Goal: Task Accomplishment & Management: Complete application form

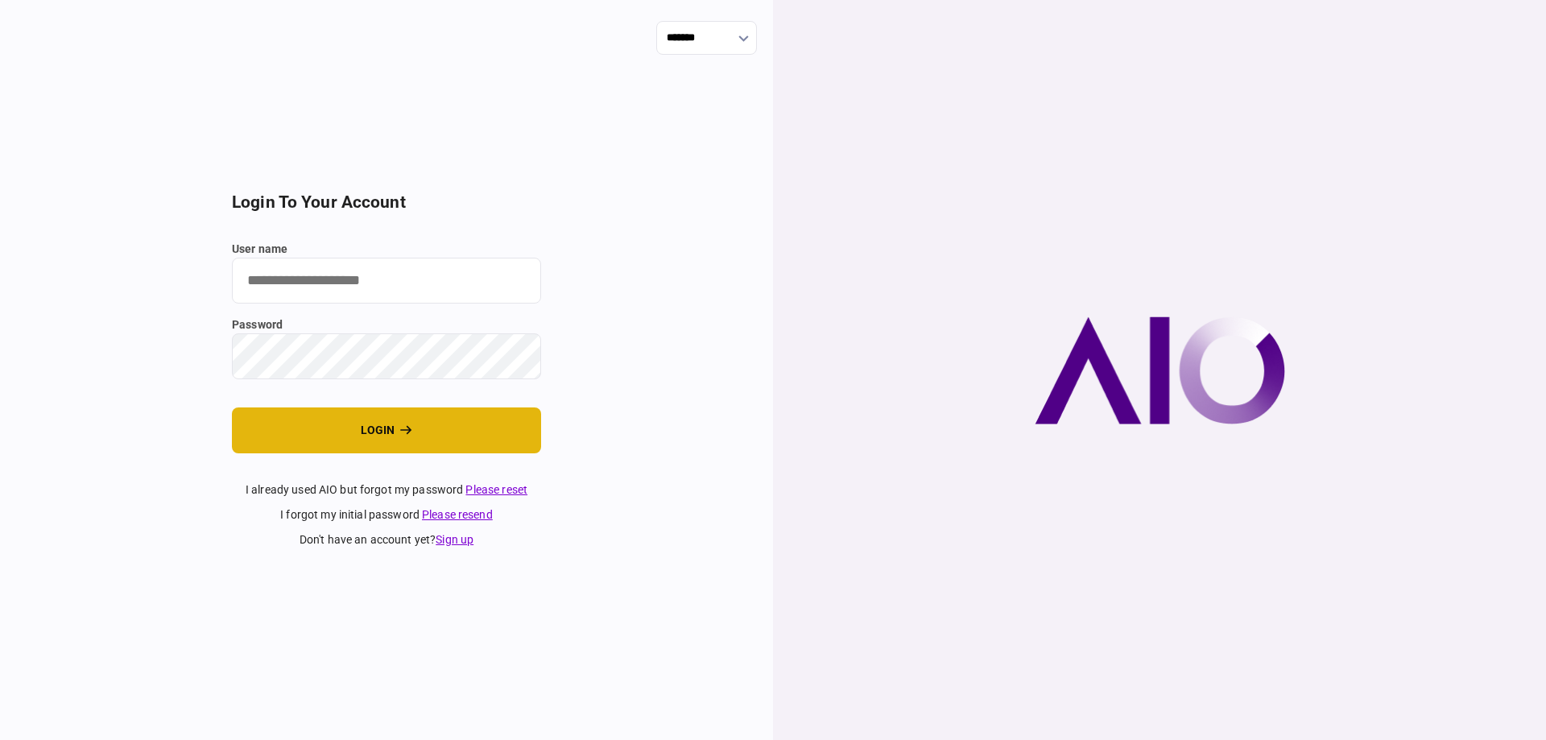
type input "*******"
click at [386, 424] on button "login" at bounding box center [386, 430] width 309 height 46
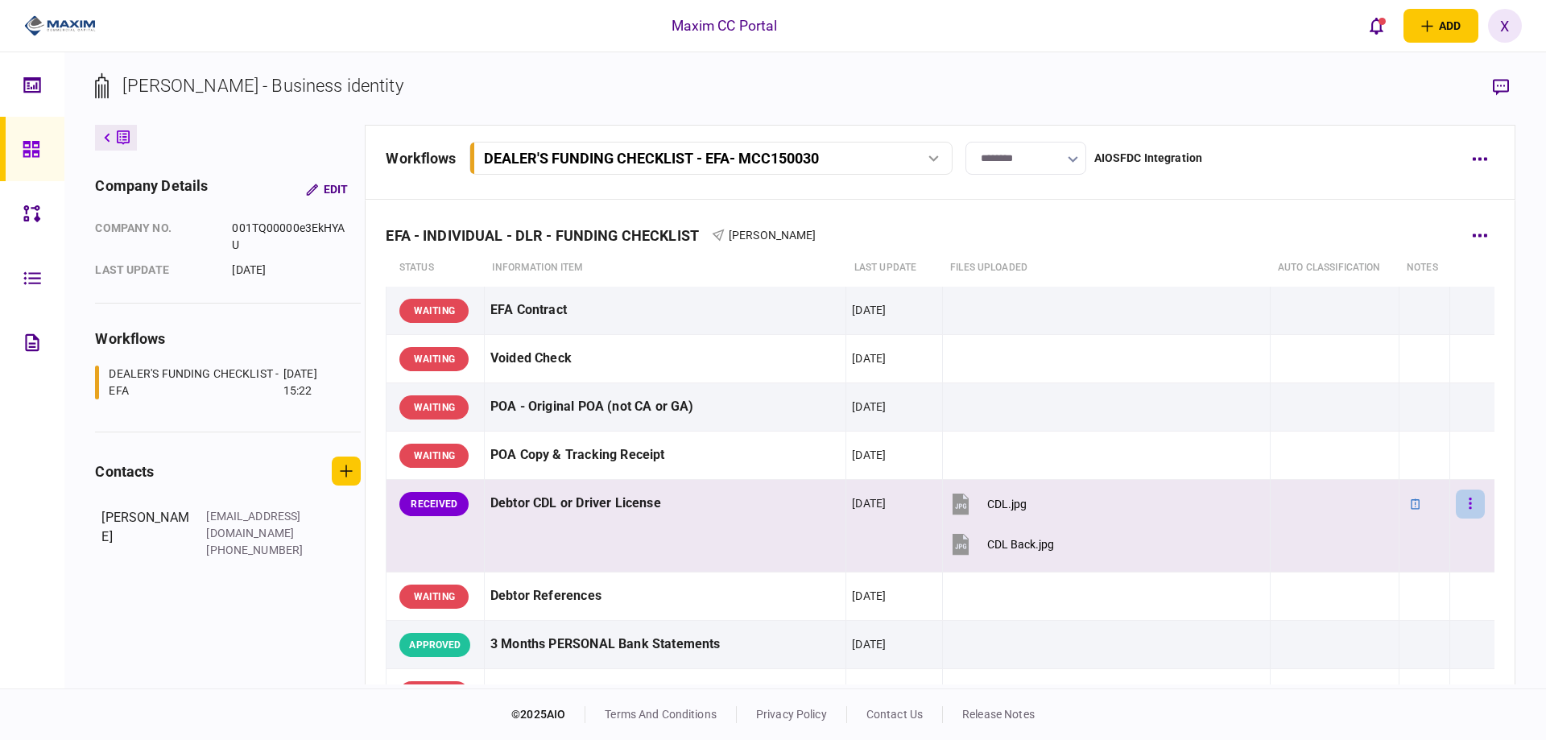
click at [1463, 498] on button "button" at bounding box center [1470, 504] width 29 height 29
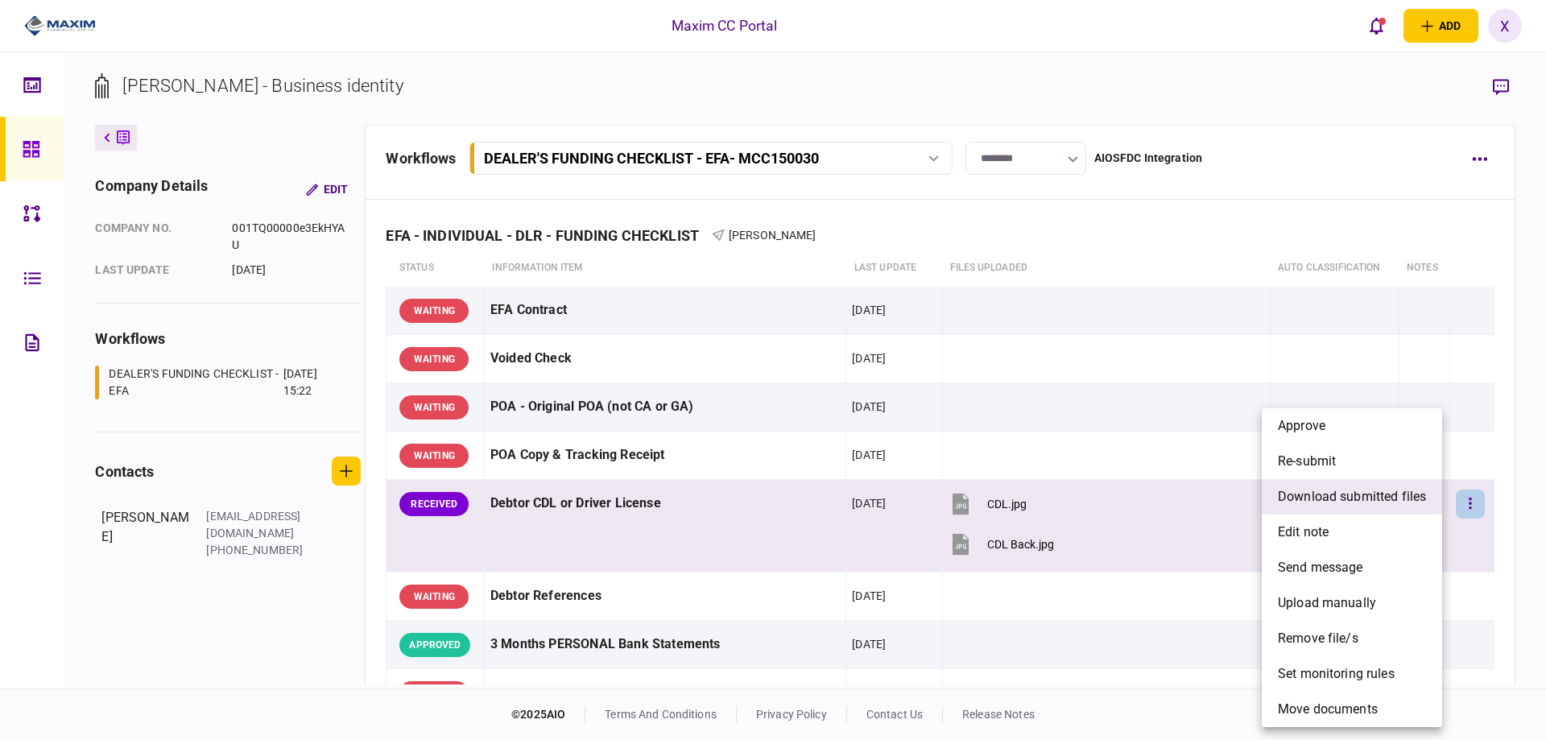
click at [1366, 500] on span "download submitted files" at bounding box center [1352, 496] width 148 height 19
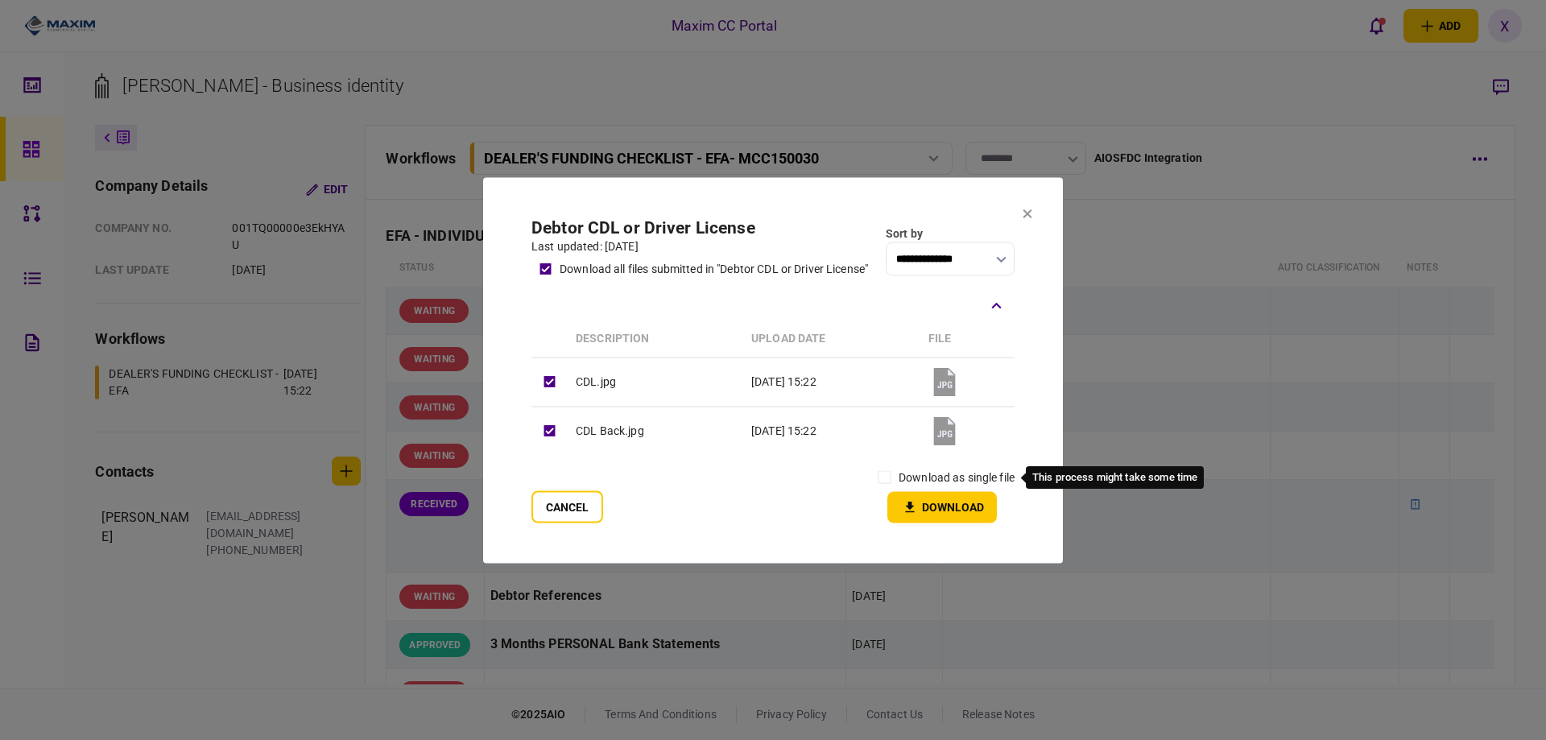
click at [949, 478] on label "download as single file" at bounding box center [957, 477] width 116 height 17
click at [896, 509] on button "Download" at bounding box center [942, 506] width 110 height 31
click at [1022, 217] on section "**********" at bounding box center [773, 370] width 580 height 386
click at [1030, 217] on icon at bounding box center [1028, 214] width 10 height 10
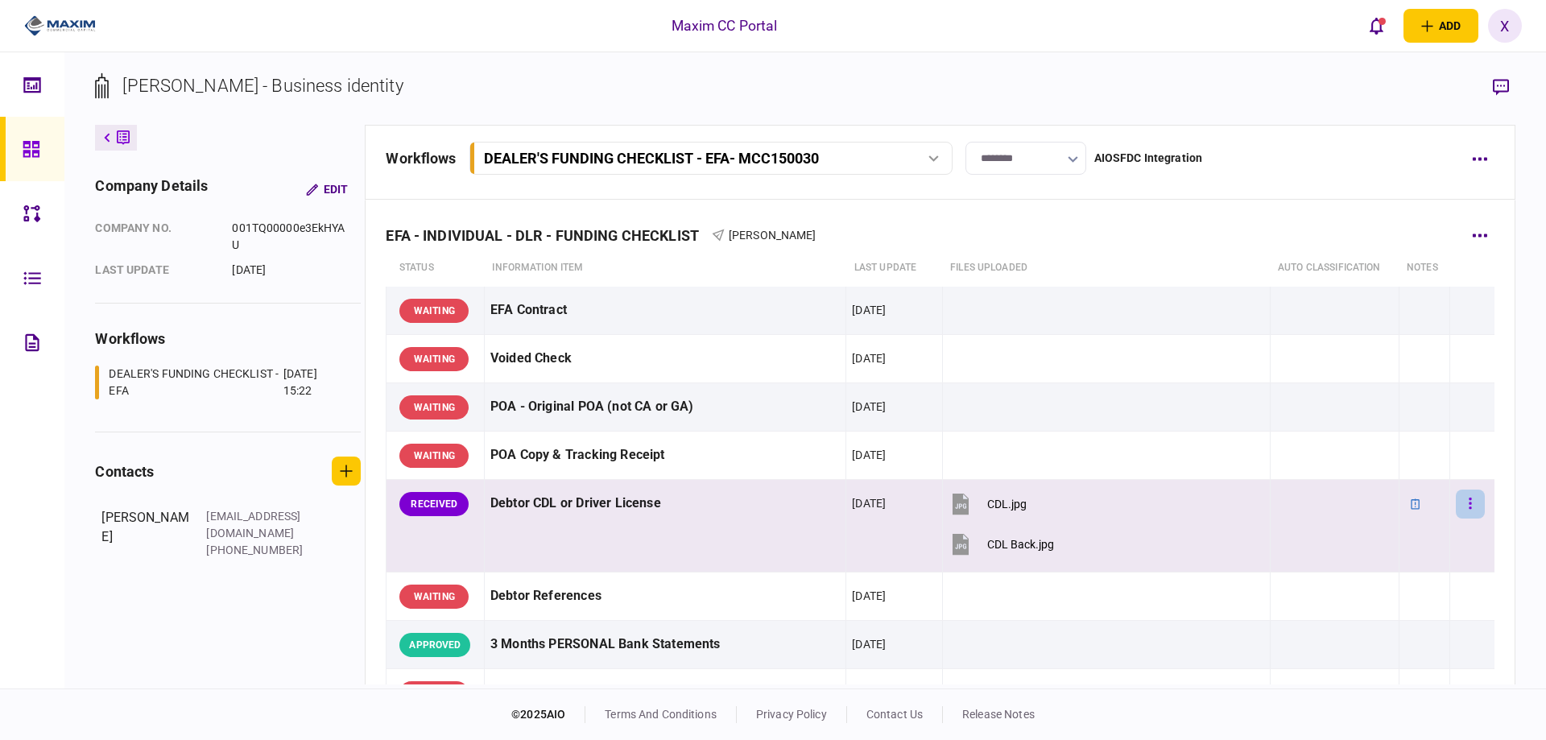
click at [1469, 501] on icon "button" at bounding box center [1470, 503] width 3 height 15
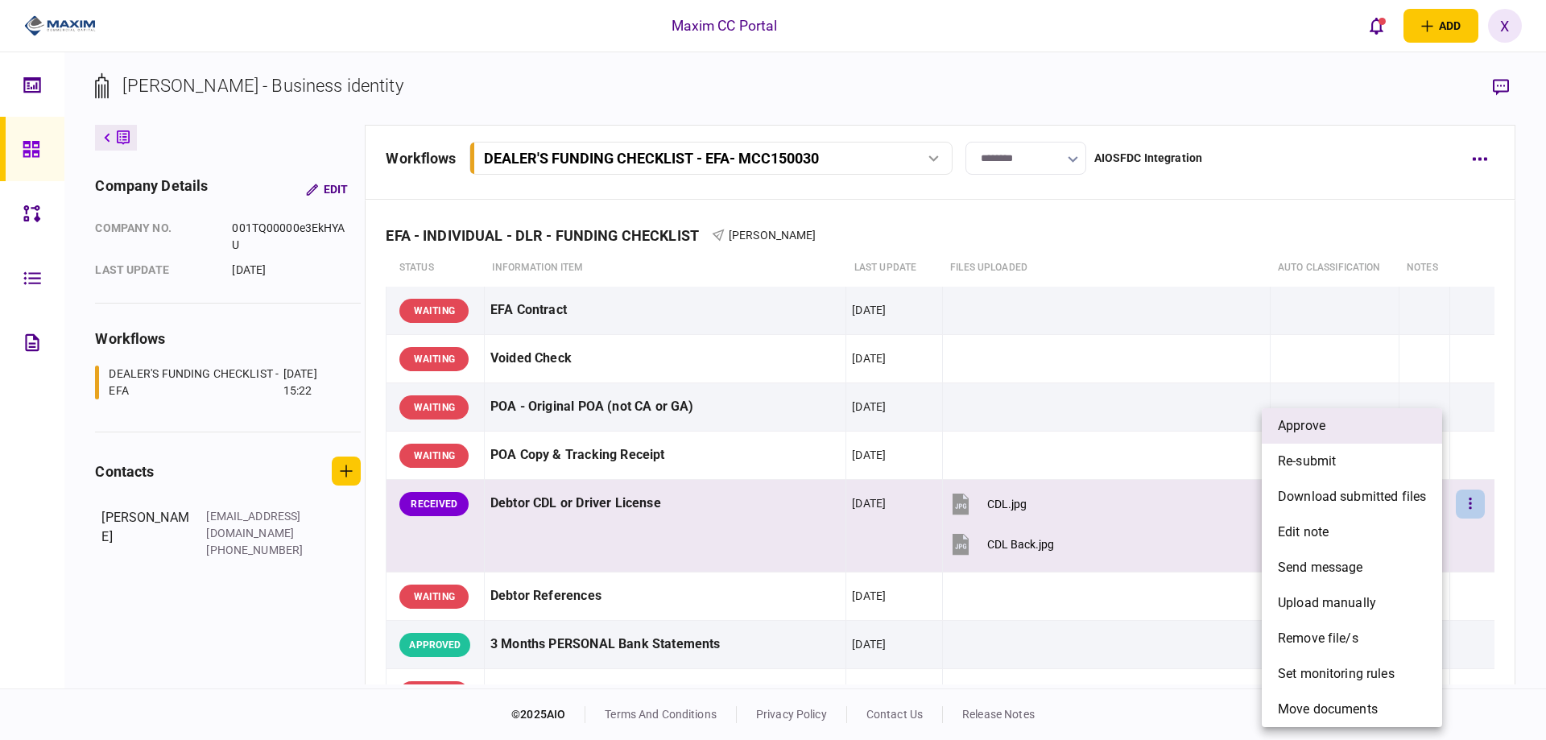
click at [1378, 432] on li "approve" at bounding box center [1352, 425] width 180 height 35
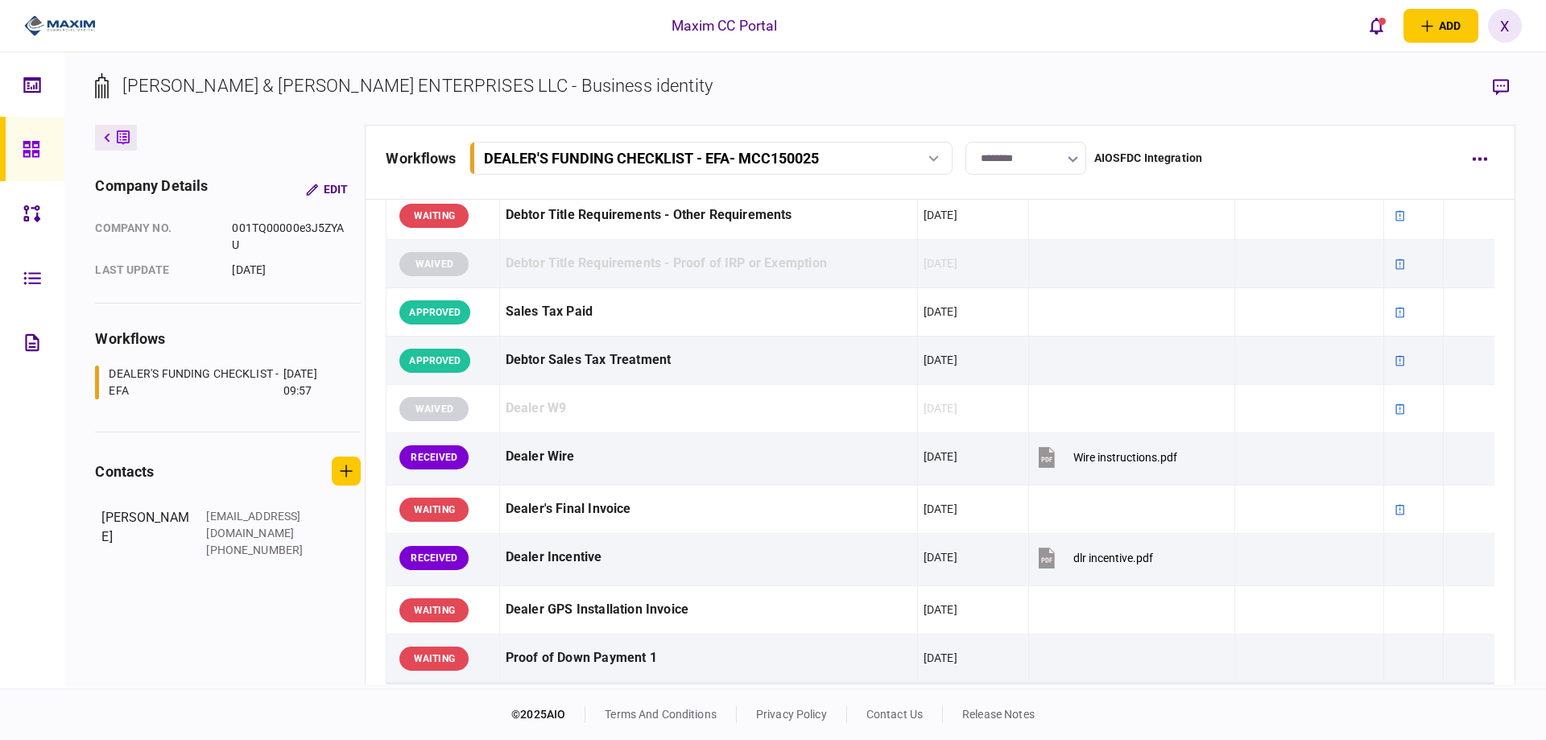
scroll to position [725, 0]
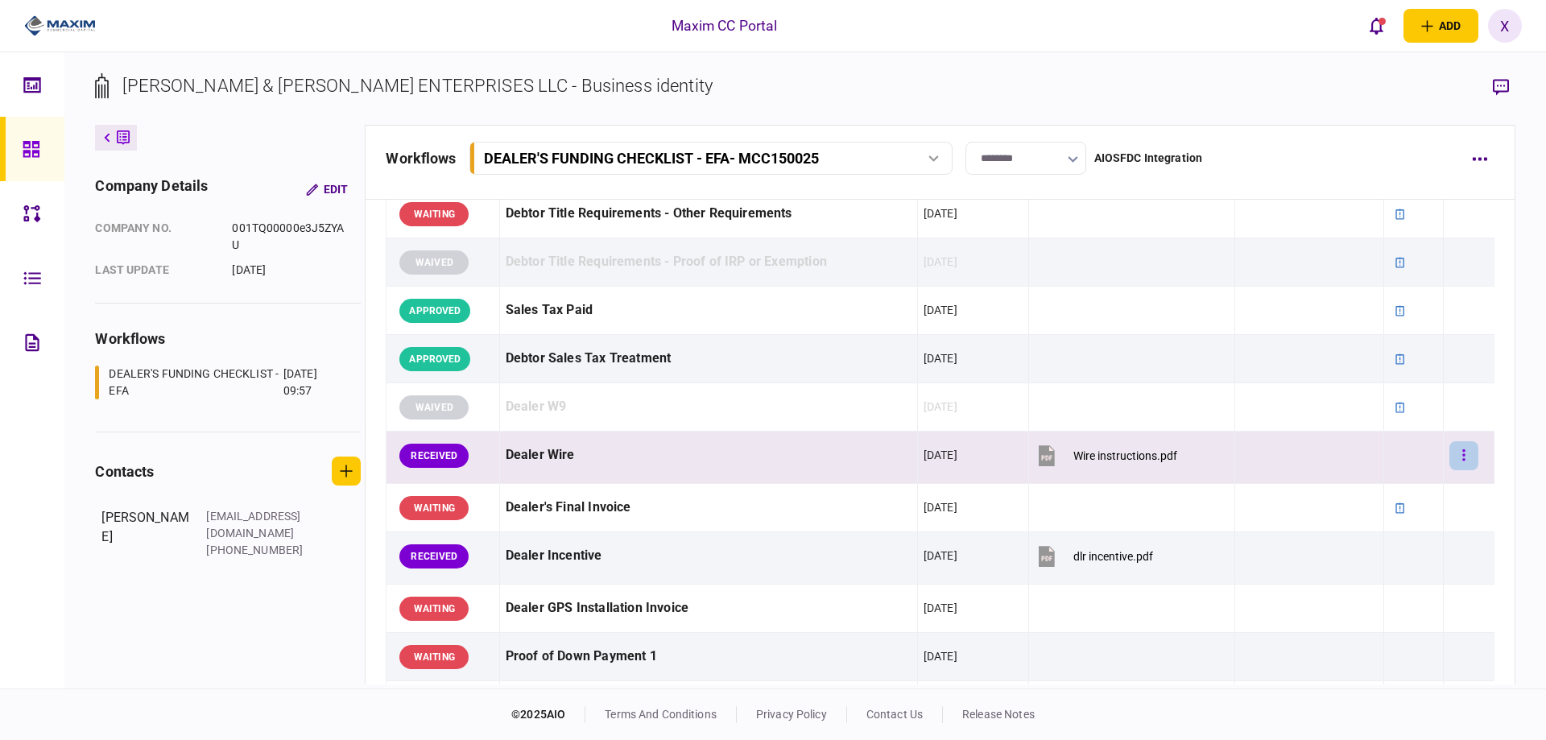
click at [1462, 459] on button "button" at bounding box center [1463, 455] width 29 height 29
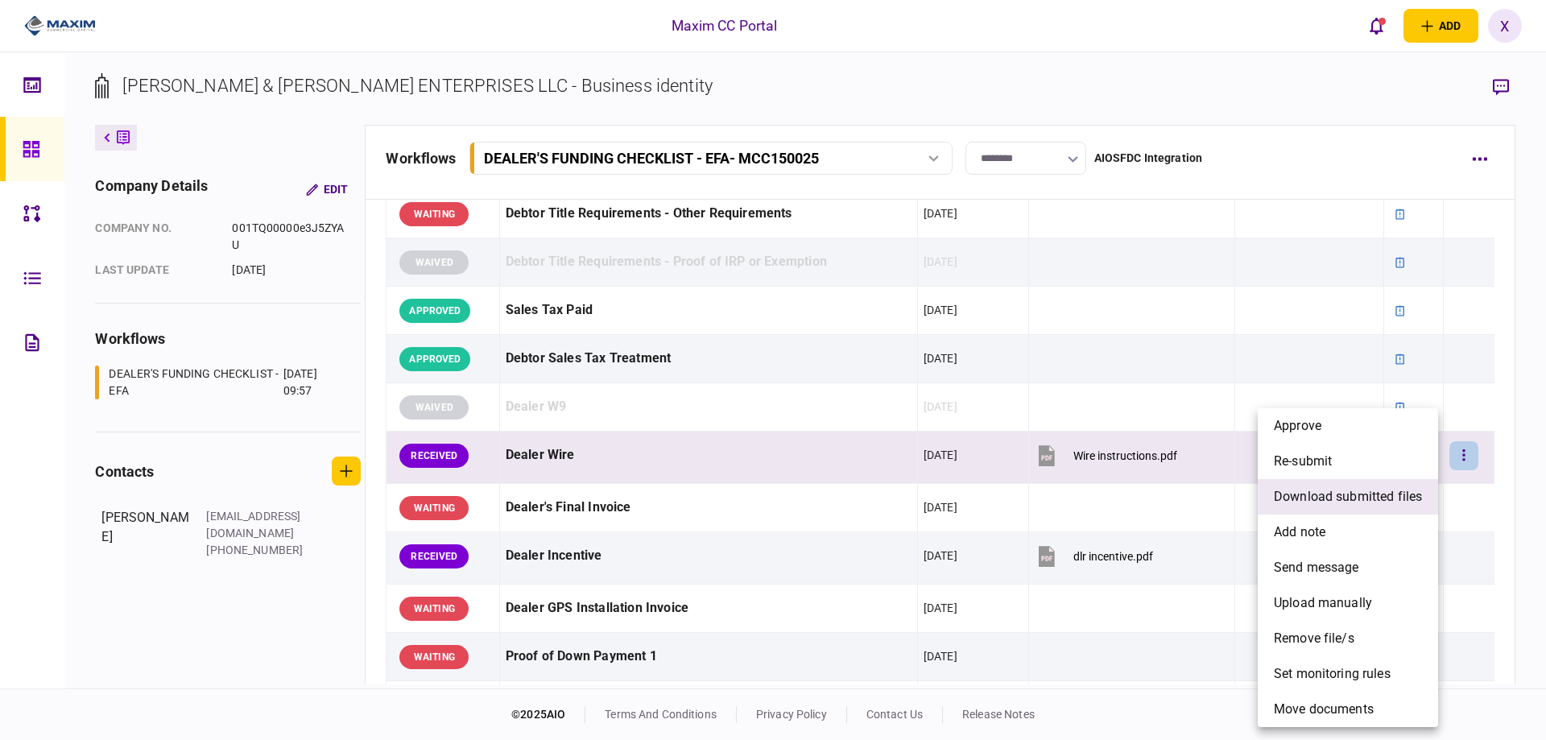
click at [1362, 502] on span "download submitted files" at bounding box center [1348, 496] width 148 height 19
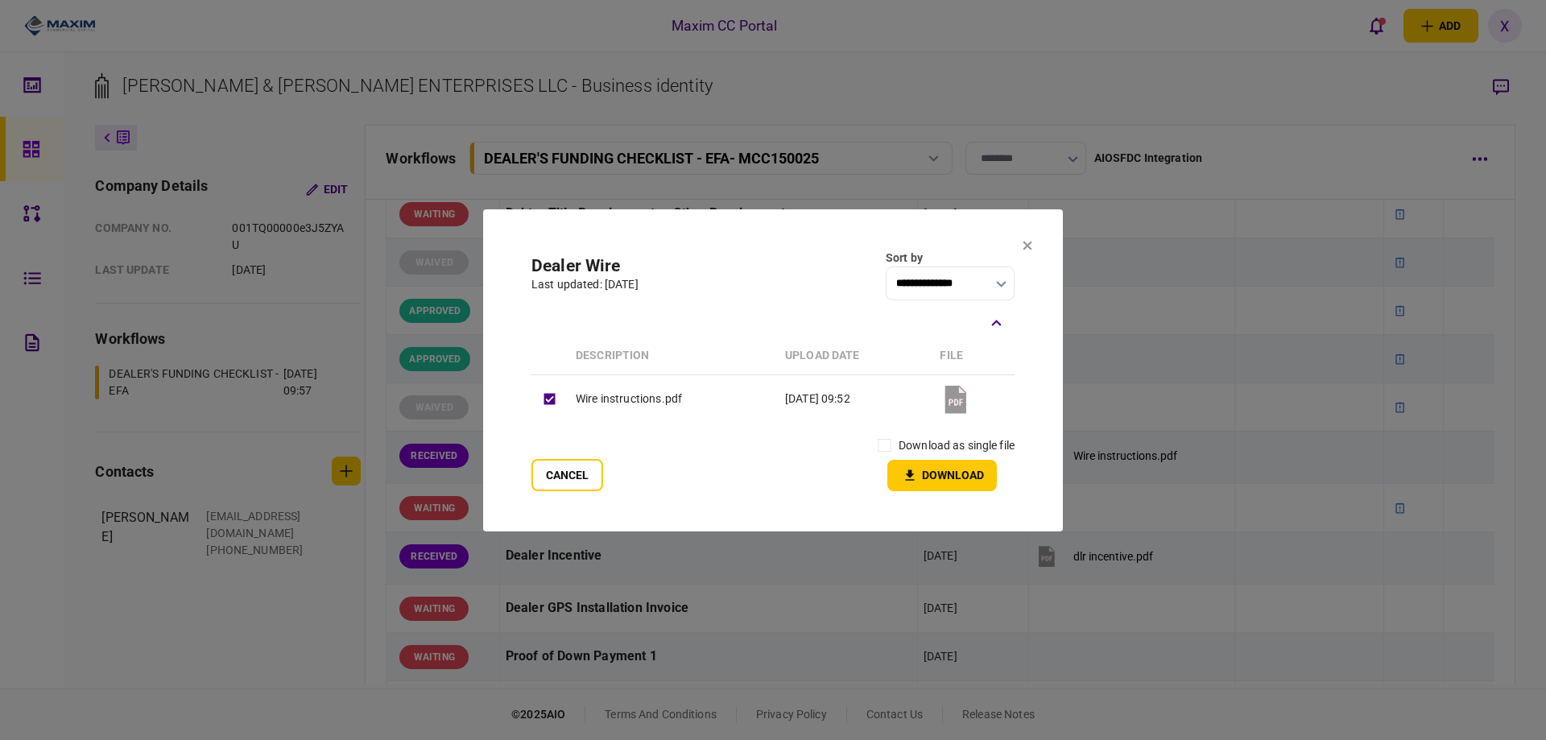
click at [907, 451] on label "download as single file" at bounding box center [957, 445] width 116 height 17
click at [918, 475] on icon "button" at bounding box center [909, 475] width 19 height 15
click at [1026, 246] on icon at bounding box center [1027, 245] width 9 height 9
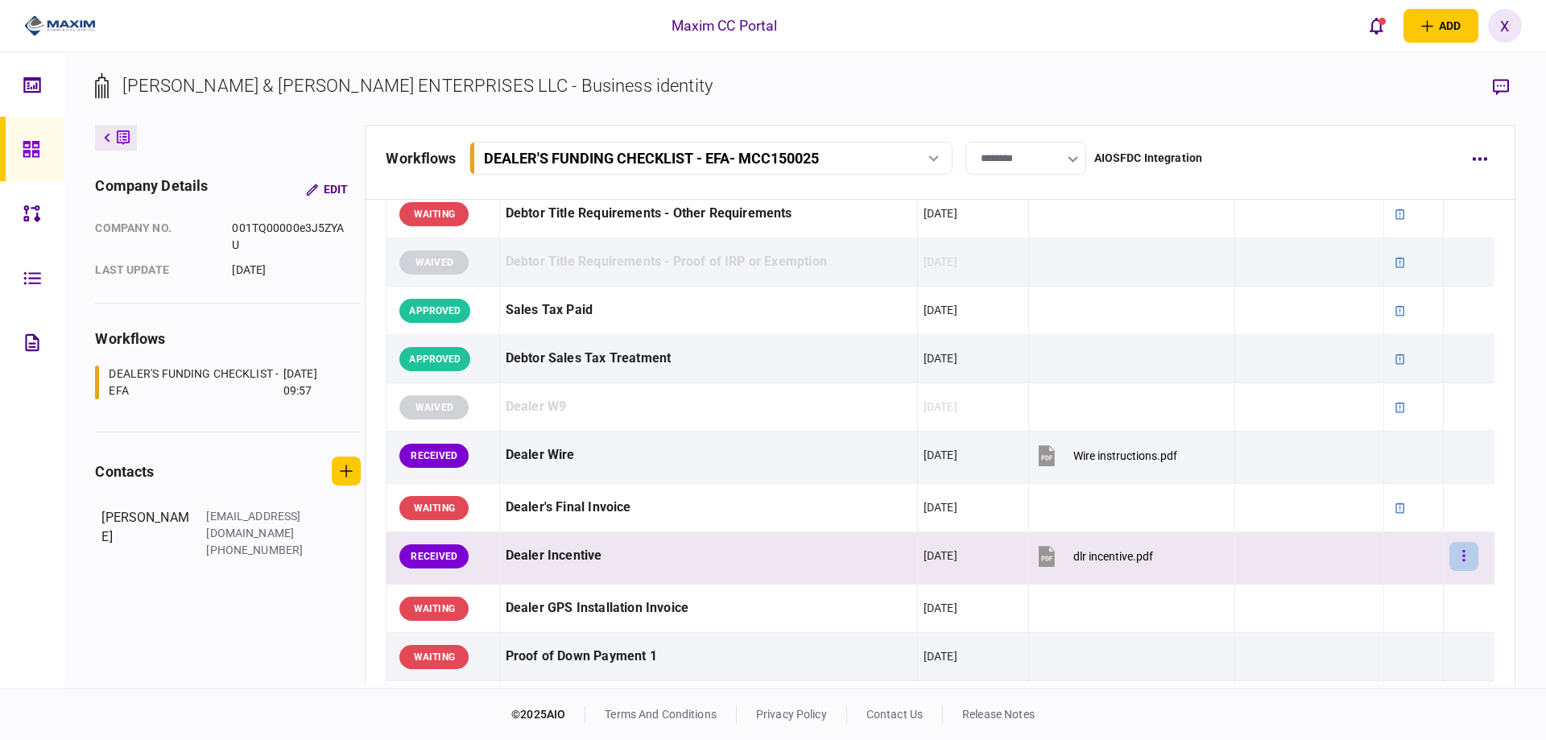
click at [1462, 556] on icon "button" at bounding box center [1463, 555] width 2 height 11
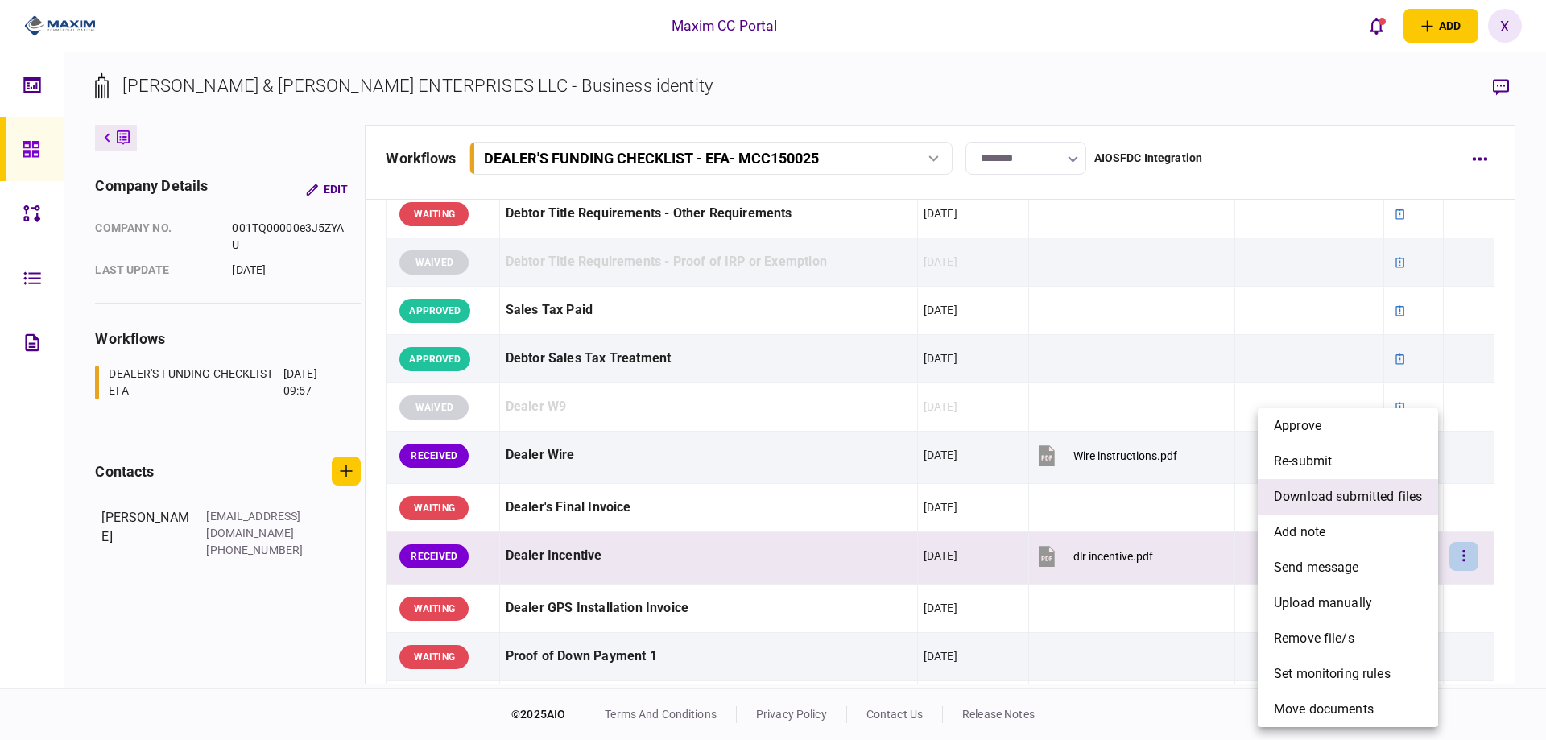
click at [1381, 490] on span "download submitted files" at bounding box center [1348, 496] width 148 height 19
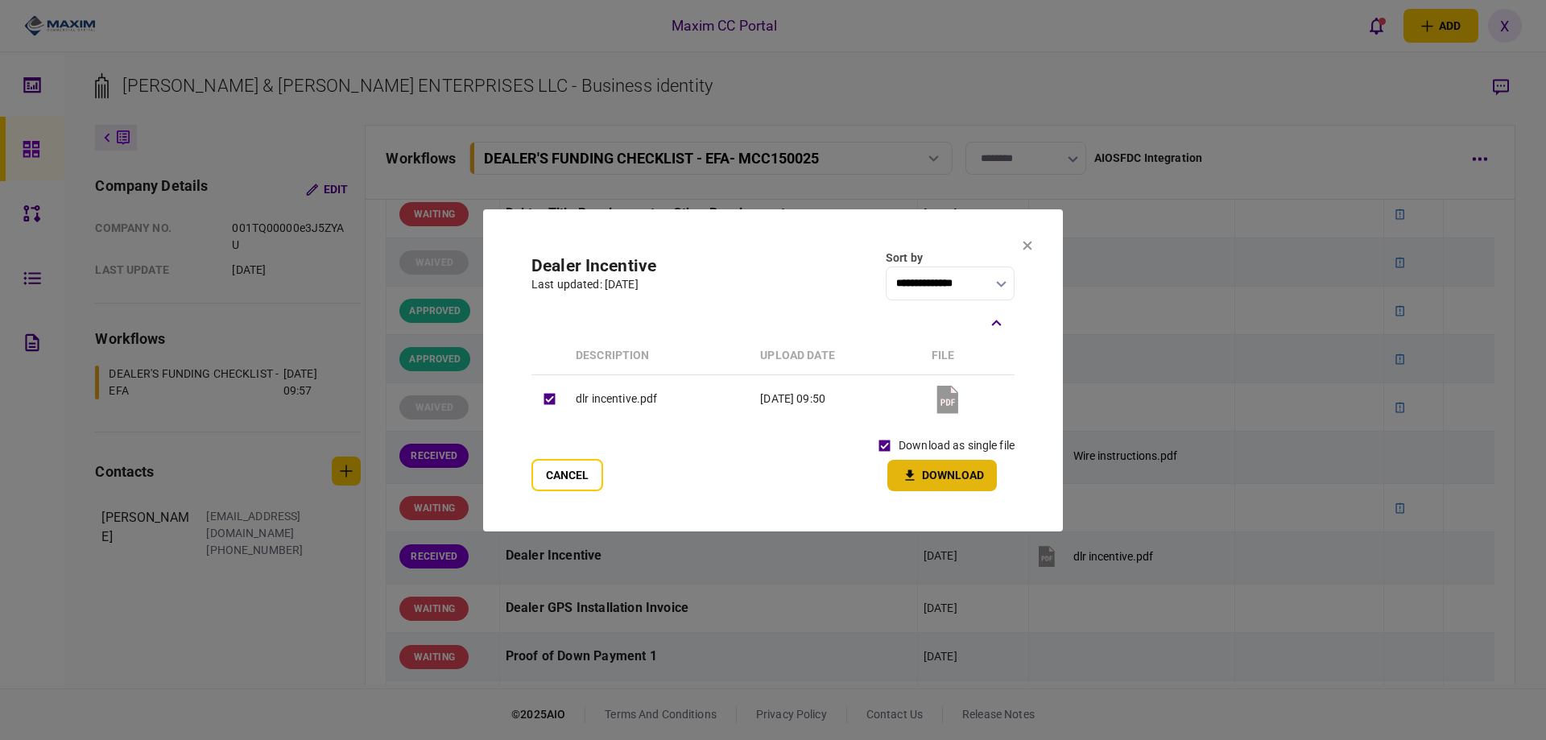
click at [943, 481] on button "Download" at bounding box center [942, 475] width 110 height 31
click at [1029, 241] on icon at bounding box center [1028, 246] width 10 height 10
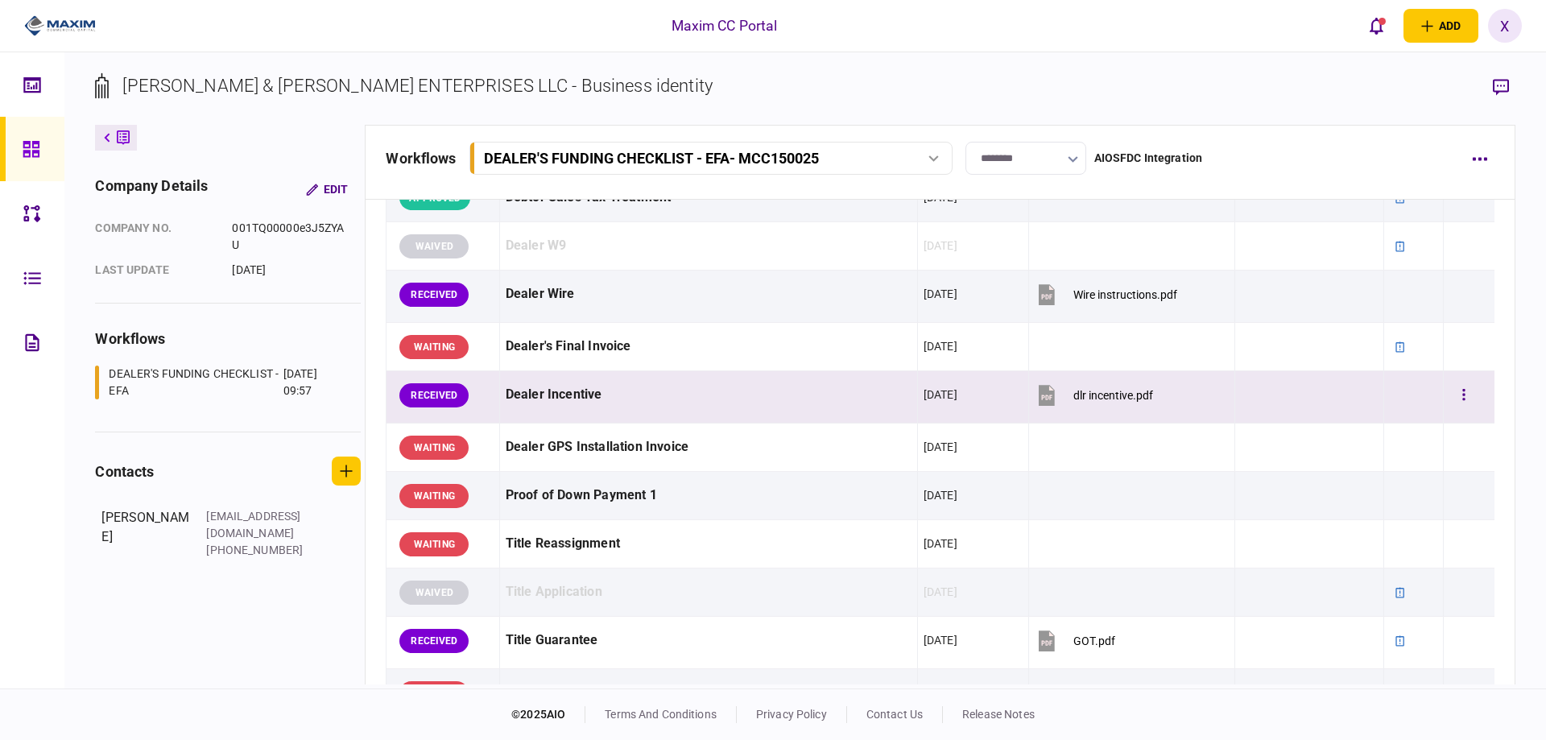
scroll to position [966, 0]
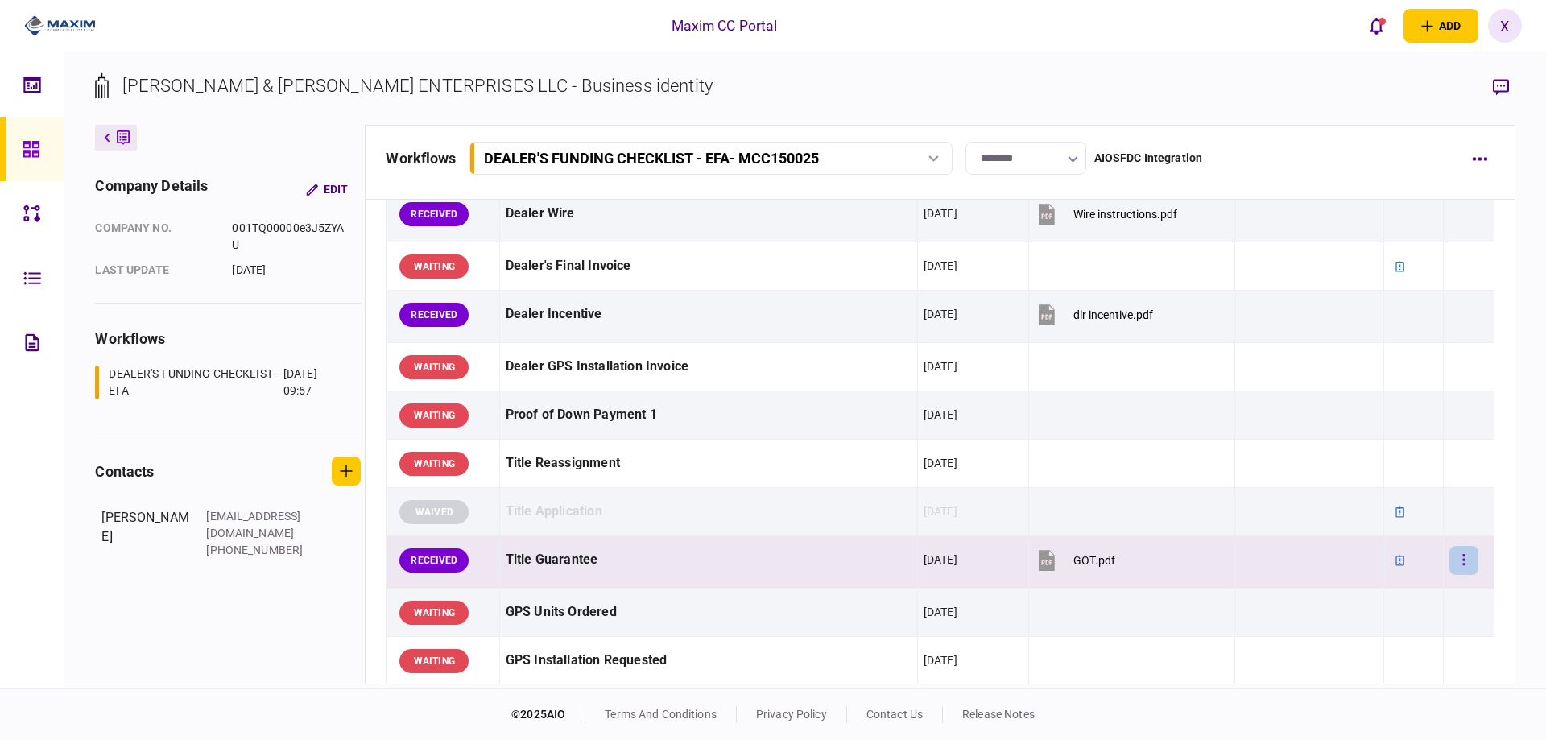
click at [1449, 554] on button "button" at bounding box center [1463, 560] width 29 height 29
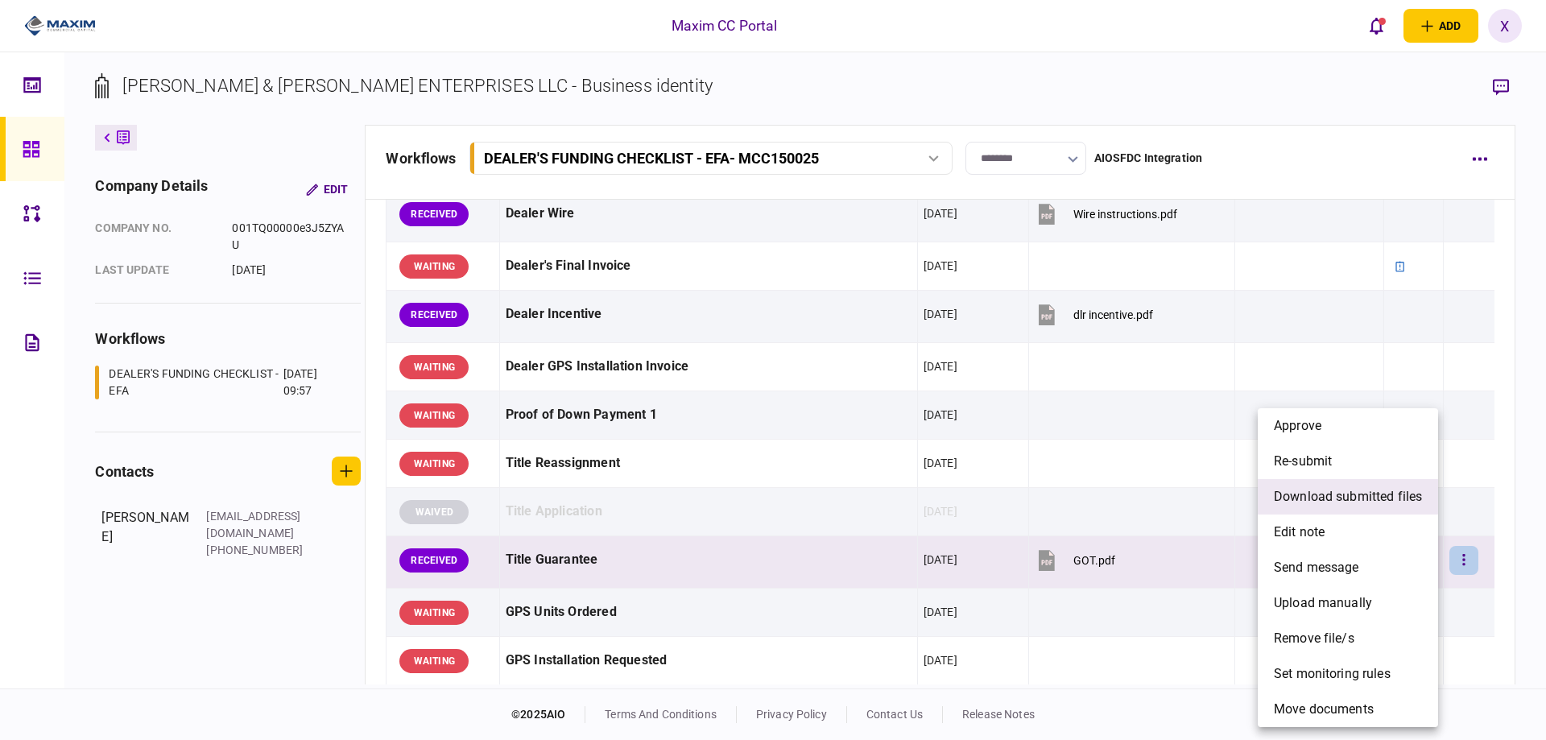
click at [1383, 498] on span "download submitted files" at bounding box center [1348, 496] width 148 height 19
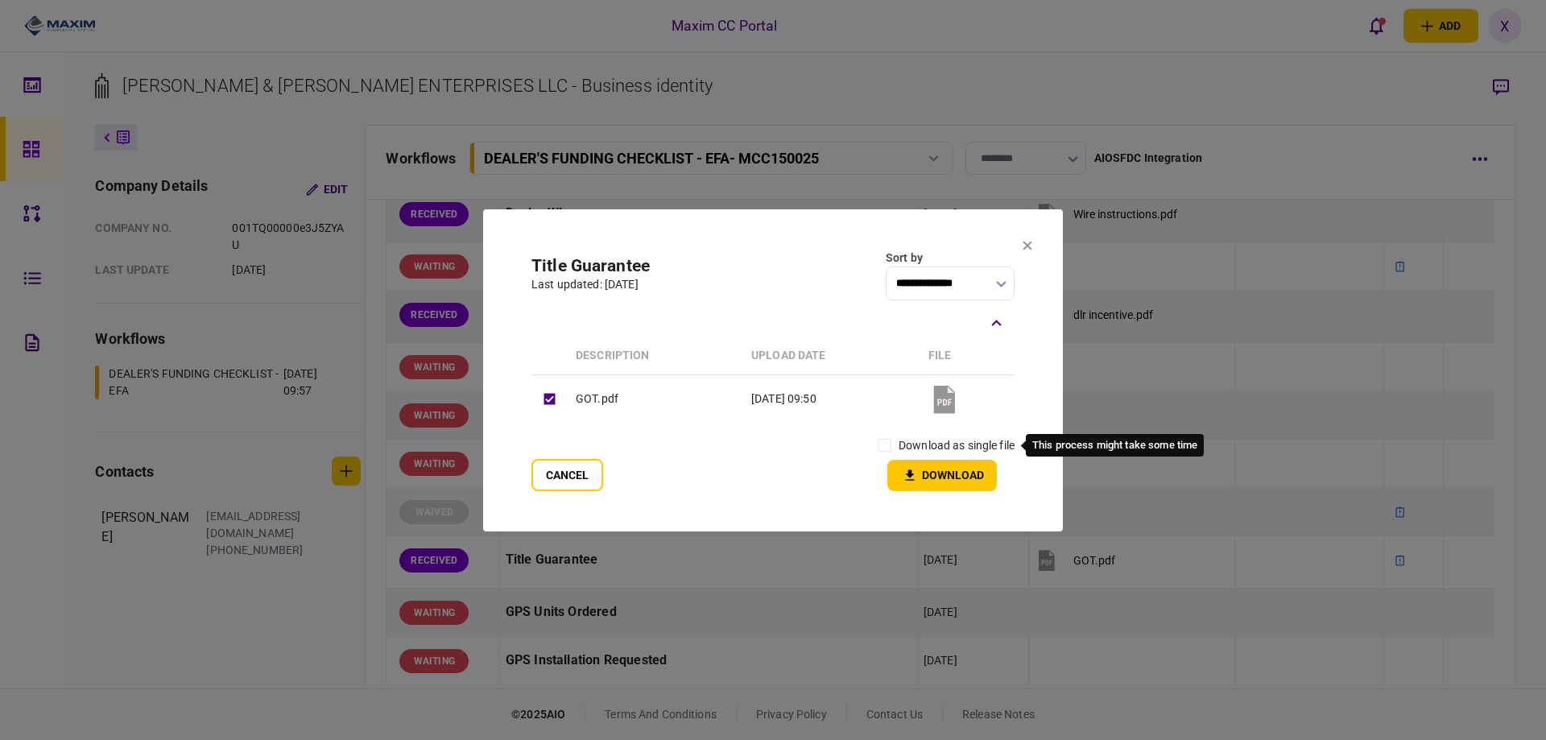
click at [932, 439] on label "download as single file" at bounding box center [957, 445] width 116 height 17
click at [930, 442] on label "download as single file" at bounding box center [957, 445] width 116 height 17
click at [917, 466] on button "Download" at bounding box center [942, 475] width 110 height 31
click at [1023, 250] on icon at bounding box center [1028, 246] width 10 height 10
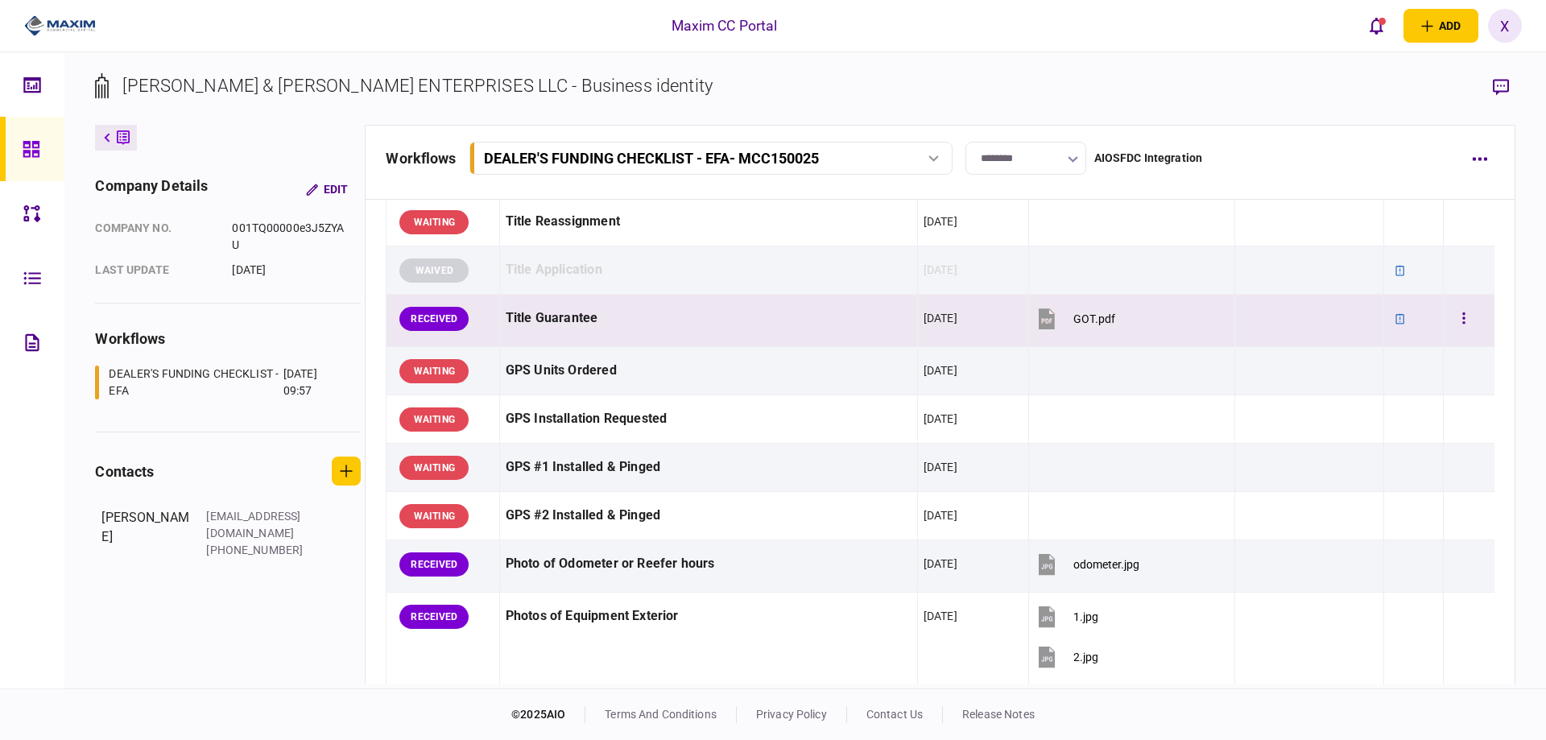
scroll to position [1369, 0]
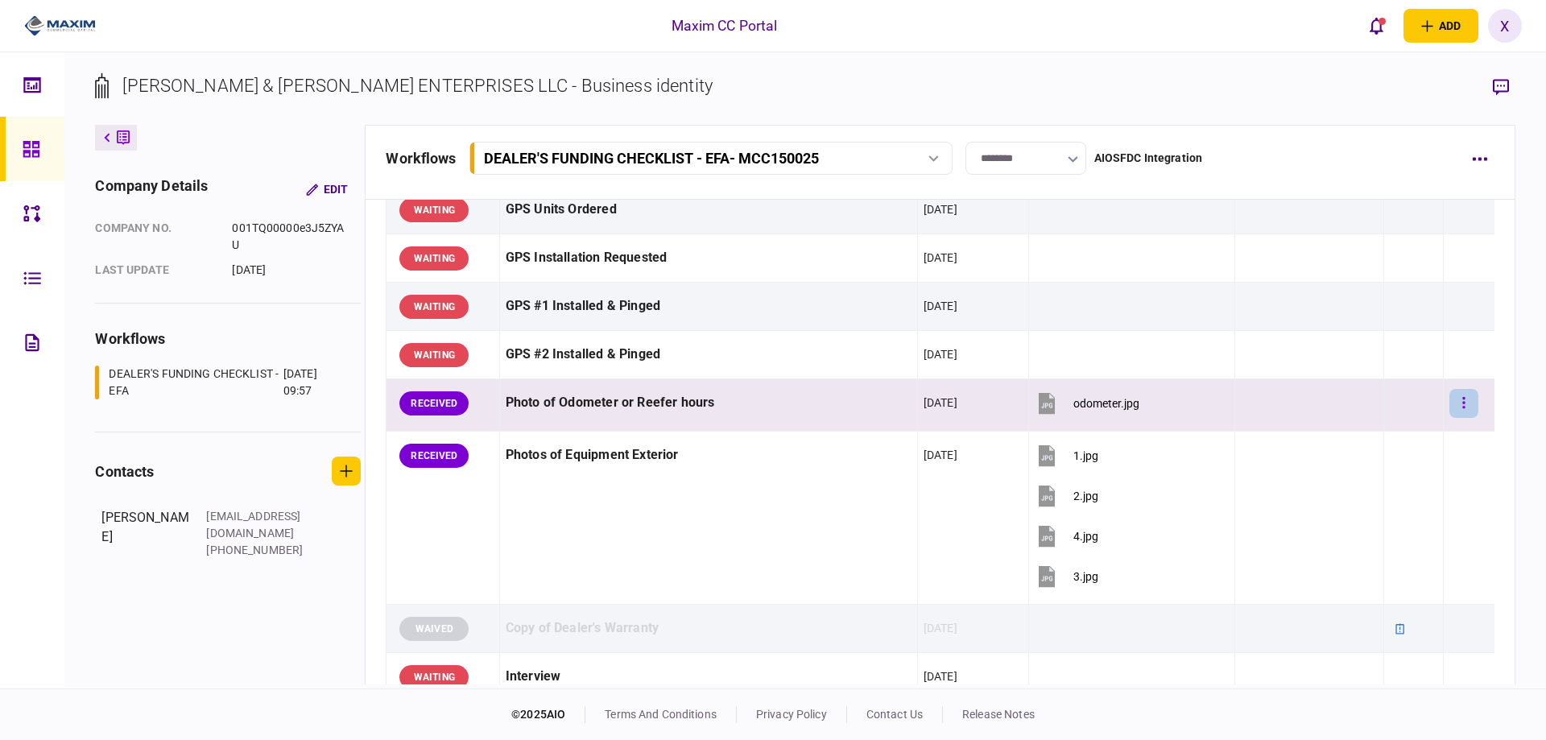
click at [1449, 400] on button "button" at bounding box center [1463, 403] width 29 height 29
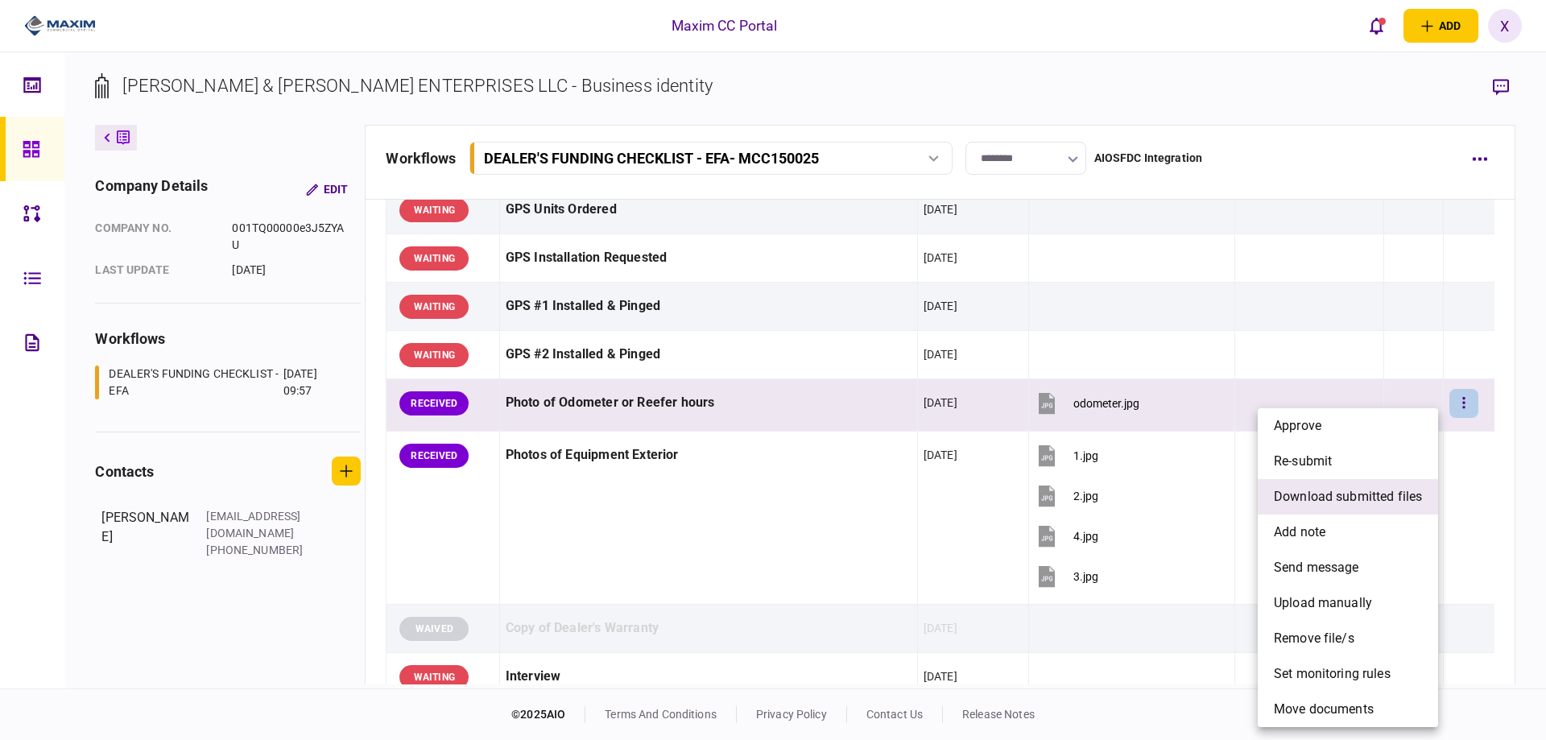
click at [1378, 490] on span "download submitted files" at bounding box center [1348, 496] width 148 height 19
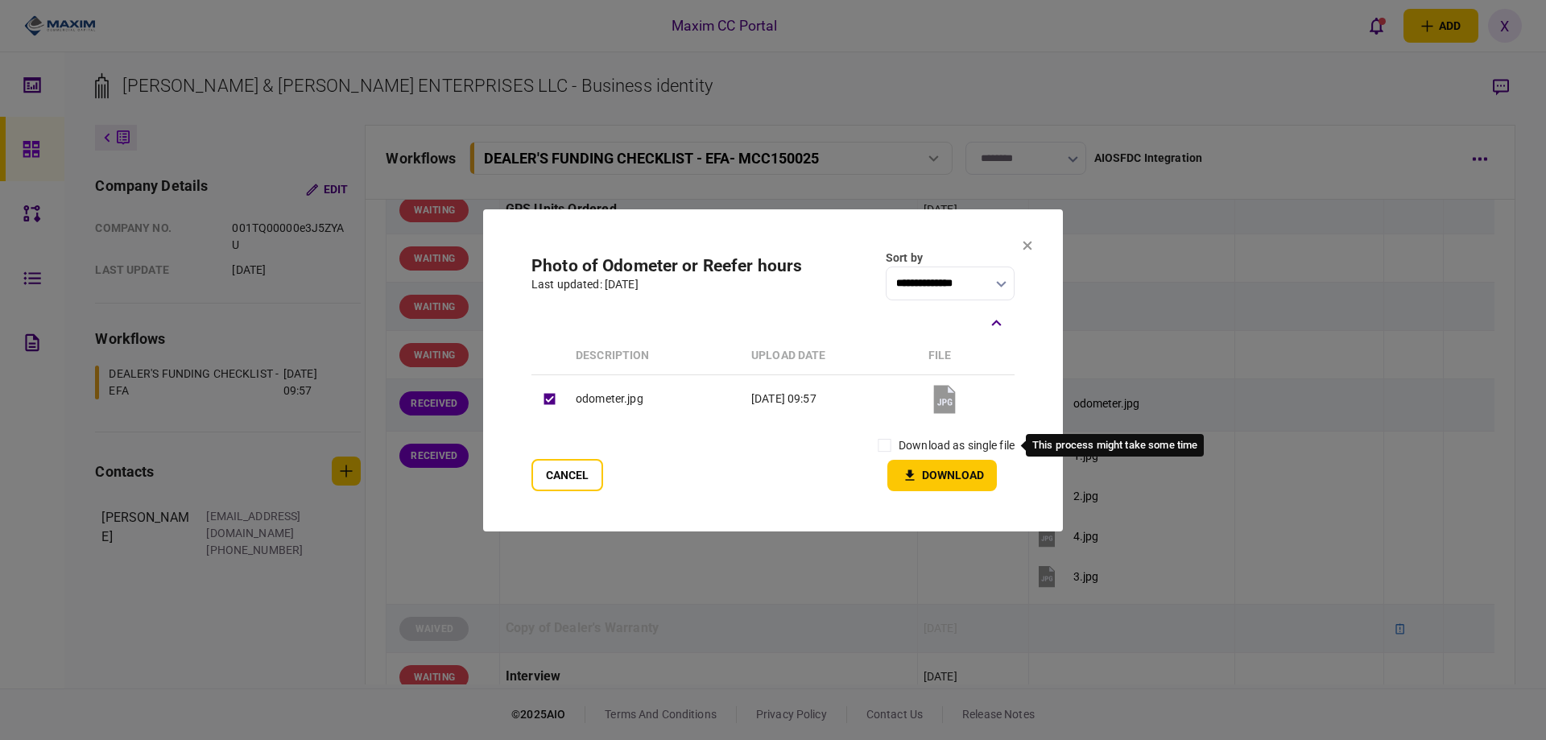
click at [925, 448] on label "download as single file" at bounding box center [957, 445] width 116 height 17
click at [923, 473] on button "Download" at bounding box center [942, 475] width 110 height 31
click at [1023, 238] on section "**********" at bounding box center [773, 370] width 580 height 322
click at [1023, 243] on icon at bounding box center [1028, 246] width 10 height 10
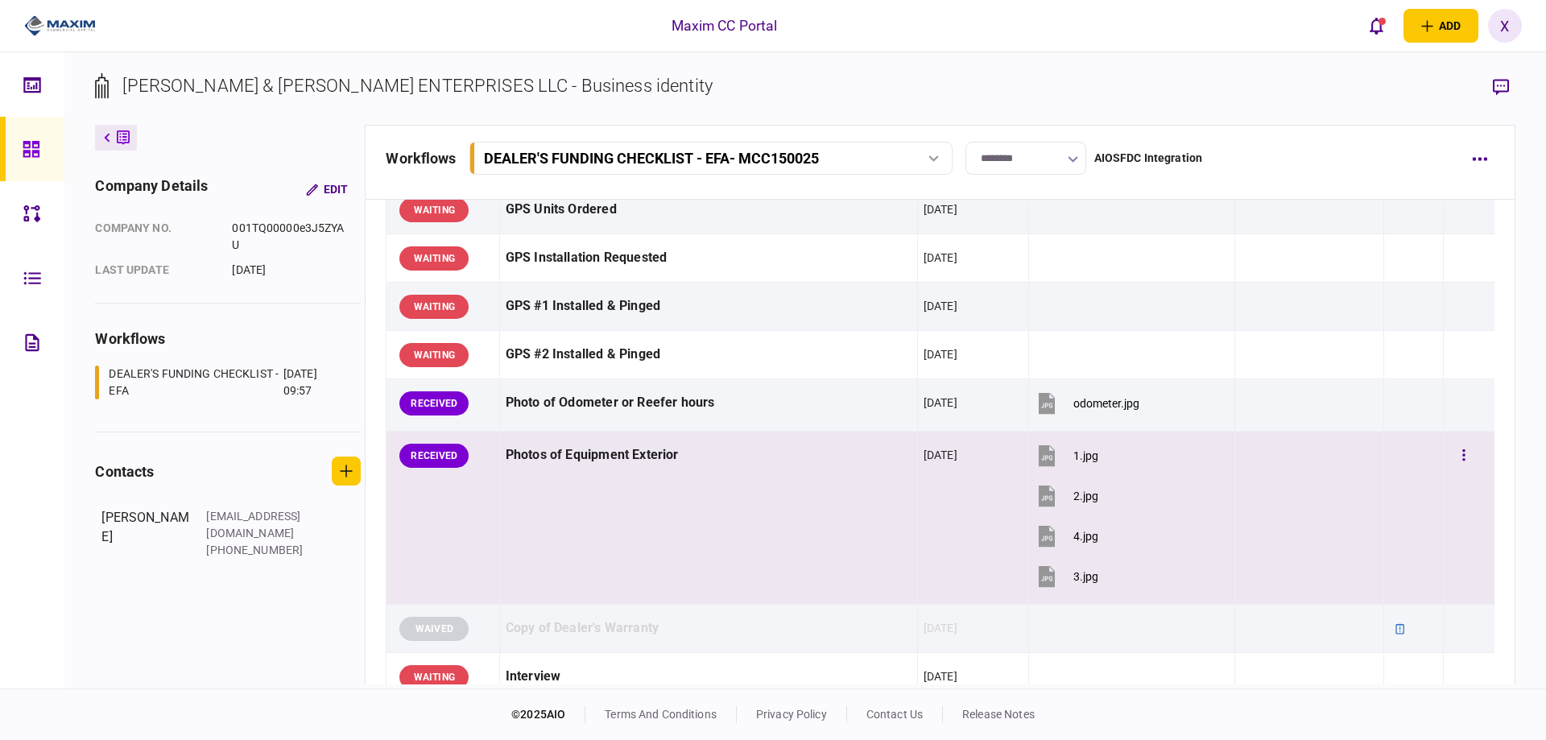
click at [1041, 456] on icon at bounding box center [1047, 452] width 13 height 14
click at [1039, 494] on icon at bounding box center [1047, 495] width 16 height 21
click at [1039, 533] on icon at bounding box center [1047, 535] width 16 height 21
click at [1041, 576] on icon at bounding box center [1047, 573] width 13 height 14
click at [1457, 452] on button "button" at bounding box center [1463, 455] width 29 height 29
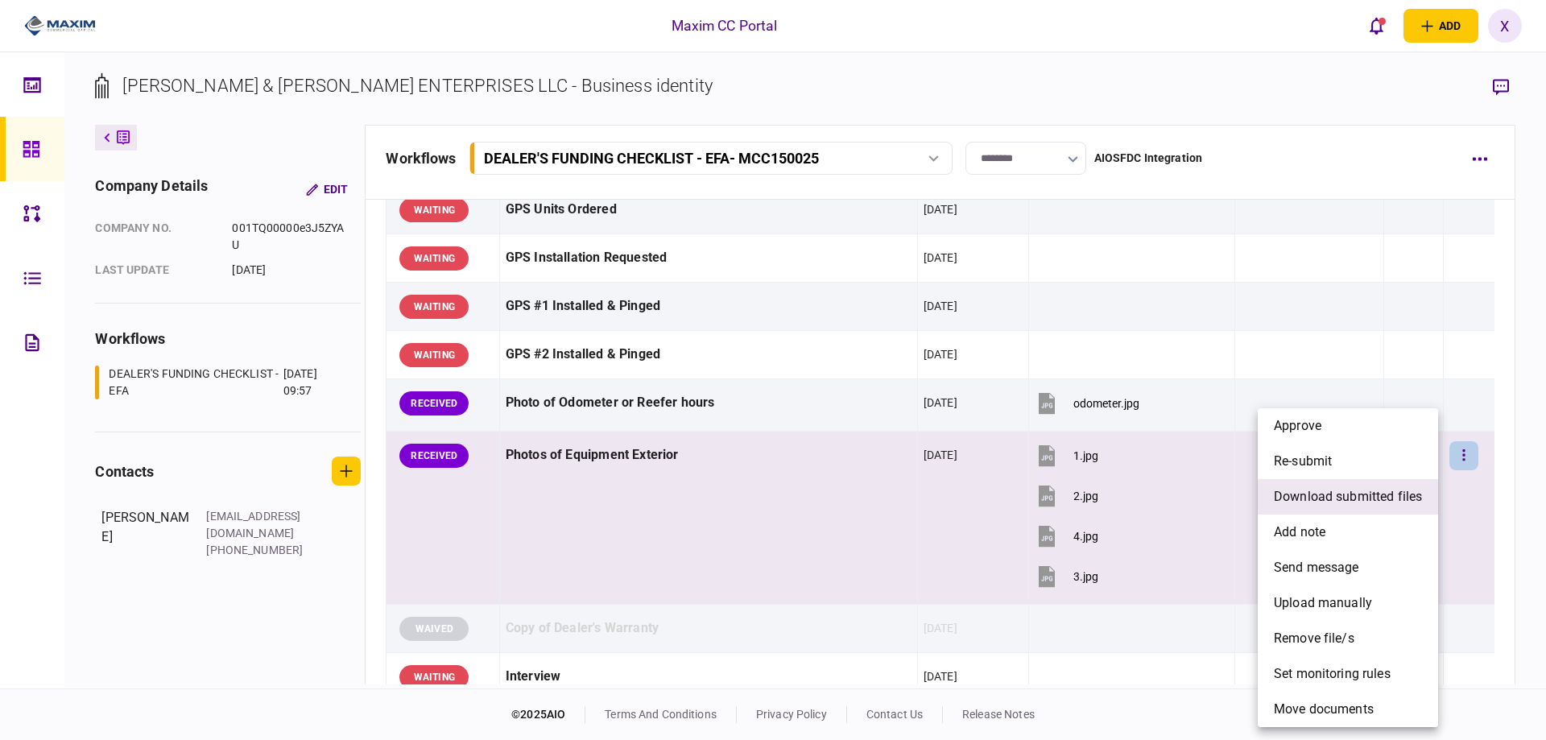
click at [1368, 492] on span "download submitted files" at bounding box center [1348, 496] width 148 height 19
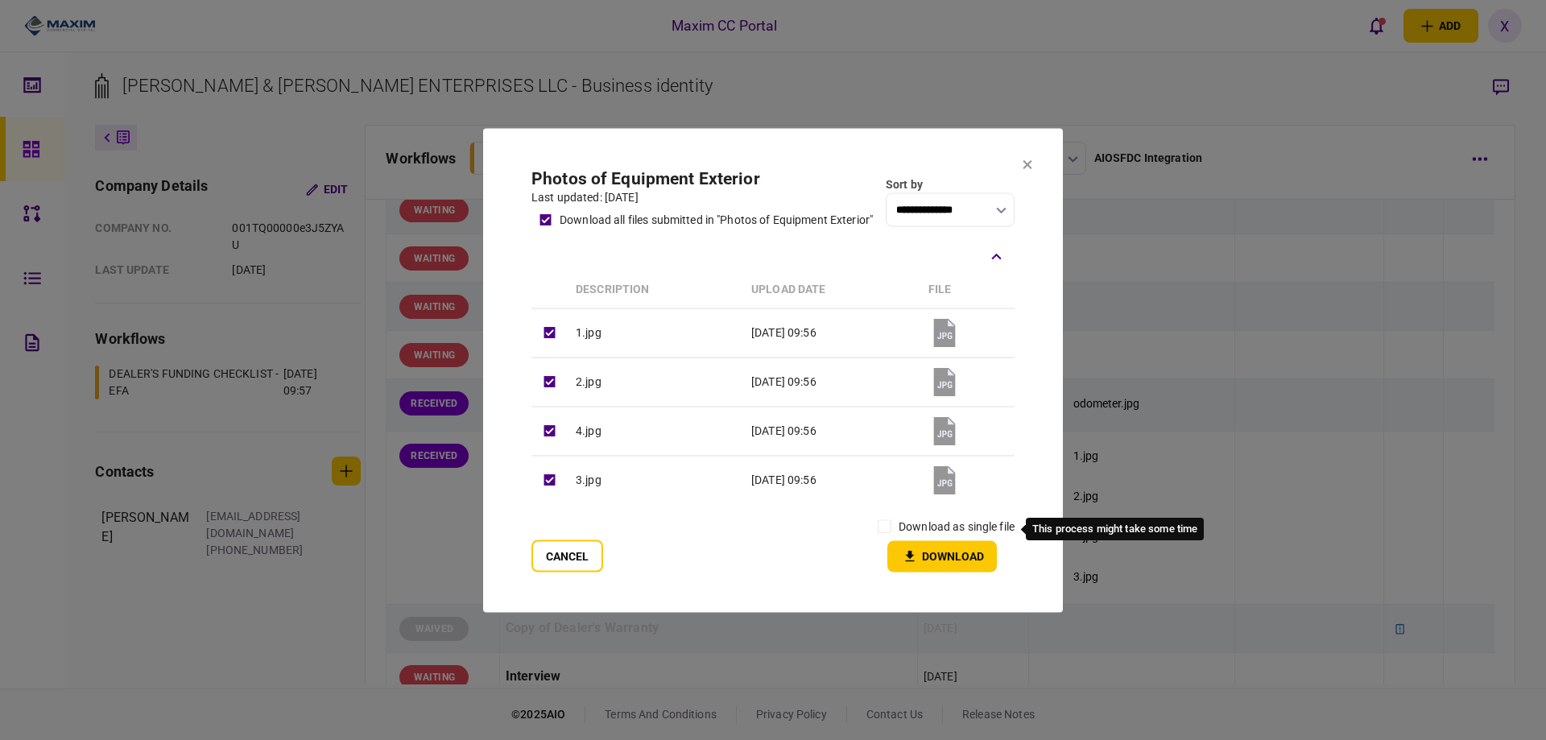
click at [952, 527] on label "download as single file" at bounding box center [957, 526] width 116 height 17
click at [928, 559] on button "Download" at bounding box center [942, 555] width 110 height 31
click at [1026, 160] on icon at bounding box center [1027, 164] width 9 height 9
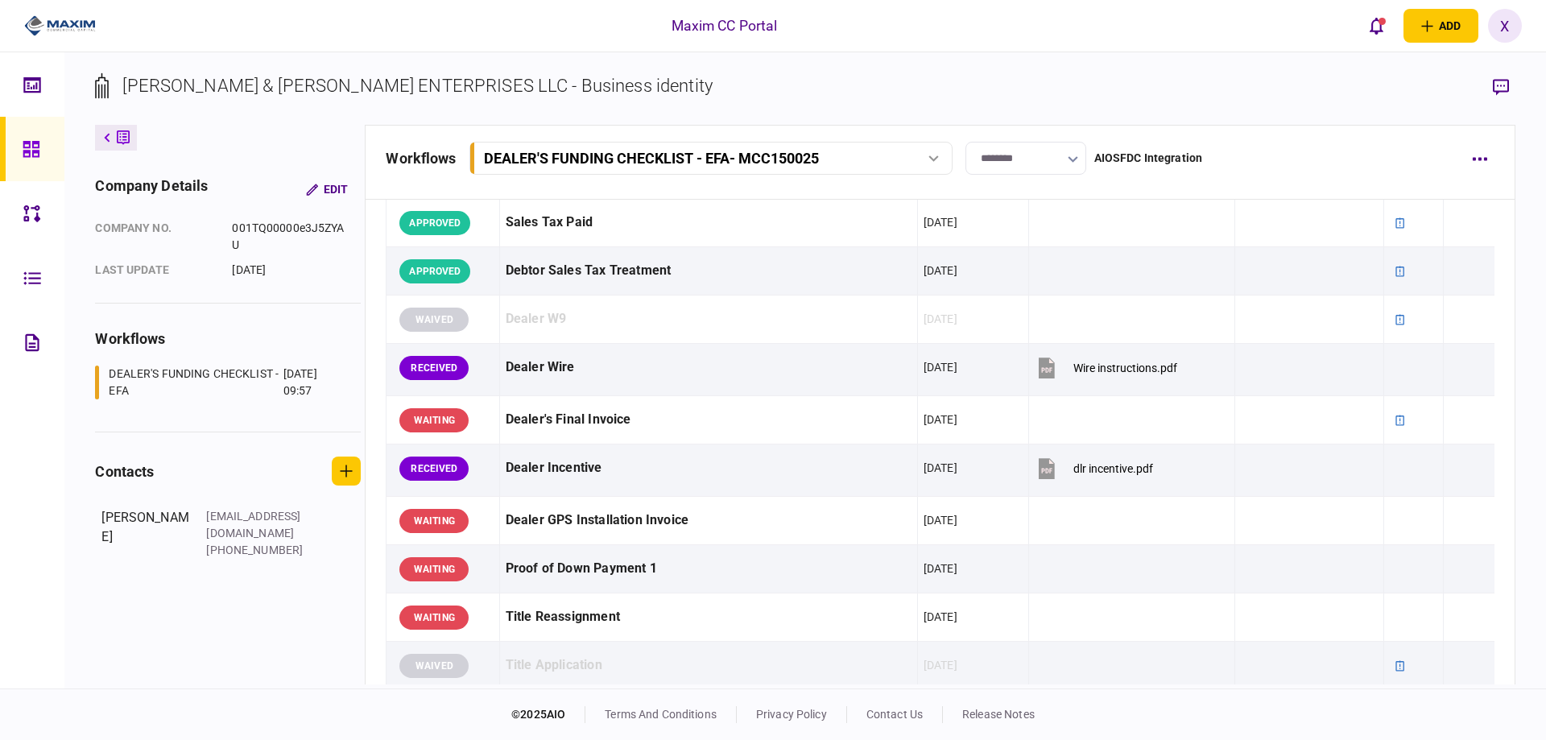
scroll to position [805, 0]
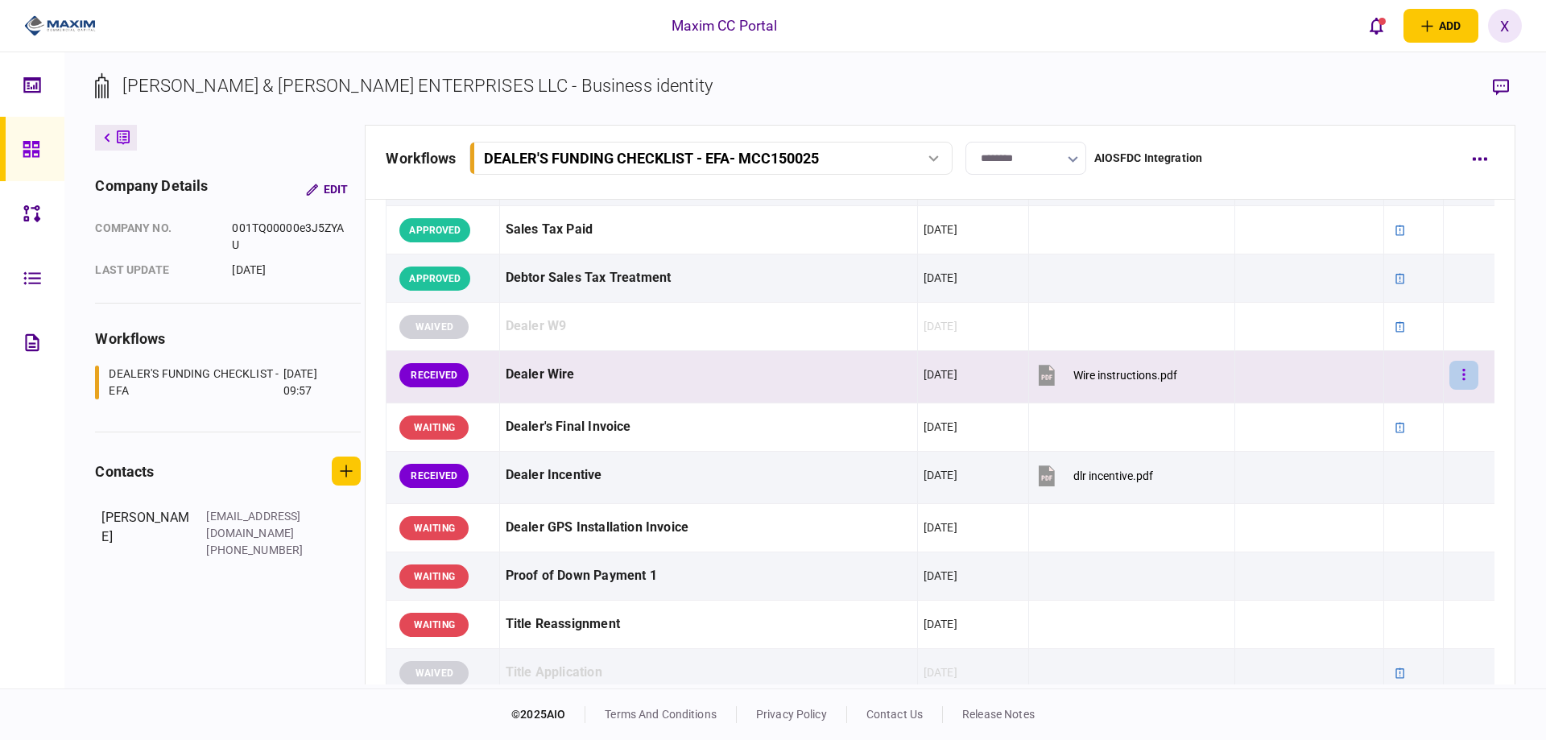
click at [1462, 380] on button "button" at bounding box center [1463, 375] width 29 height 29
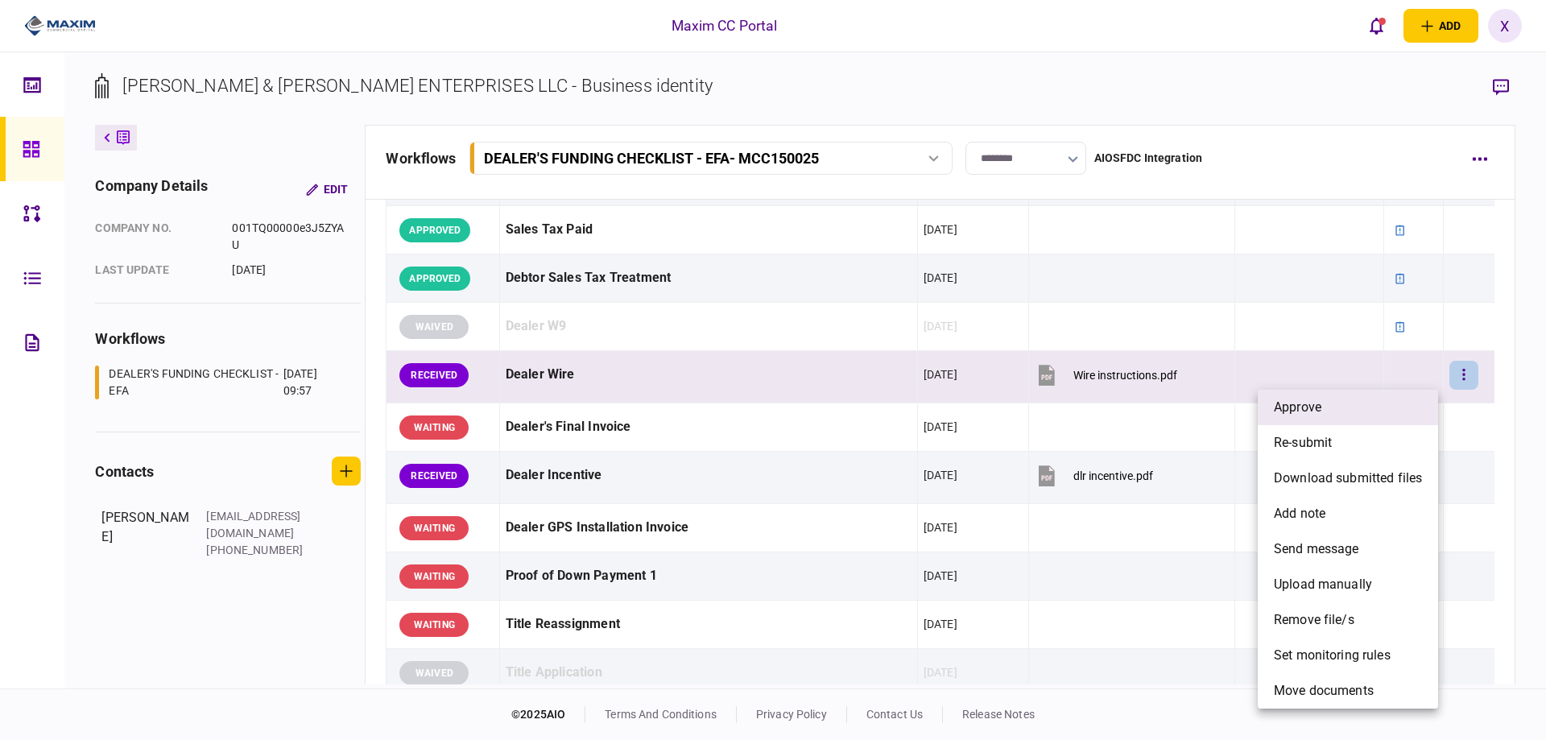
click at [1410, 407] on li "approve" at bounding box center [1348, 407] width 180 height 35
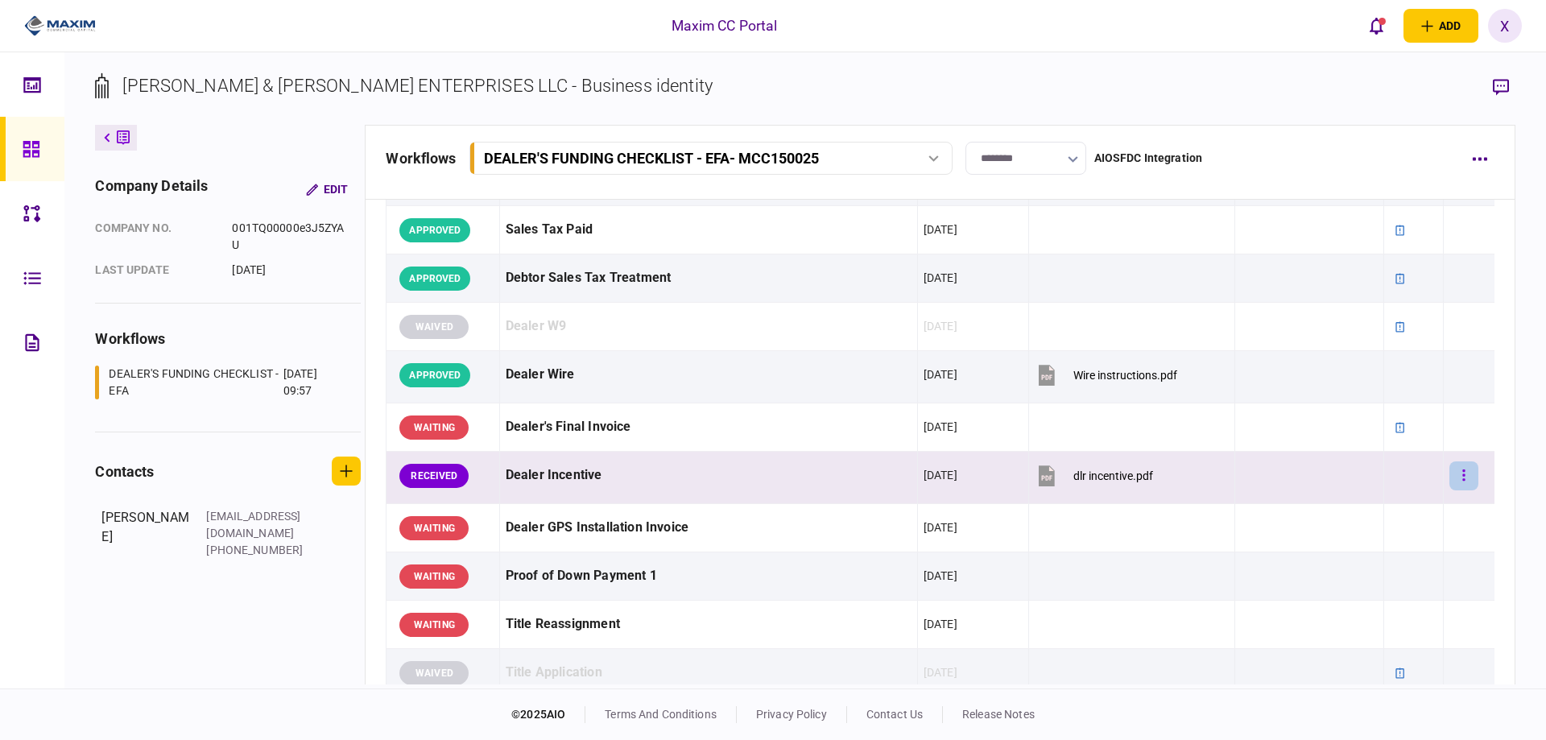
click at [1449, 469] on button "button" at bounding box center [1463, 475] width 29 height 29
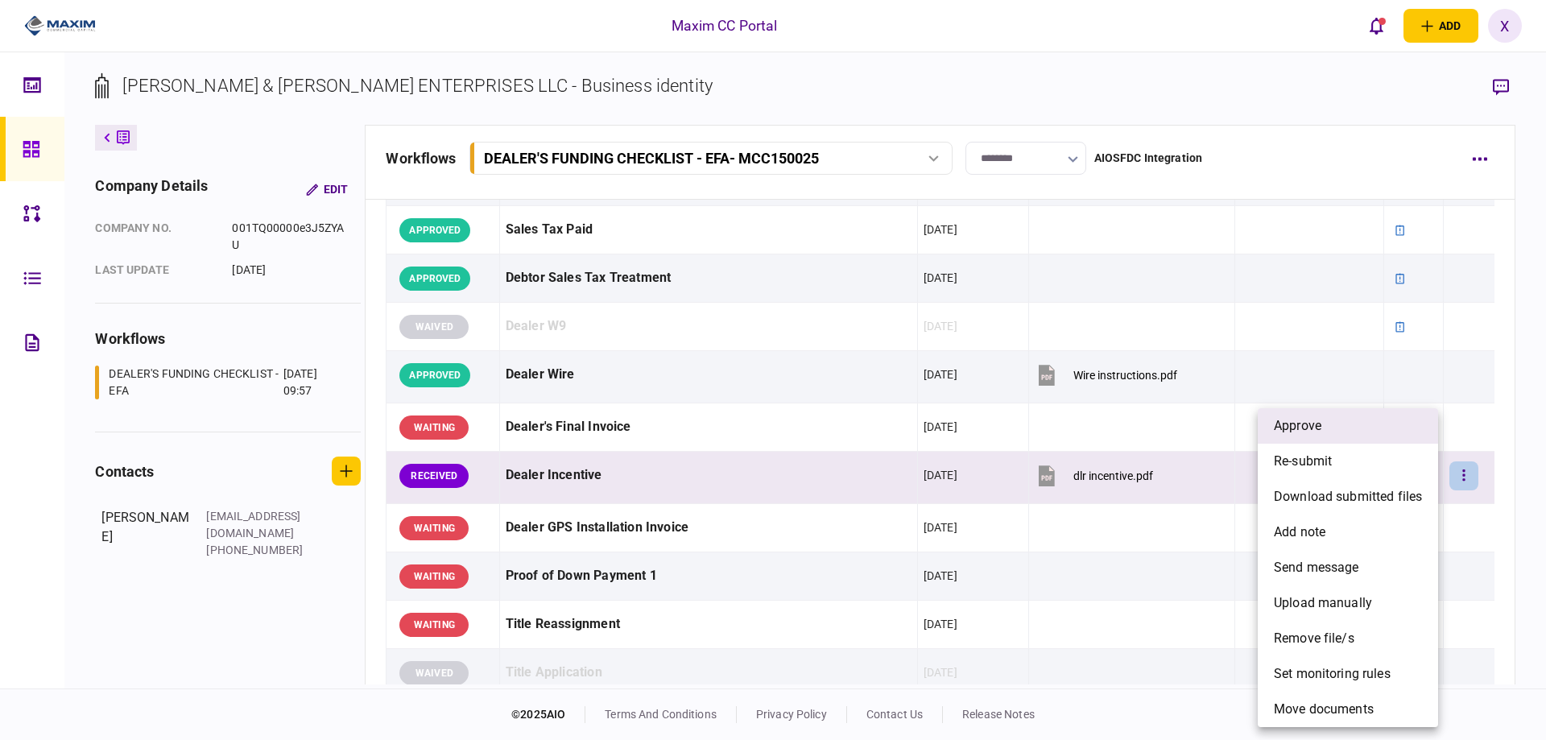
click at [1405, 439] on li "approve" at bounding box center [1348, 425] width 180 height 35
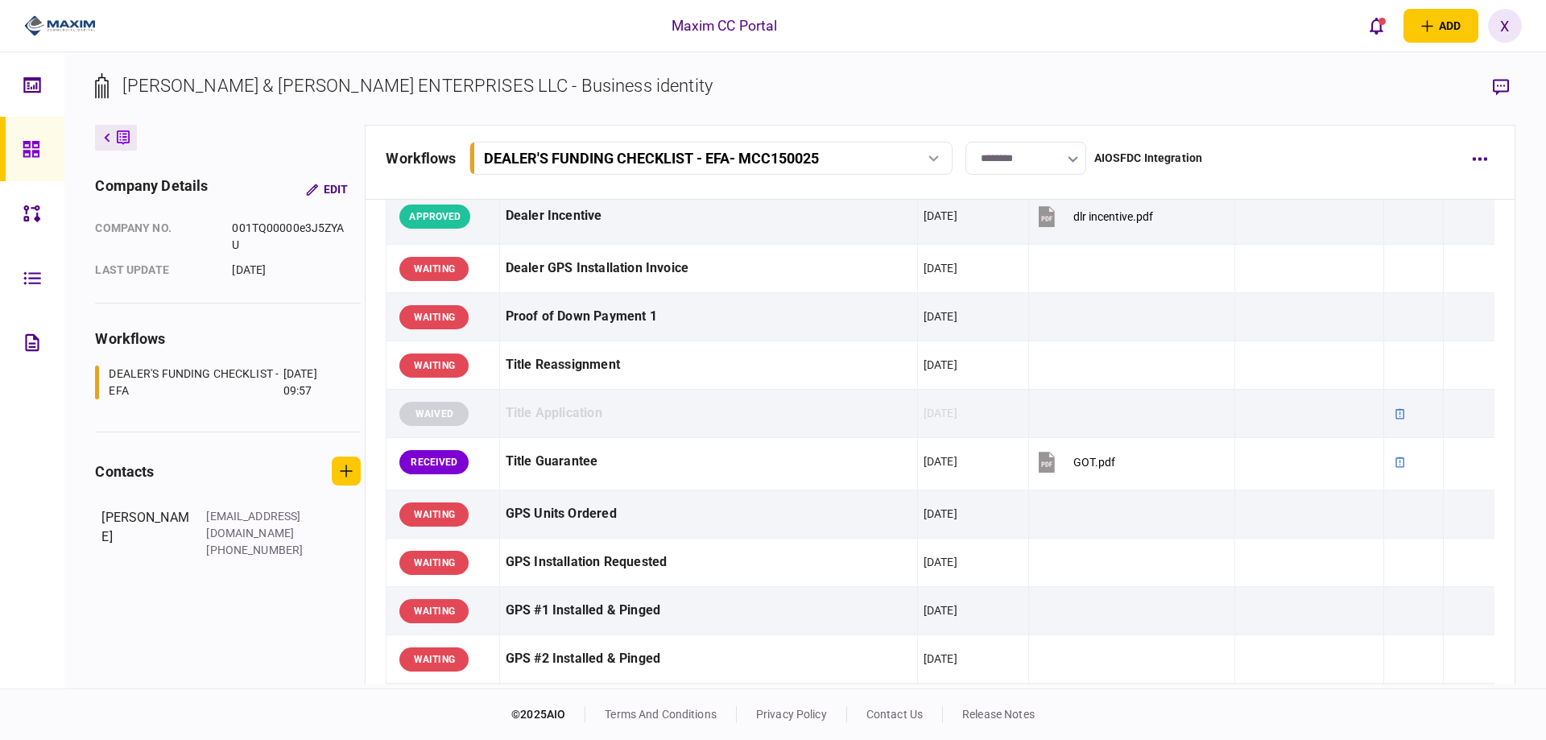
scroll to position [1127, 0]
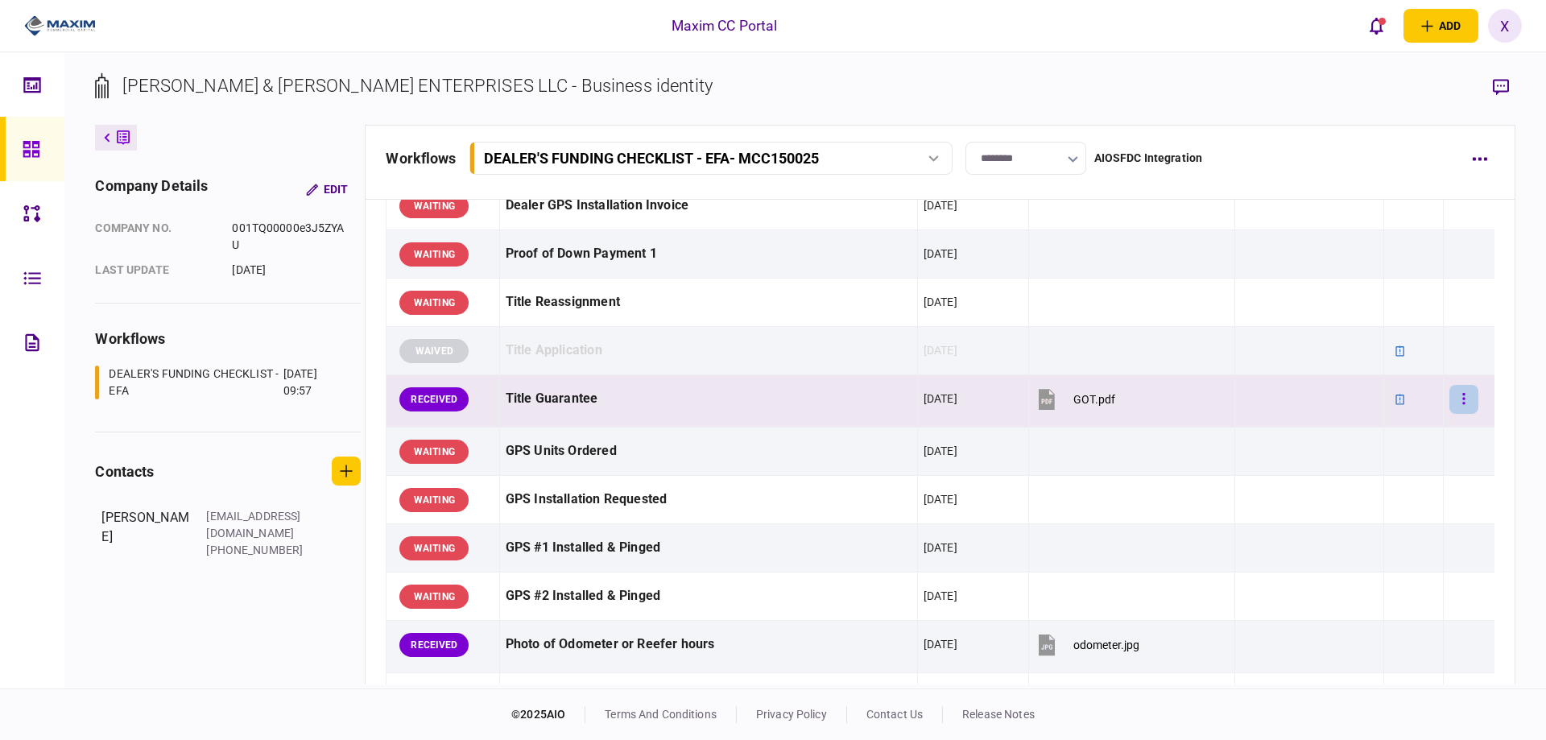
click at [1462, 395] on icon "button" at bounding box center [1463, 398] width 2 height 11
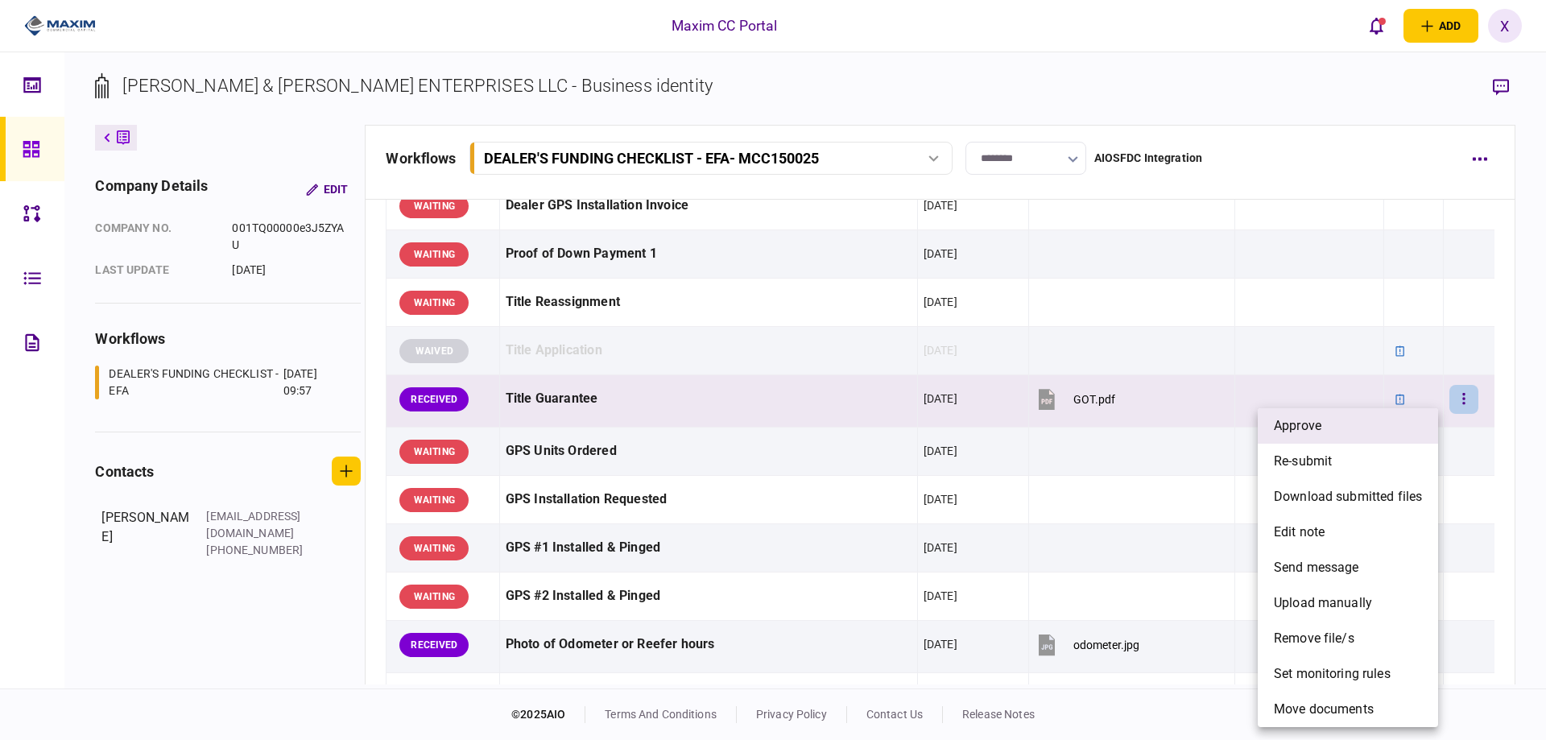
click at [1403, 415] on li "approve" at bounding box center [1348, 425] width 180 height 35
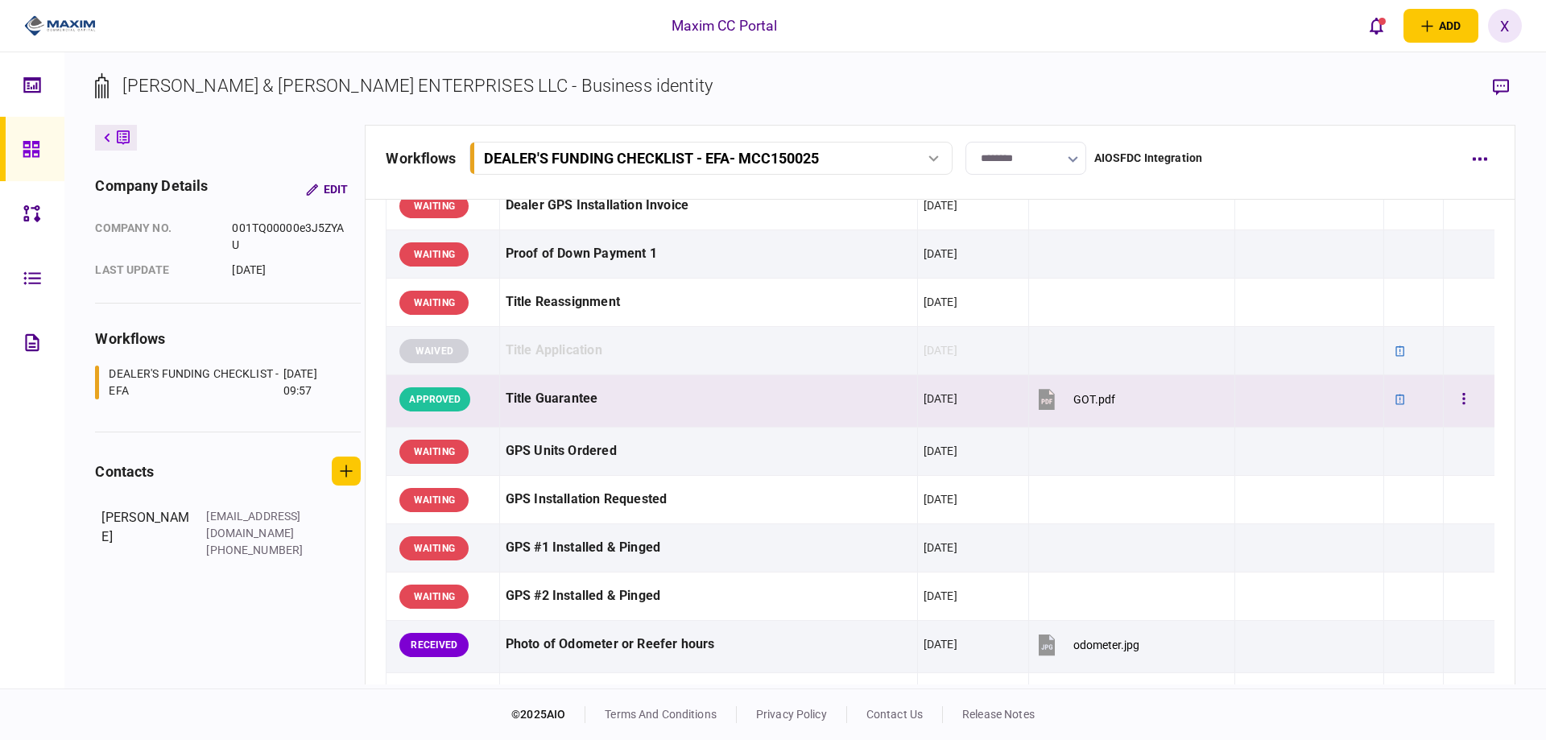
scroll to position [1288, 0]
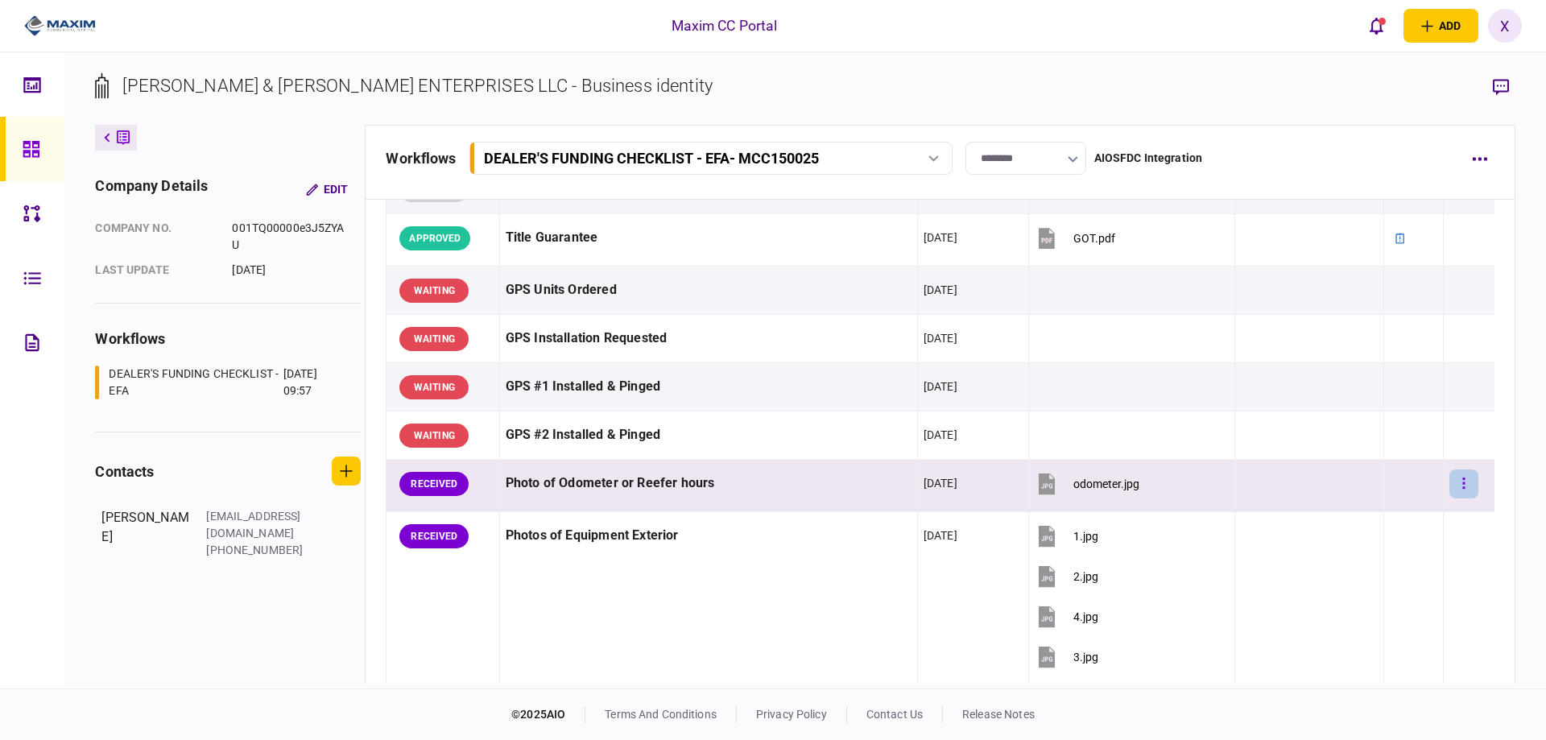
click at [1455, 490] on button "button" at bounding box center [1463, 483] width 29 height 29
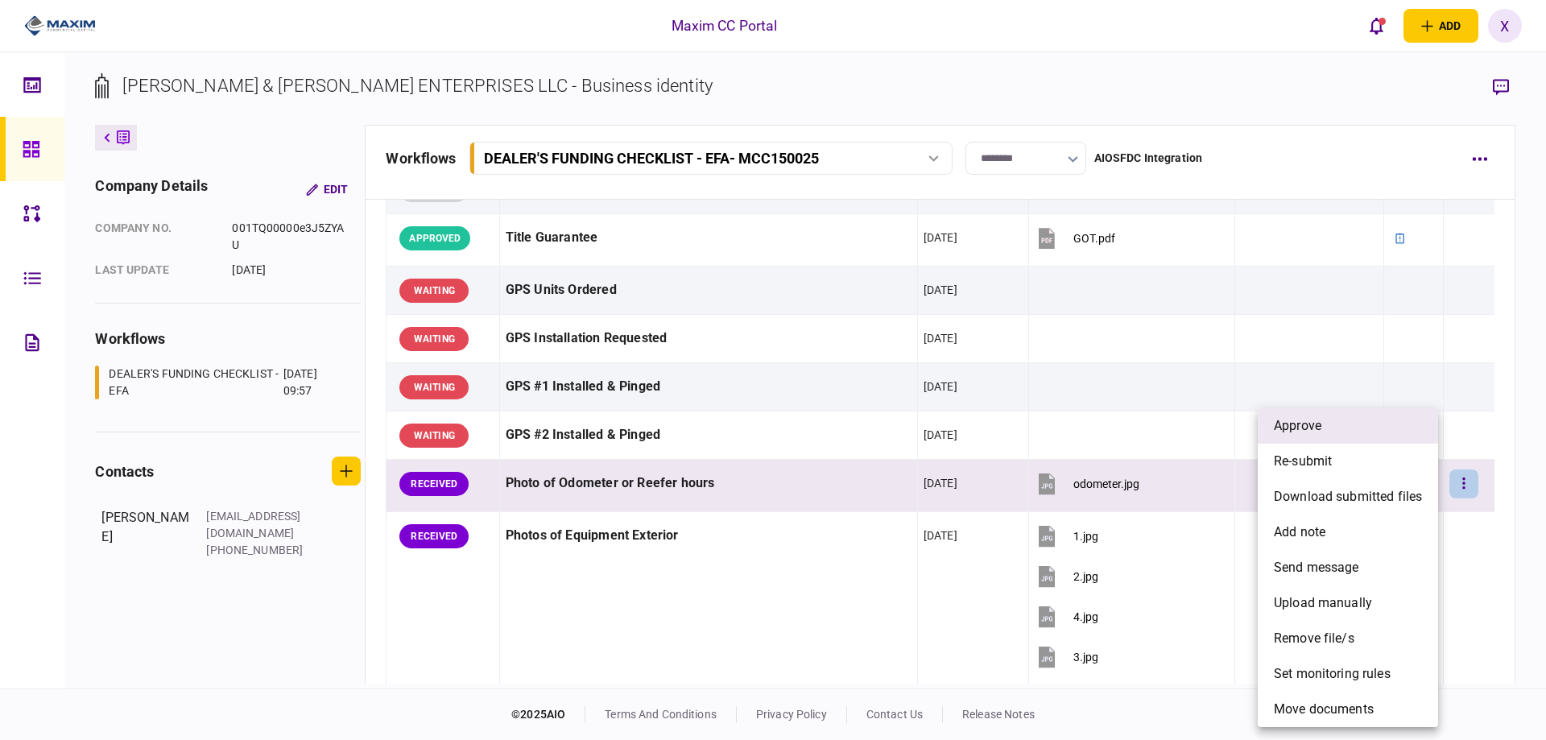
click at [1388, 432] on li "approve" at bounding box center [1348, 425] width 180 height 35
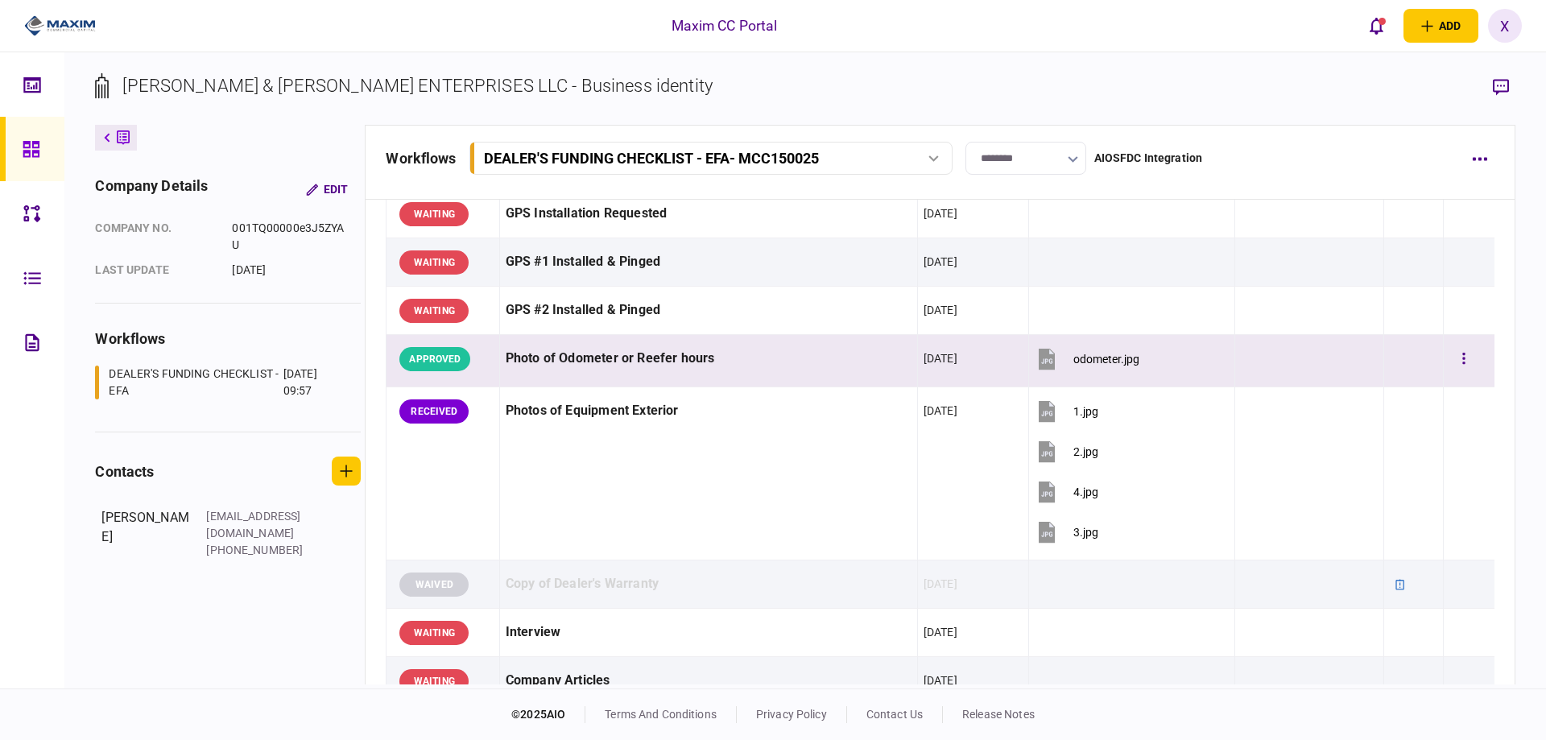
scroll to position [1530, 0]
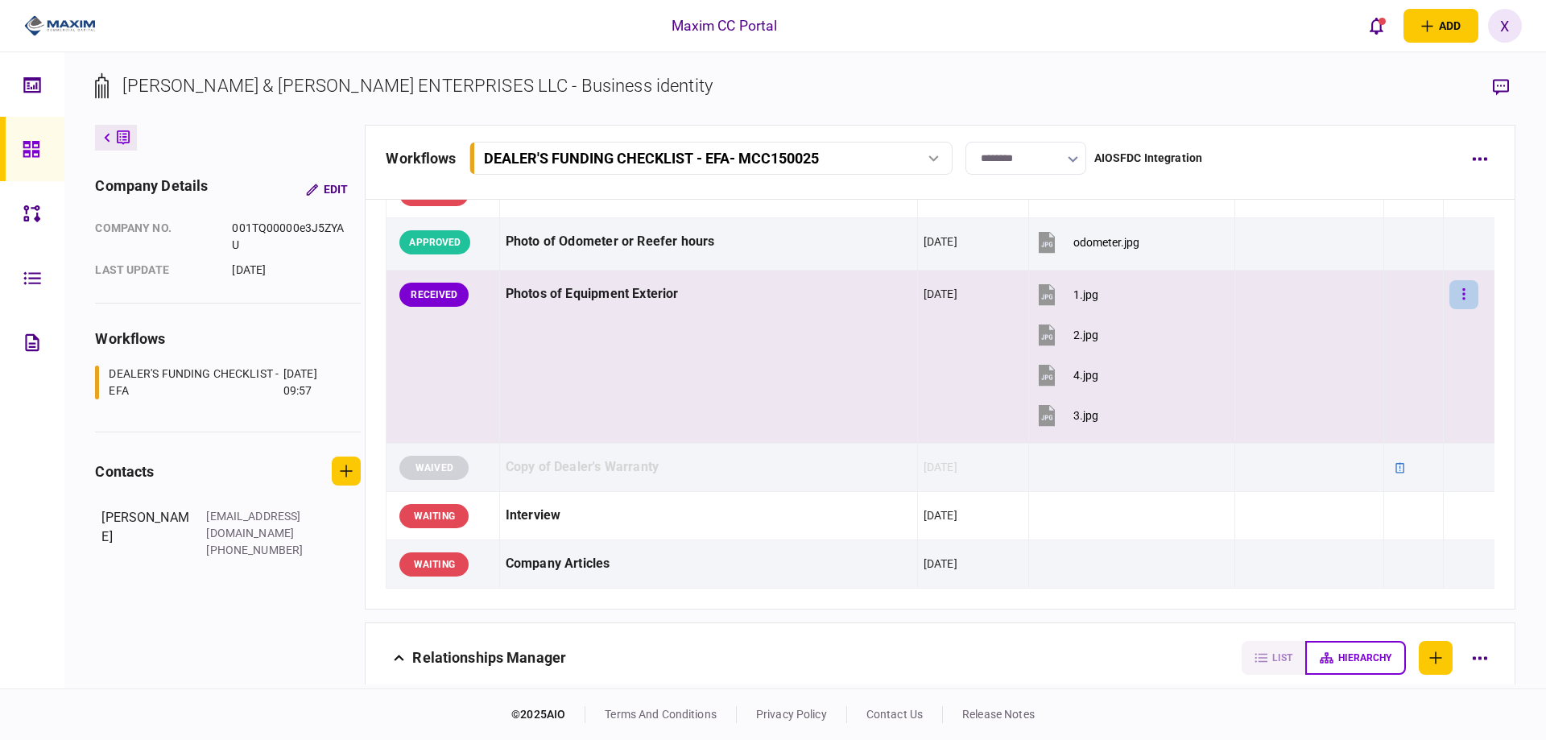
click at [1456, 300] on button "button" at bounding box center [1463, 294] width 29 height 29
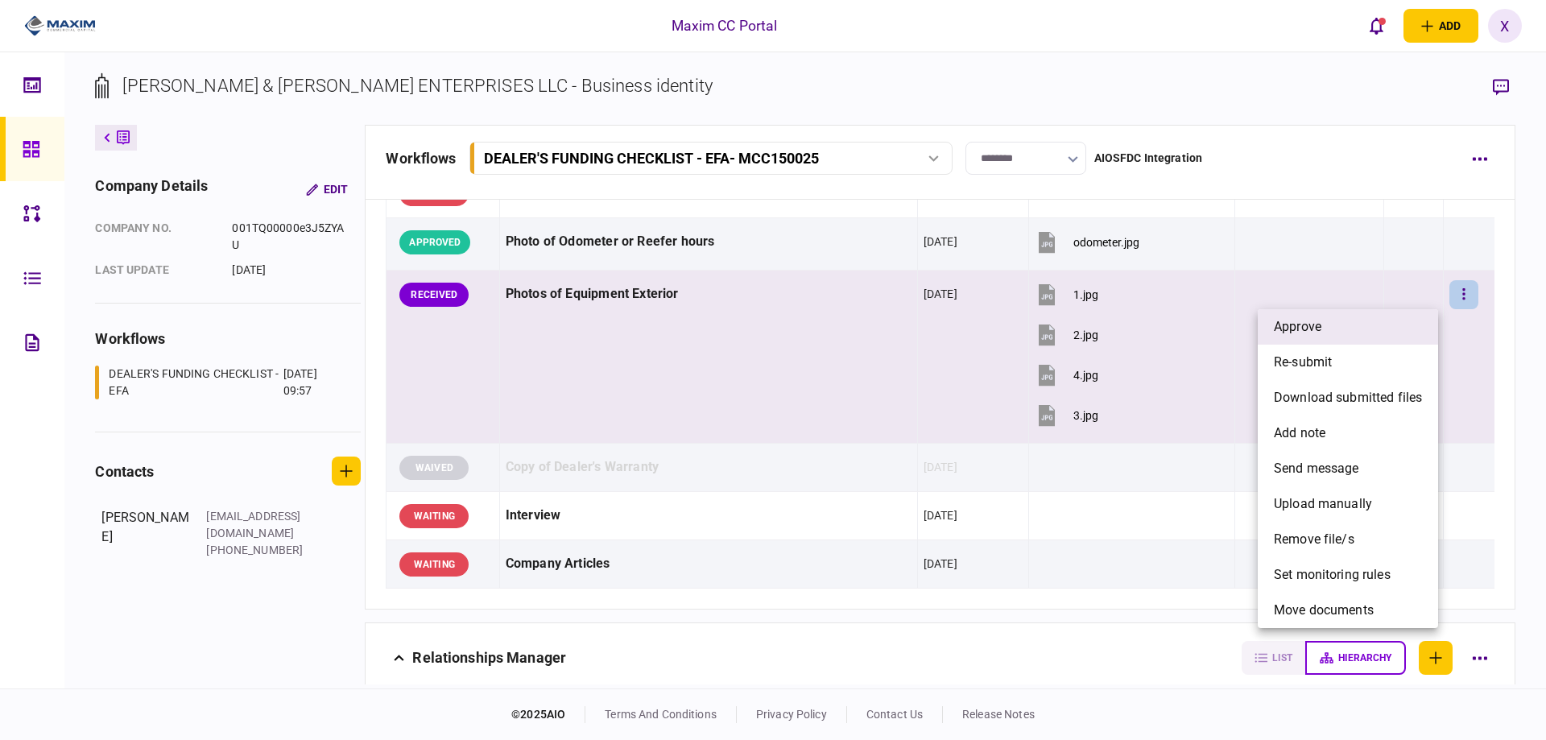
click at [1423, 321] on li "approve" at bounding box center [1348, 326] width 180 height 35
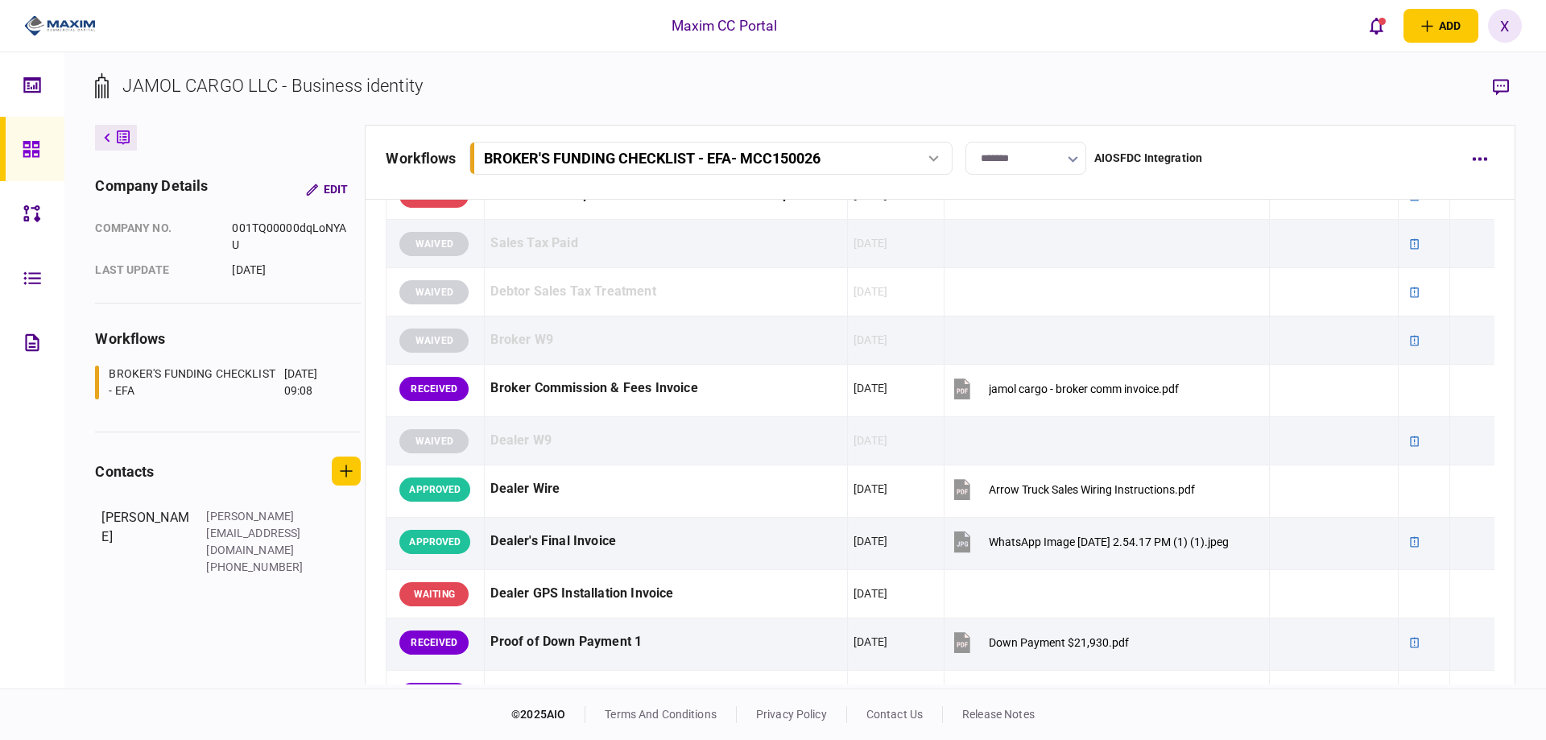
scroll to position [886, 0]
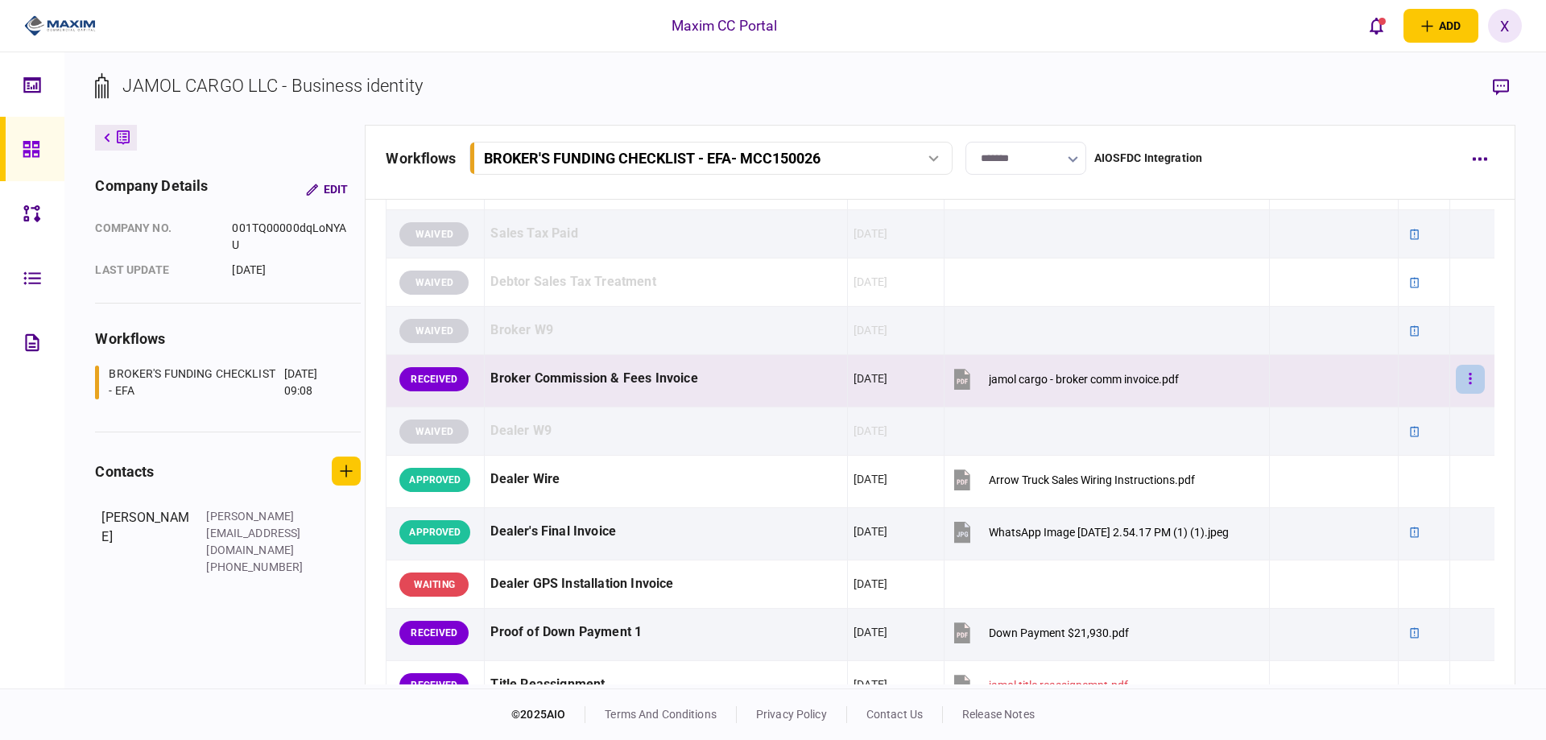
click at [1469, 374] on button "button" at bounding box center [1470, 379] width 29 height 29
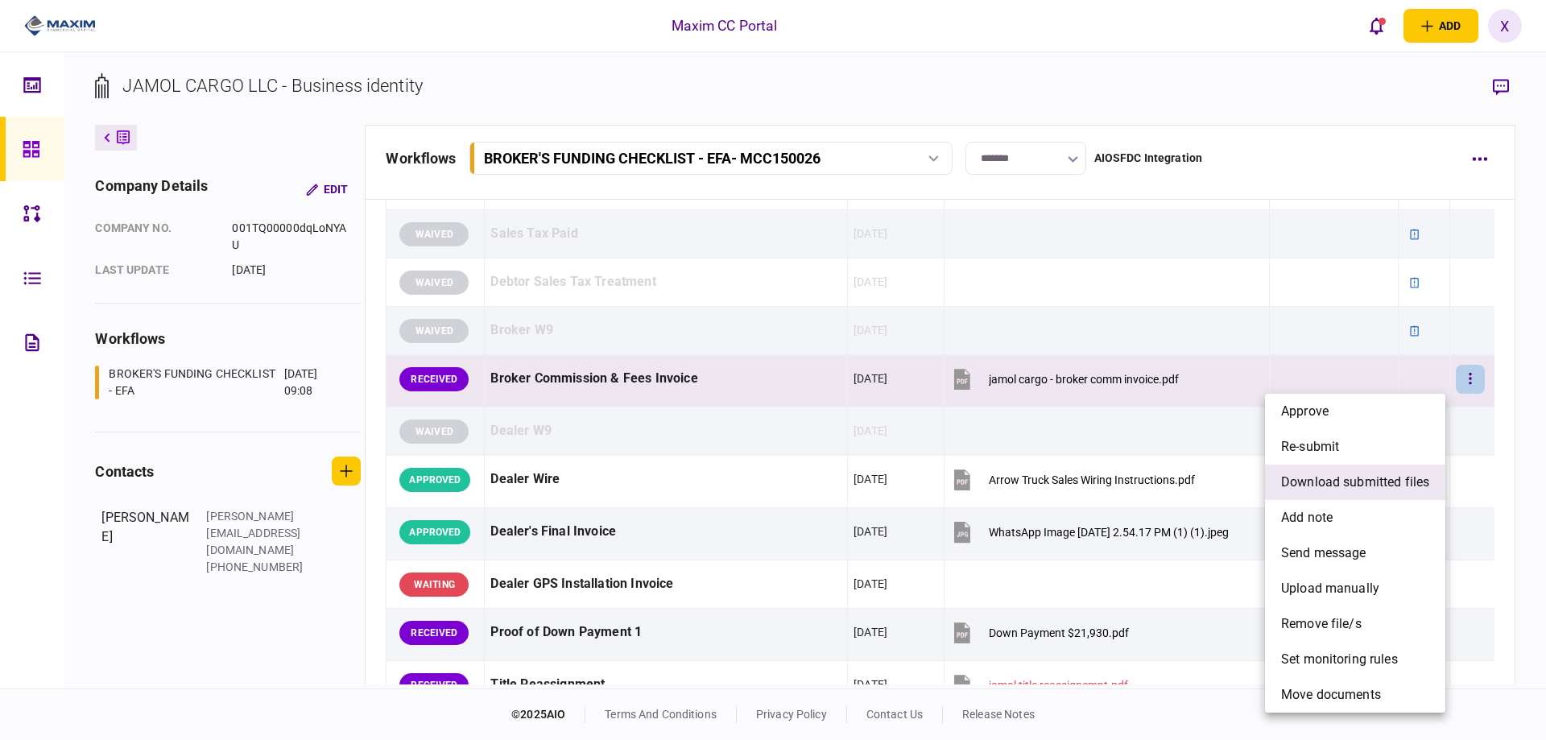
click at [1389, 490] on span "download submitted files" at bounding box center [1355, 482] width 148 height 19
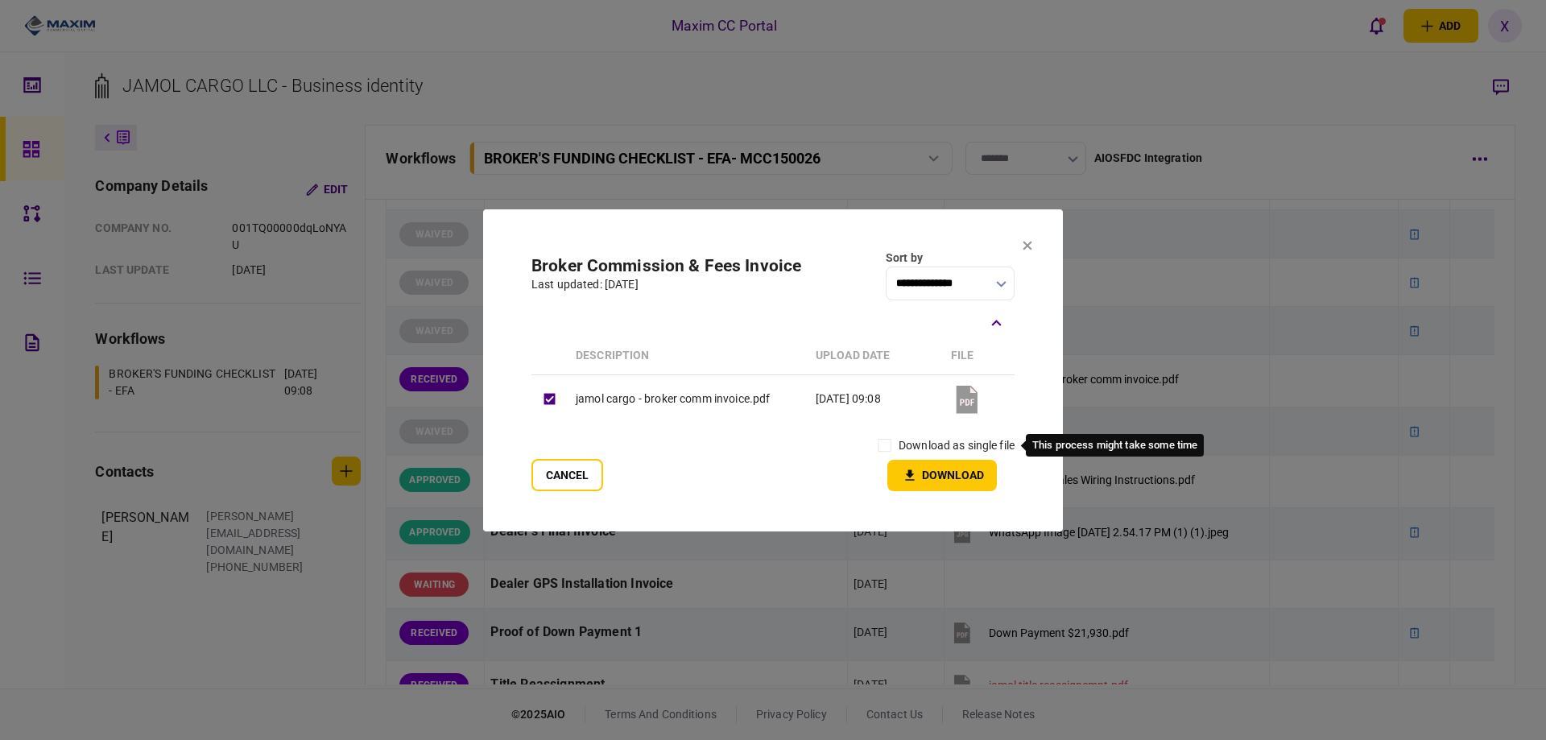
click at [914, 449] on label "download as single file" at bounding box center [957, 445] width 116 height 17
click at [927, 472] on button "Download" at bounding box center [942, 475] width 110 height 31
click at [1026, 243] on icon at bounding box center [1027, 245] width 9 height 9
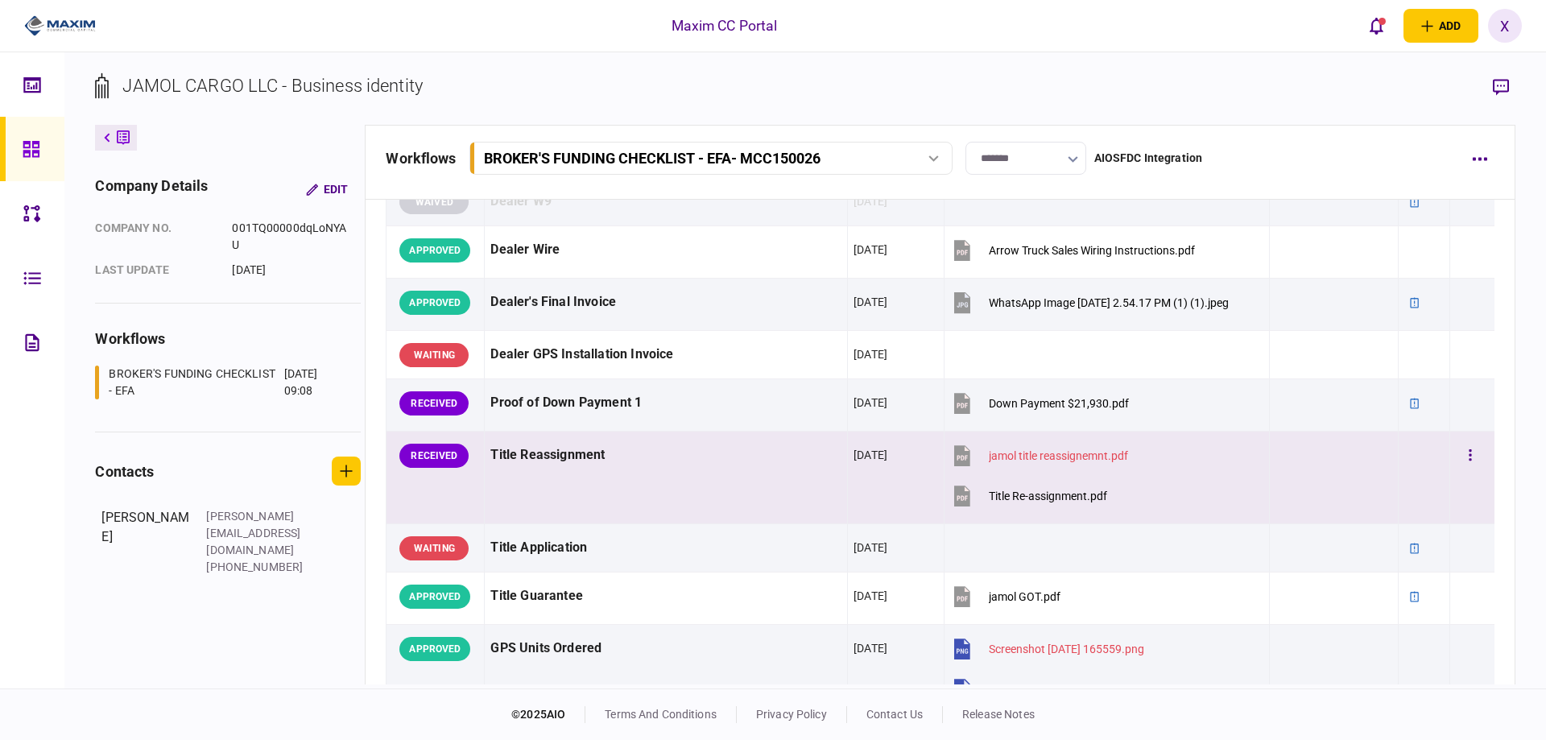
scroll to position [1127, 0]
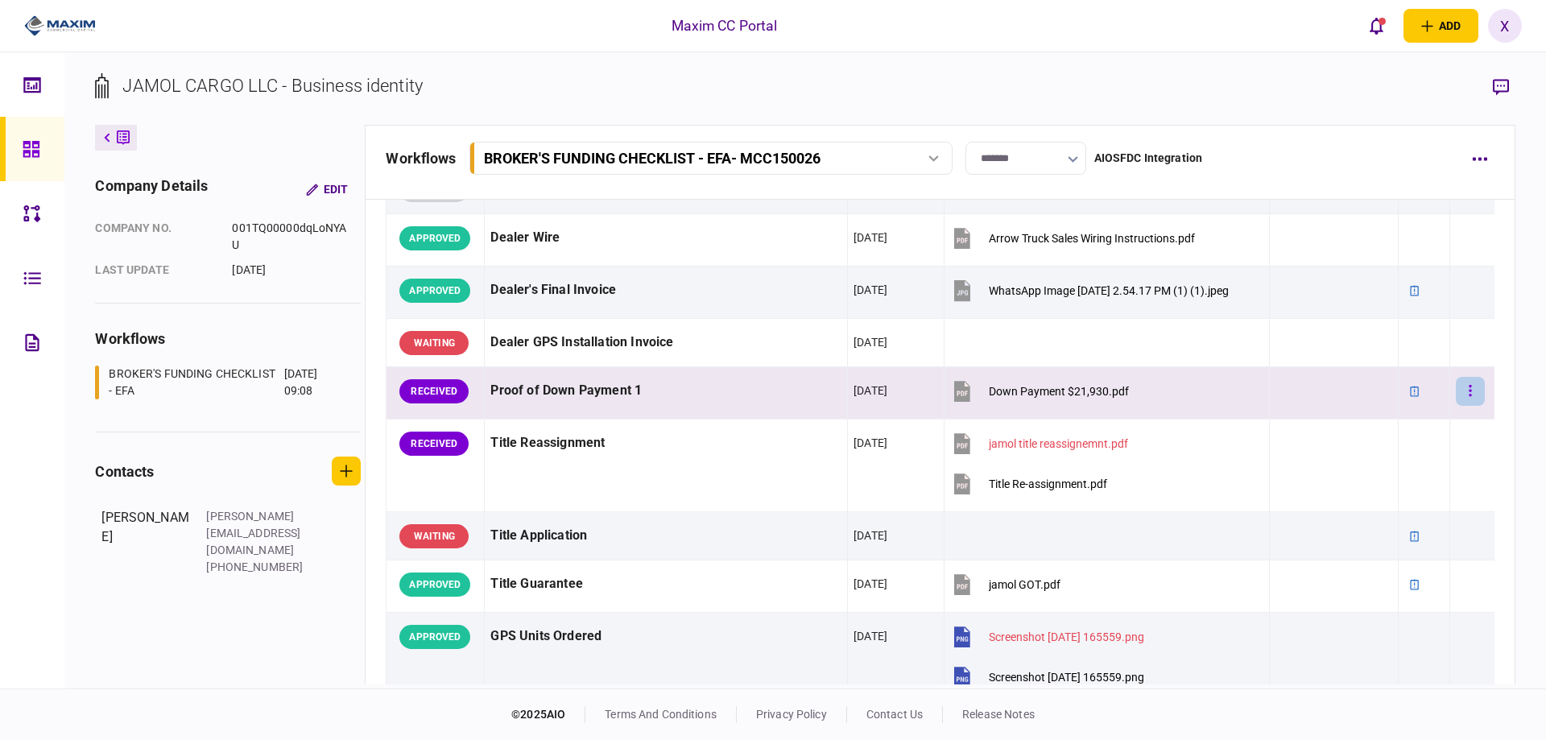
click at [1456, 386] on button "button" at bounding box center [1470, 391] width 29 height 29
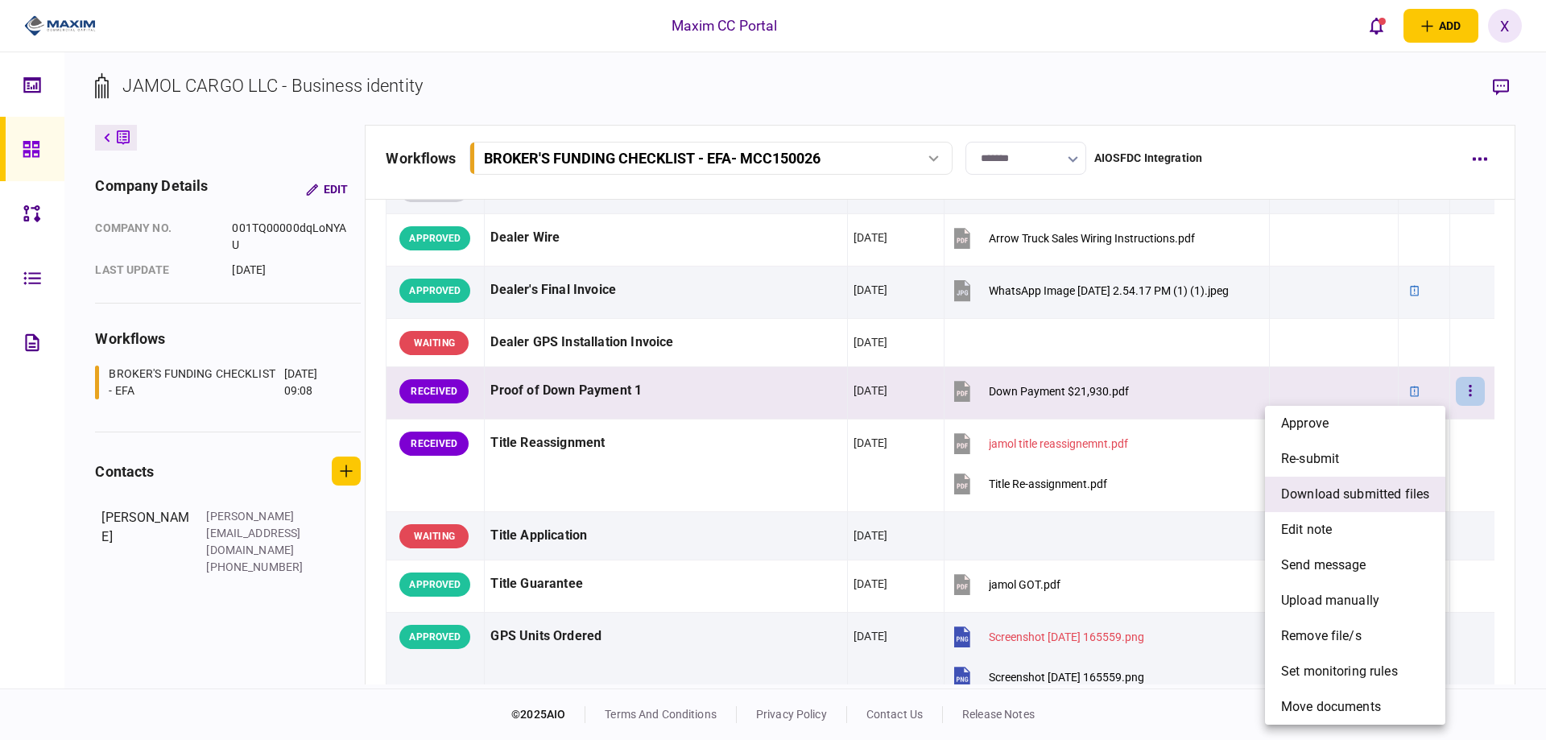
click at [1344, 502] on span "download submitted files" at bounding box center [1355, 494] width 148 height 19
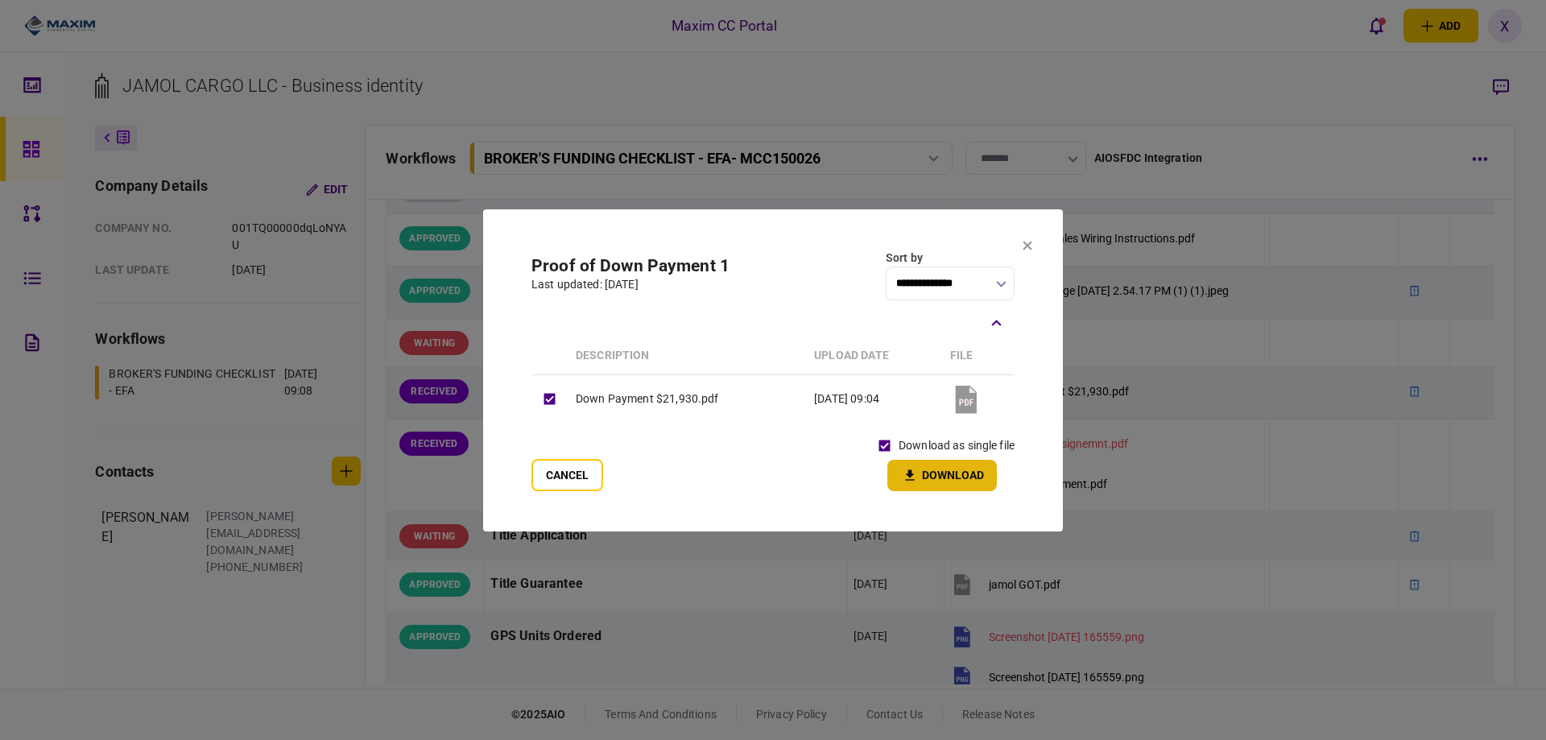
click at [928, 482] on button "Download" at bounding box center [942, 475] width 110 height 31
click at [1031, 247] on icon at bounding box center [1027, 245] width 9 height 9
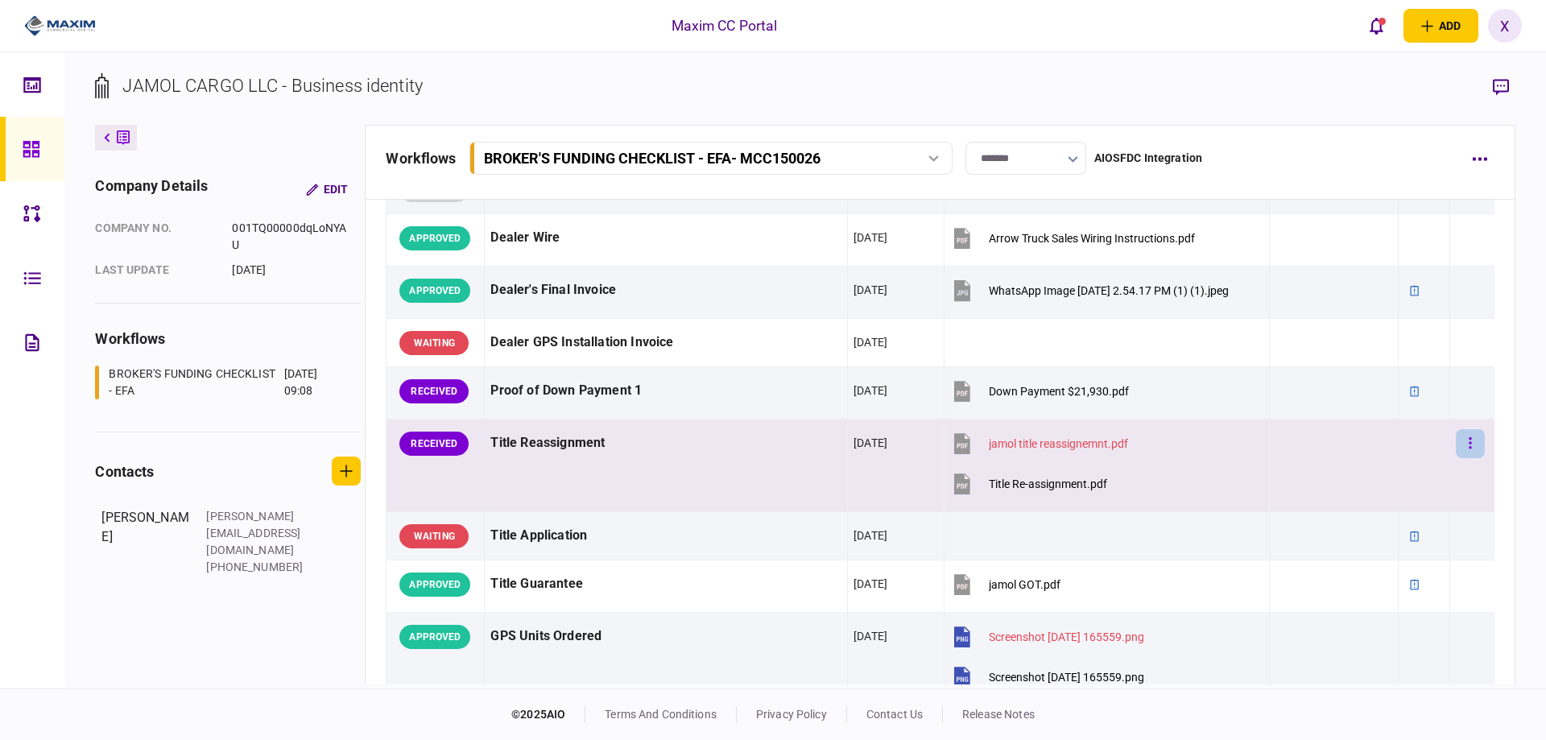
click at [1467, 440] on button "button" at bounding box center [1470, 443] width 29 height 29
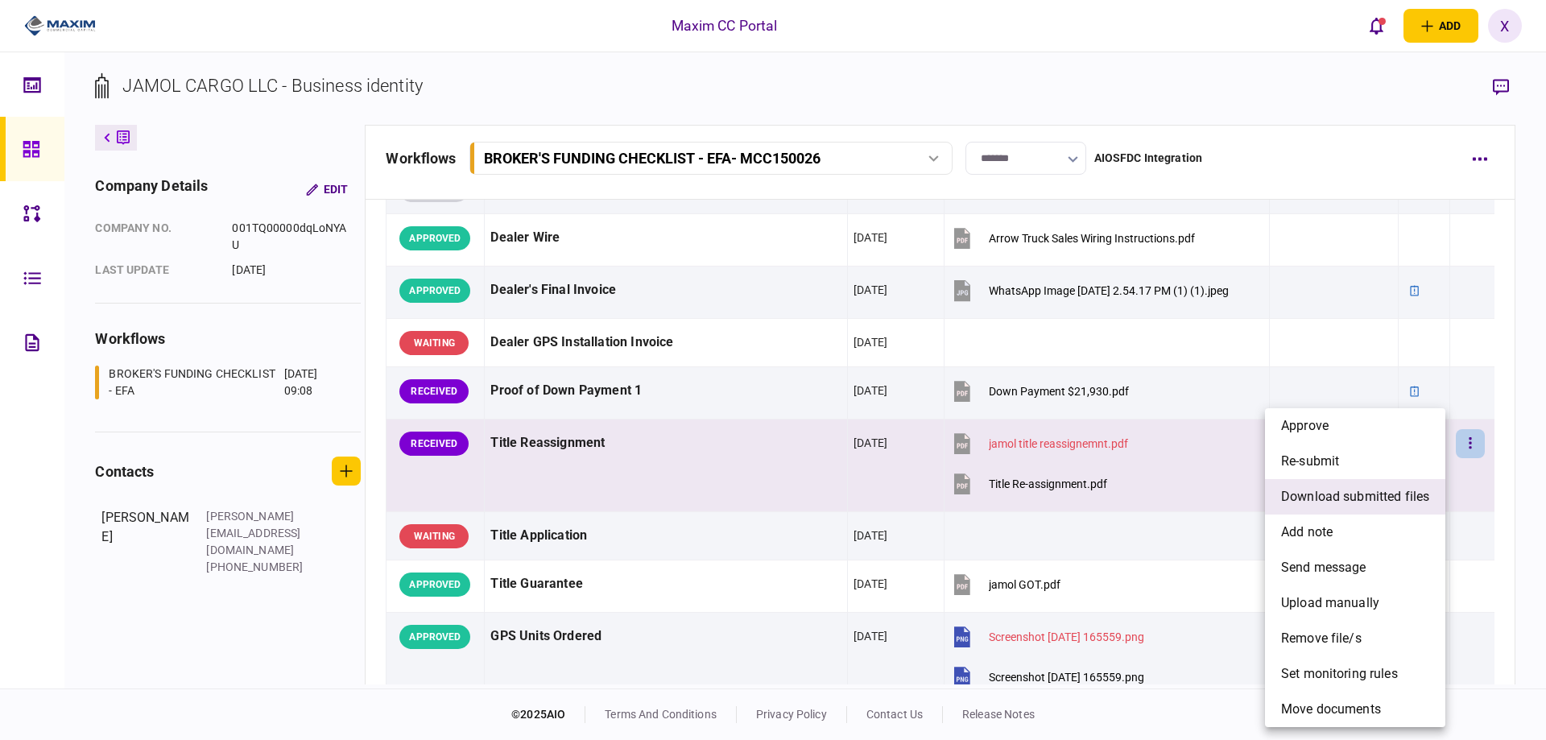
click at [1378, 492] on span "download submitted files" at bounding box center [1355, 496] width 148 height 19
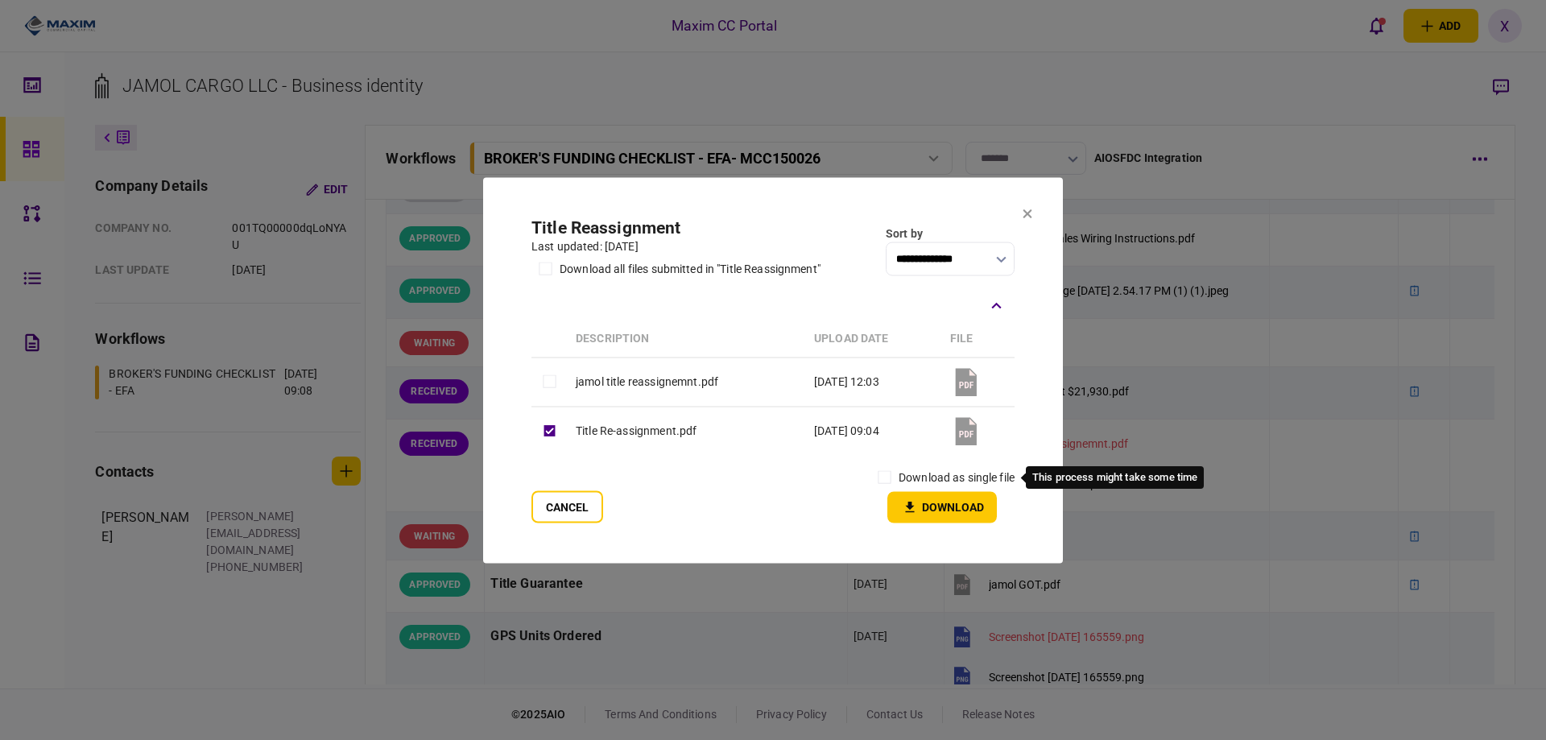
click at [906, 473] on label "download as single file" at bounding box center [957, 477] width 116 height 17
click at [929, 494] on button "Download" at bounding box center [942, 506] width 110 height 31
click at [1022, 212] on section "**********" at bounding box center [773, 370] width 580 height 386
click at [1031, 214] on icon at bounding box center [1028, 214] width 10 height 10
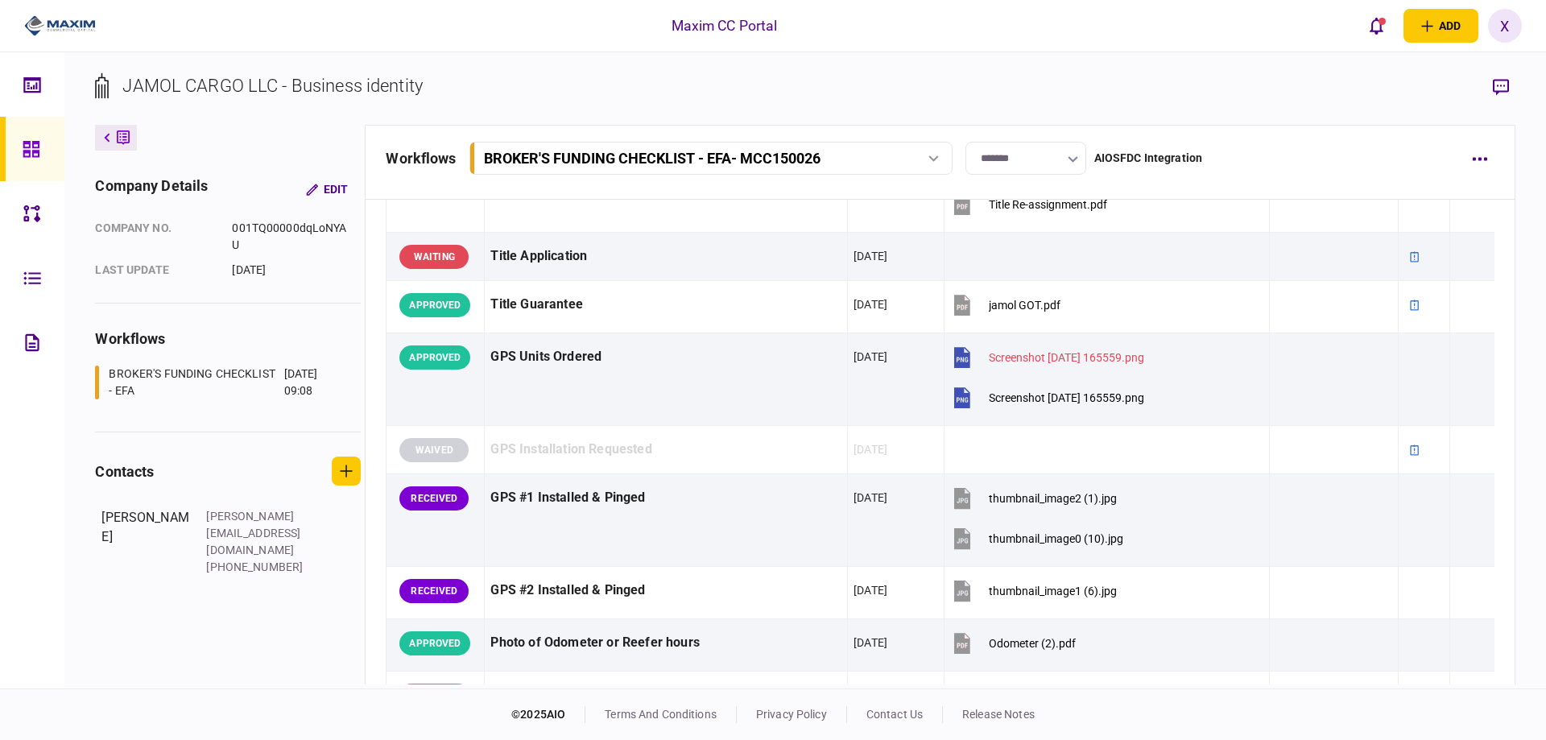
scroll to position [1449, 0]
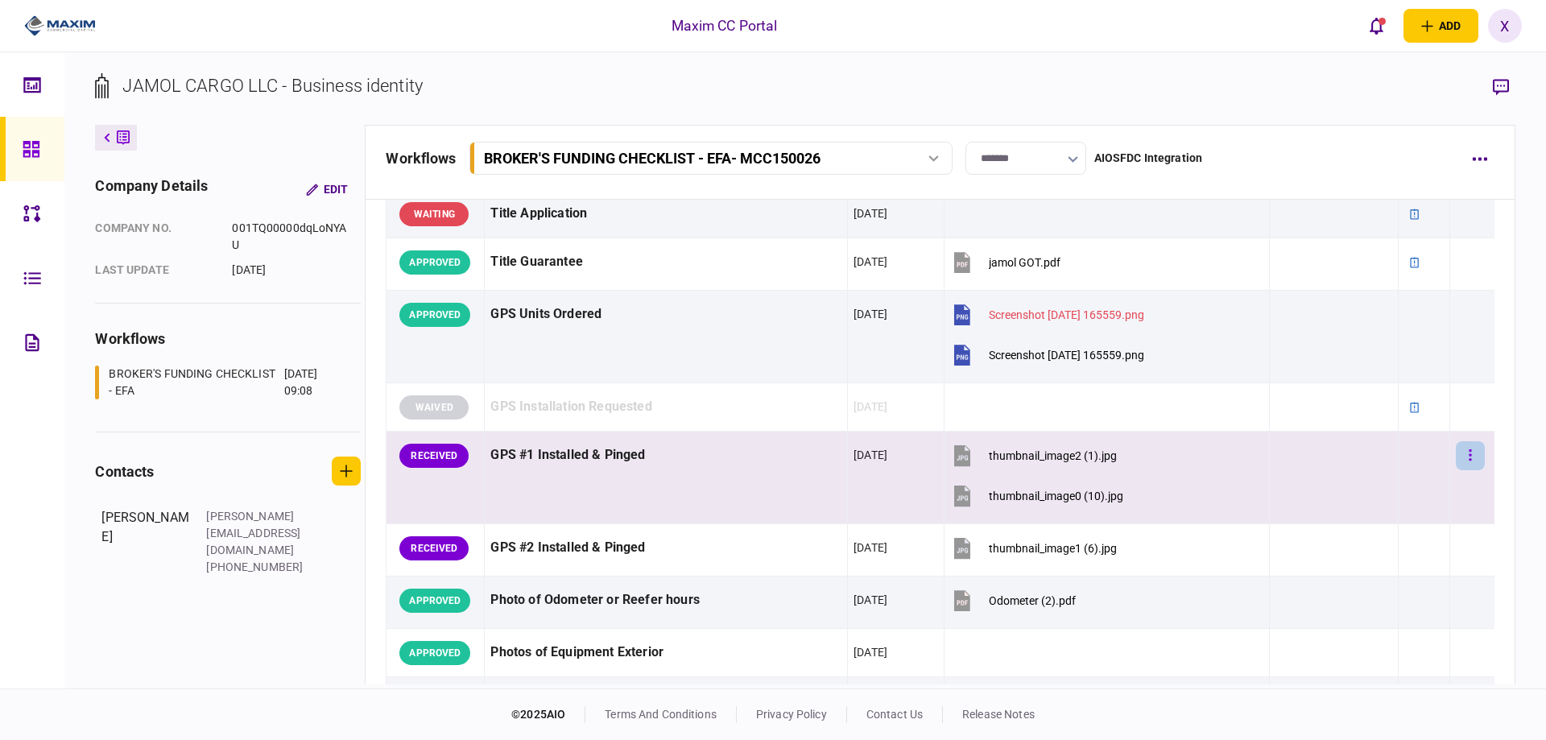
click at [1461, 446] on button "button" at bounding box center [1470, 455] width 29 height 29
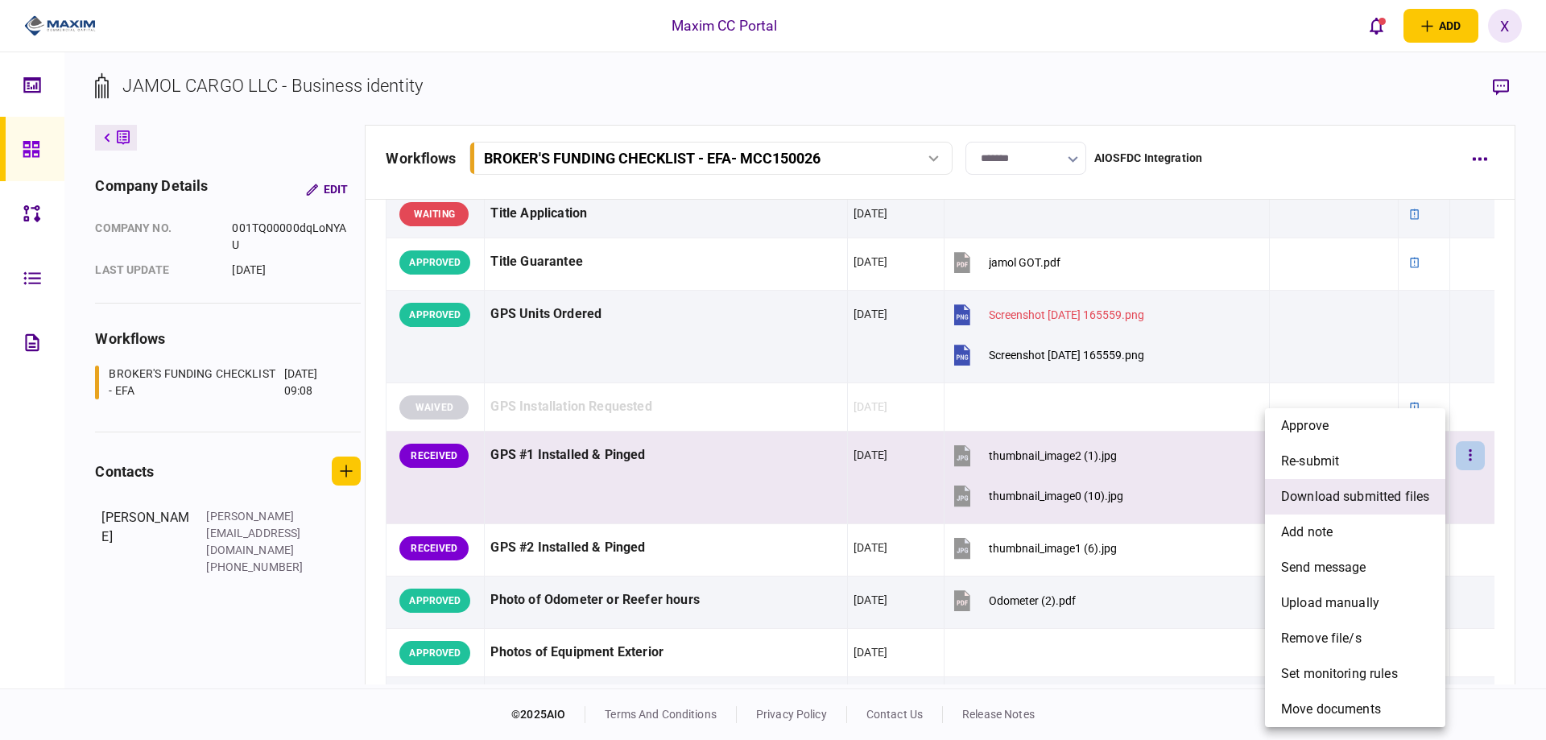
click at [1352, 502] on span "download submitted files" at bounding box center [1355, 496] width 148 height 19
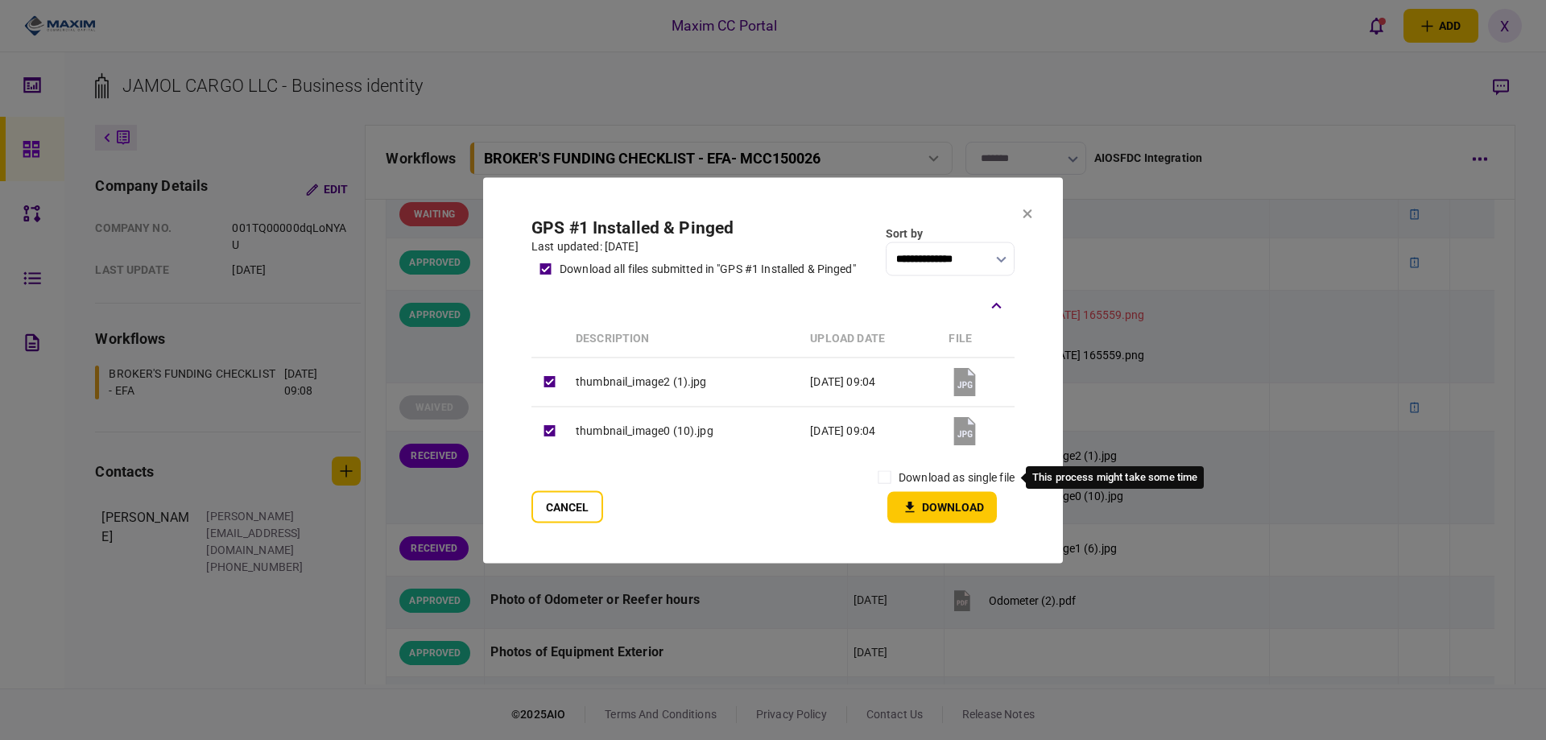
click at [969, 471] on label "download as single file" at bounding box center [957, 477] width 116 height 17
click at [918, 474] on label "download as single file" at bounding box center [957, 477] width 116 height 17
click at [915, 496] on button "Download" at bounding box center [942, 506] width 110 height 31
click at [1028, 214] on icon at bounding box center [1027, 213] width 9 height 9
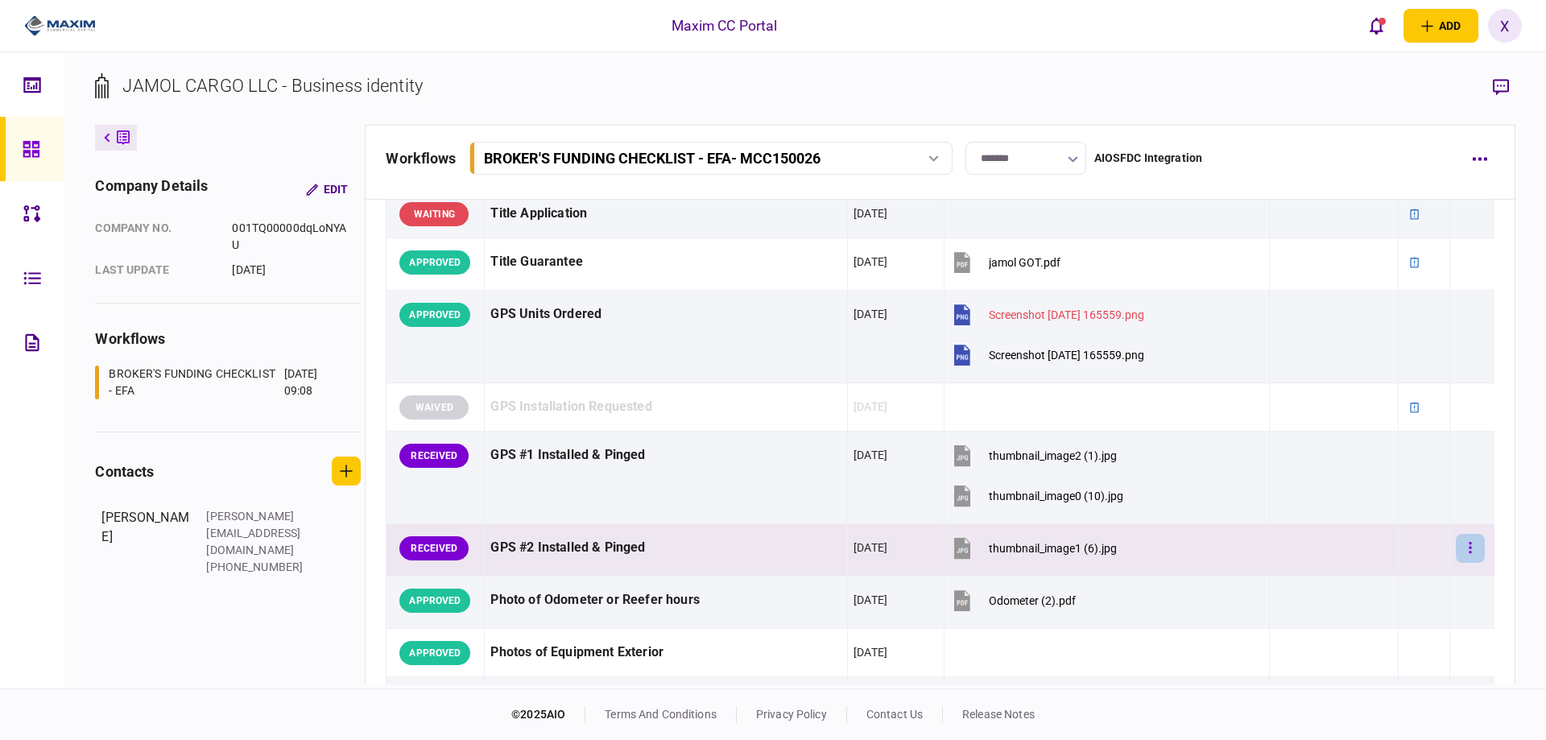
click at [1456, 548] on button "button" at bounding box center [1470, 548] width 29 height 29
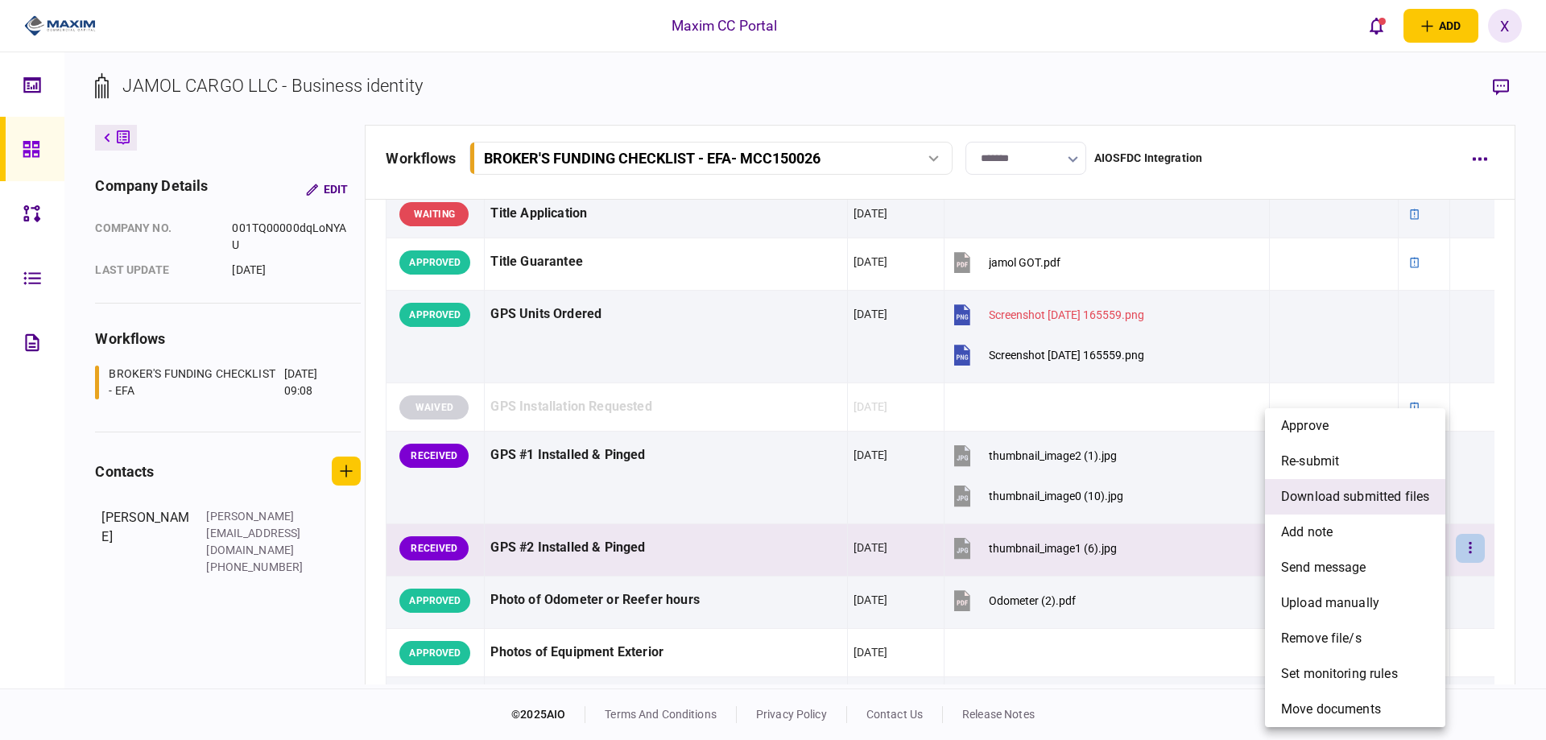
click at [1406, 503] on span "download submitted files" at bounding box center [1355, 496] width 148 height 19
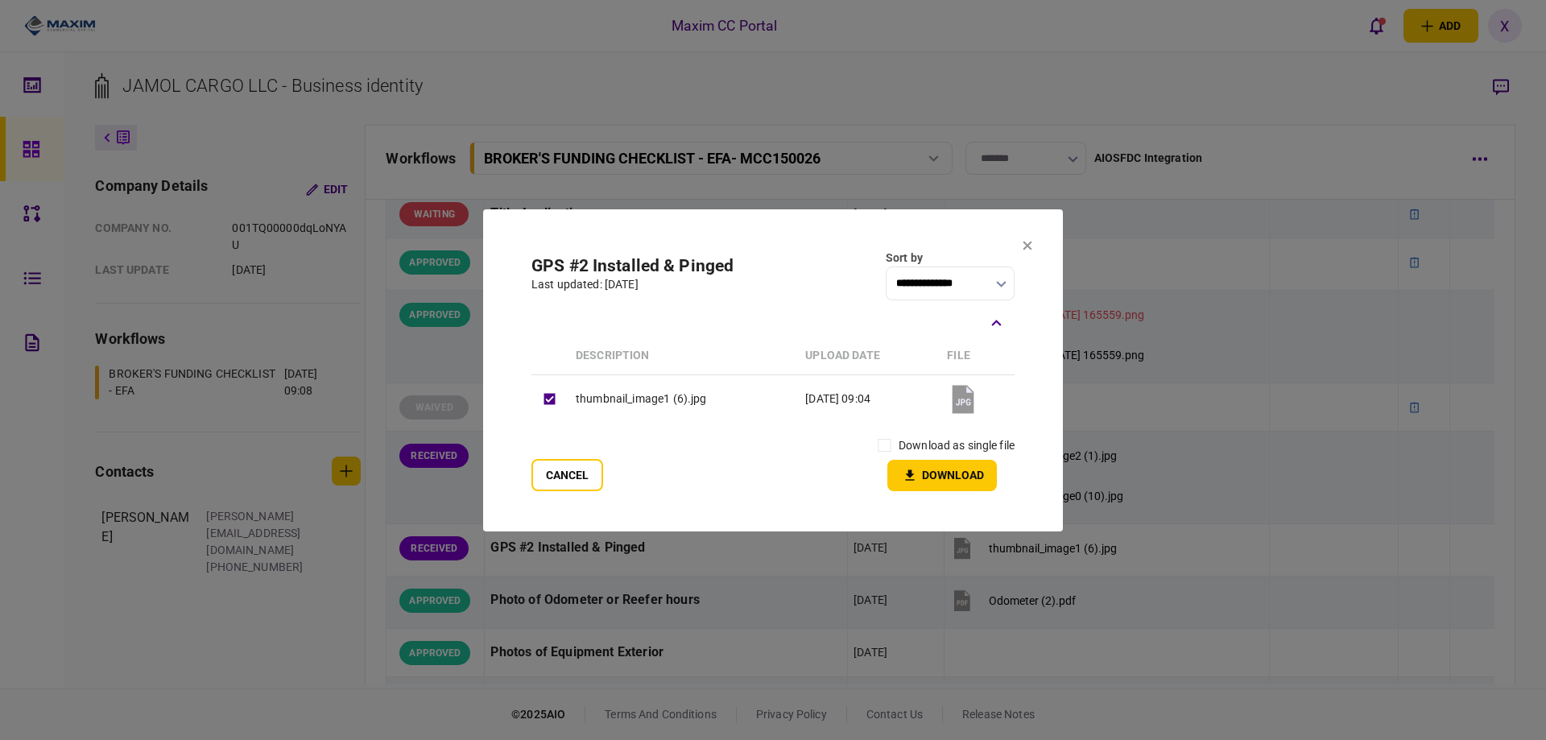
click at [956, 453] on label "download as single file" at bounding box center [957, 445] width 116 height 17
click at [924, 474] on button "Download" at bounding box center [942, 475] width 110 height 31
click at [1023, 247] on icon at bounding box center [1028, 246] width 10 height 10
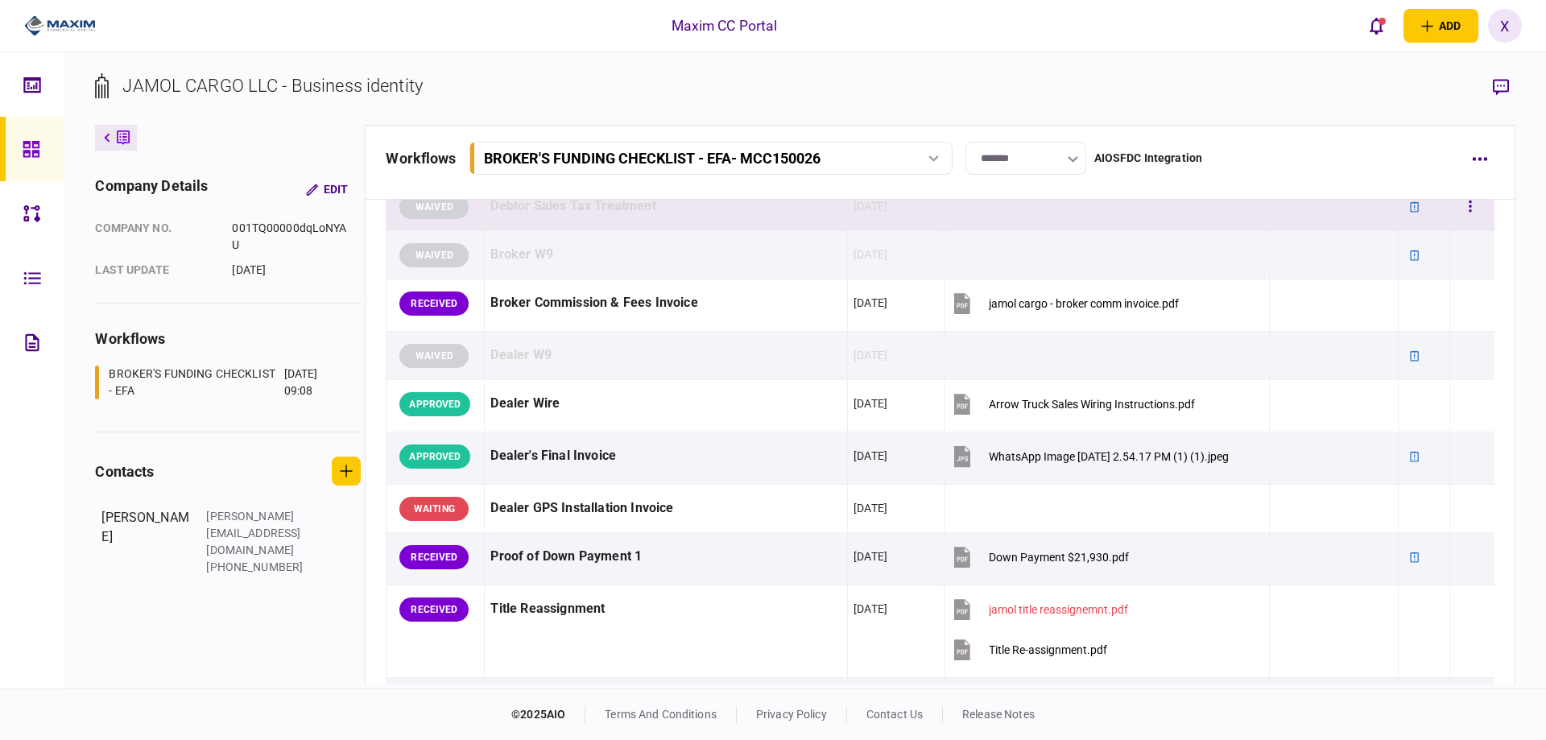
scroll to position [966, 0]
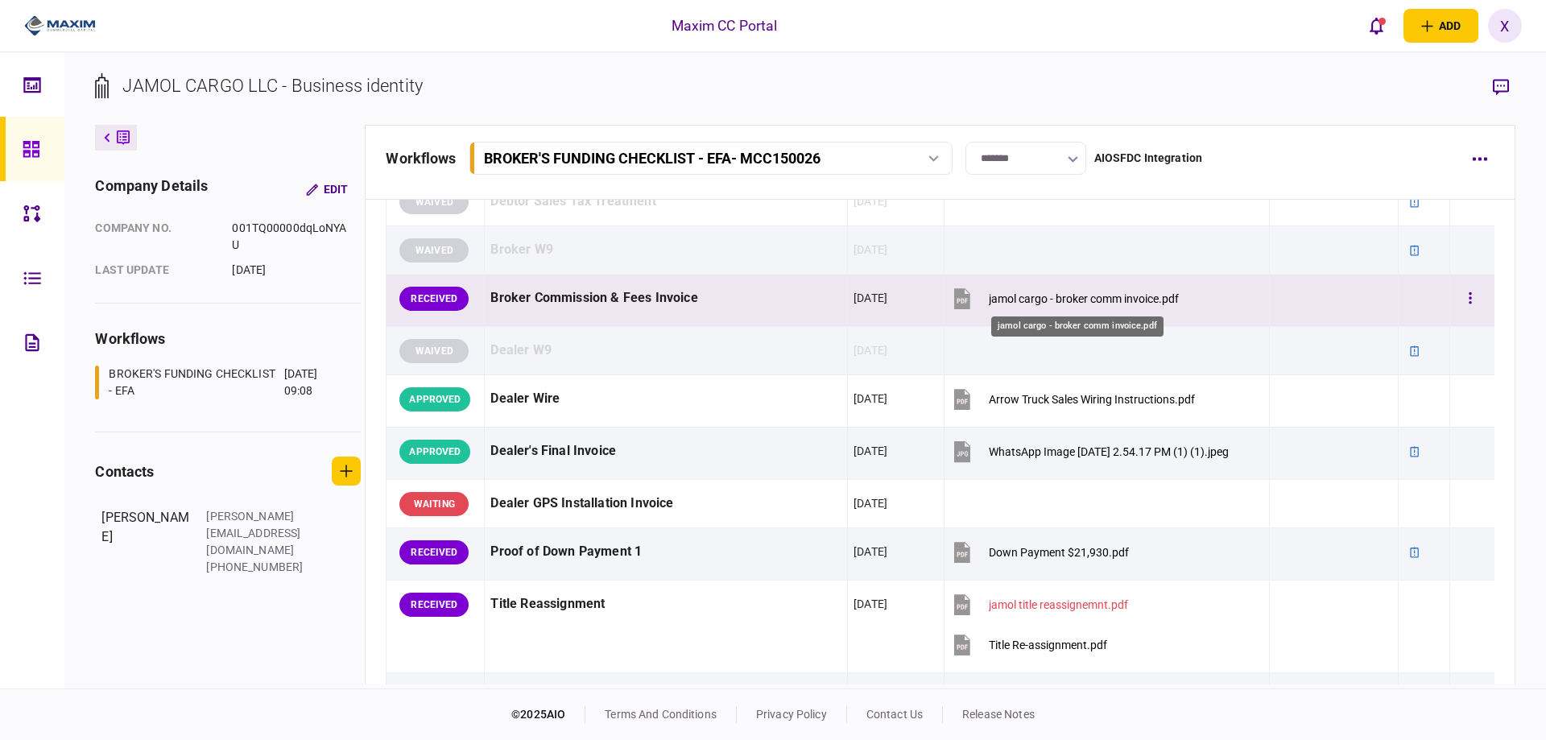
click at [1043, 299] on div "jamol cargo - broker comm invoice.pdf" at bounding box center [1084, 298] width 190 height 13
click at [622, 300] on div "Broker Commission & Fees Invoice" at bounding box center [665, 298] width 351 height 36
click at [1042, 300] on div "jamol cargo - broker comm invoice.pdf" at bounding box center [1084, 298] width 190 height 13
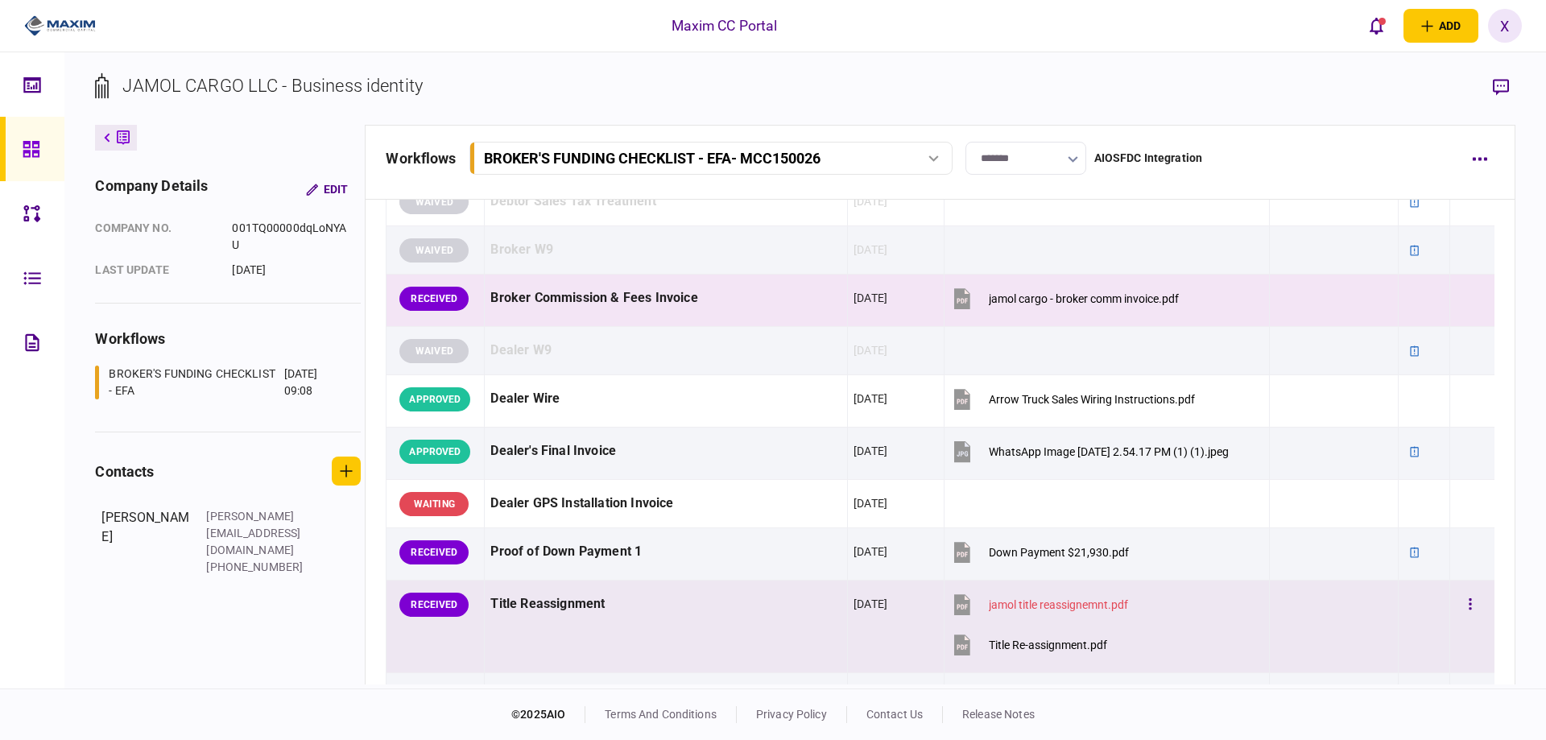
scroll to position [1369, 0]
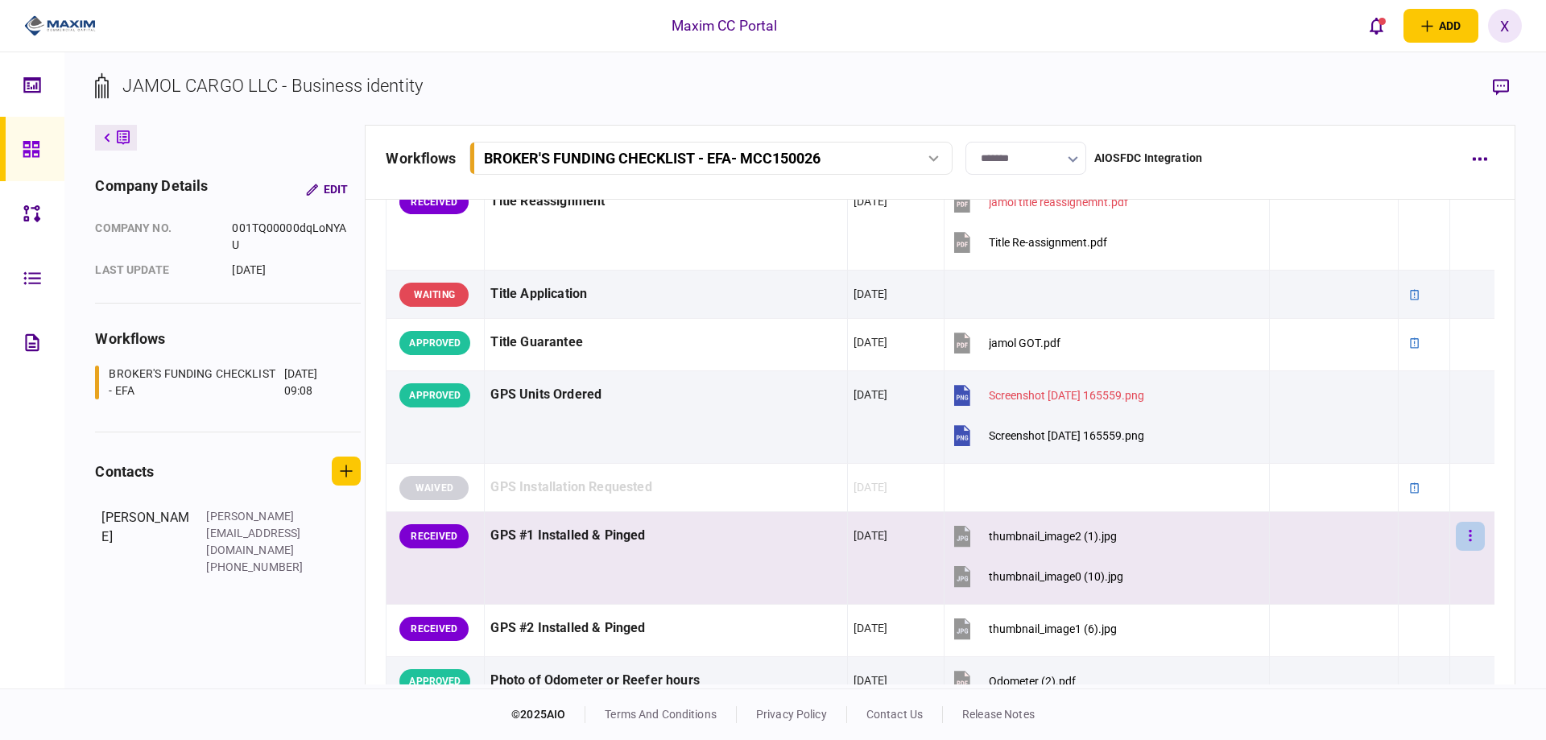
click at [1470, 533] on button "button" at bounding box center [1470, 536] width 29 height 29
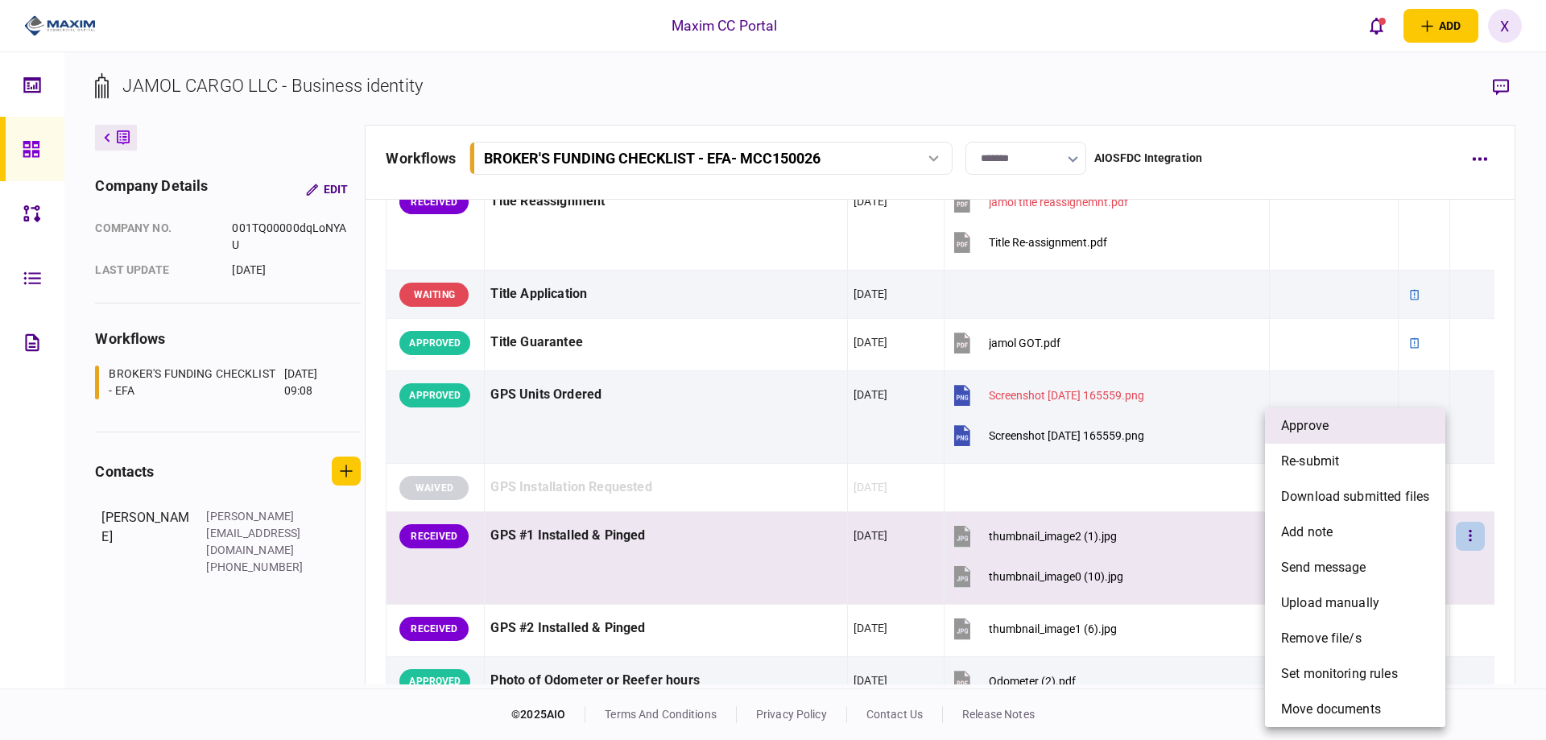
click at [1360, 427] on li "approve" at bounding box center [1355, 425] width 180 height 35
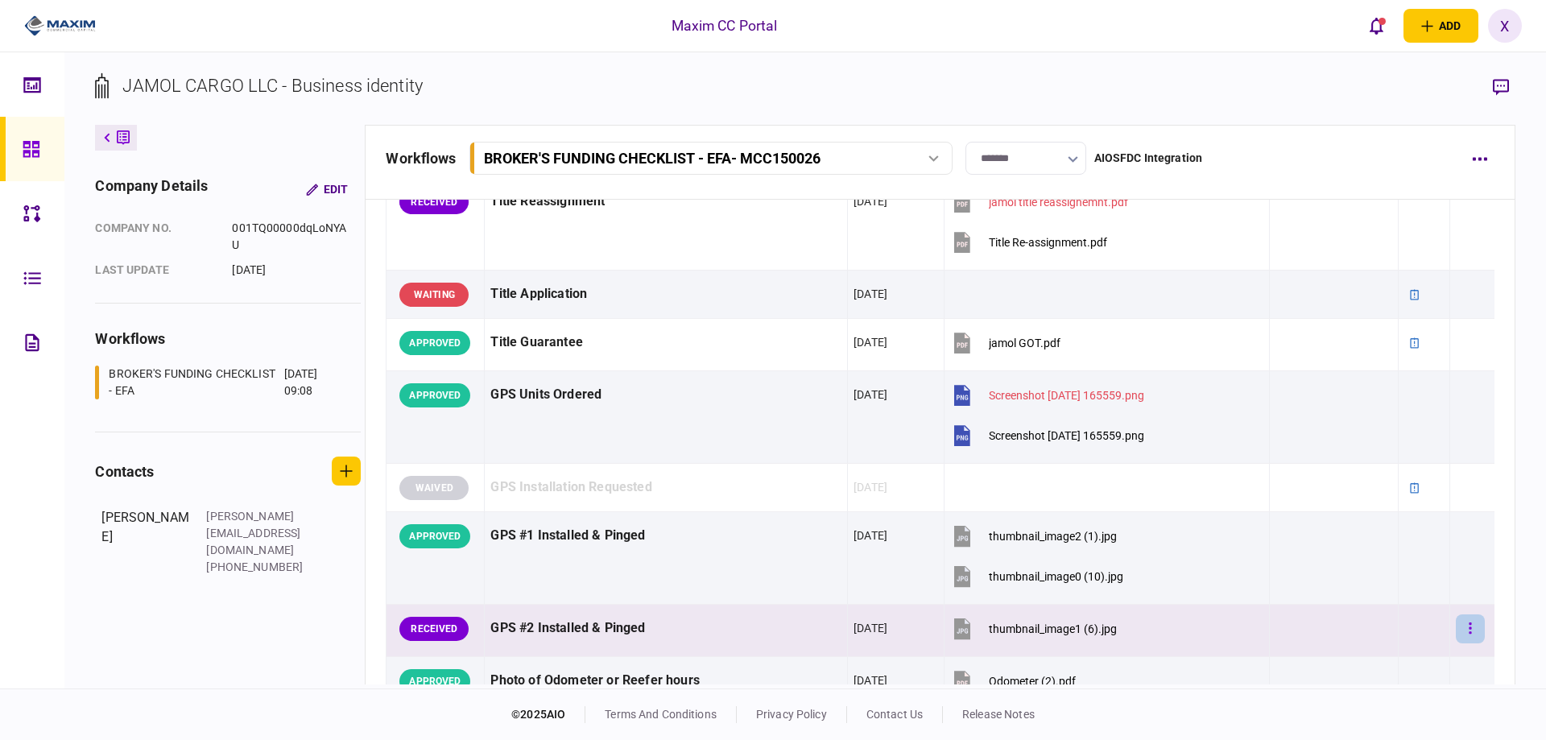
click at [1456, 627] on button "button" at bounding box center [1470, 628] width 29 height 29
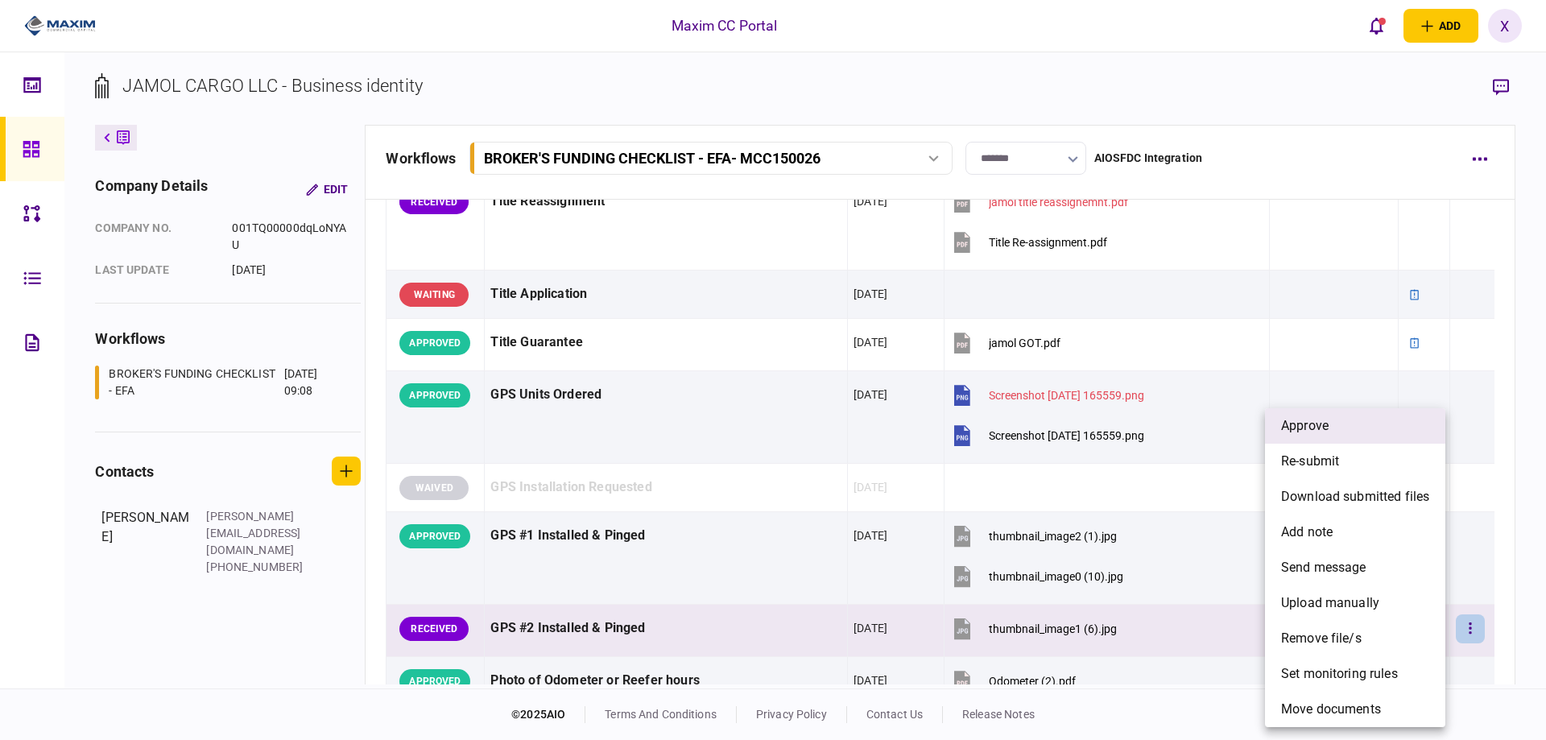
click at [1359, 420] on li "approve" at bounding box center [1355, 425] width 180 height 35
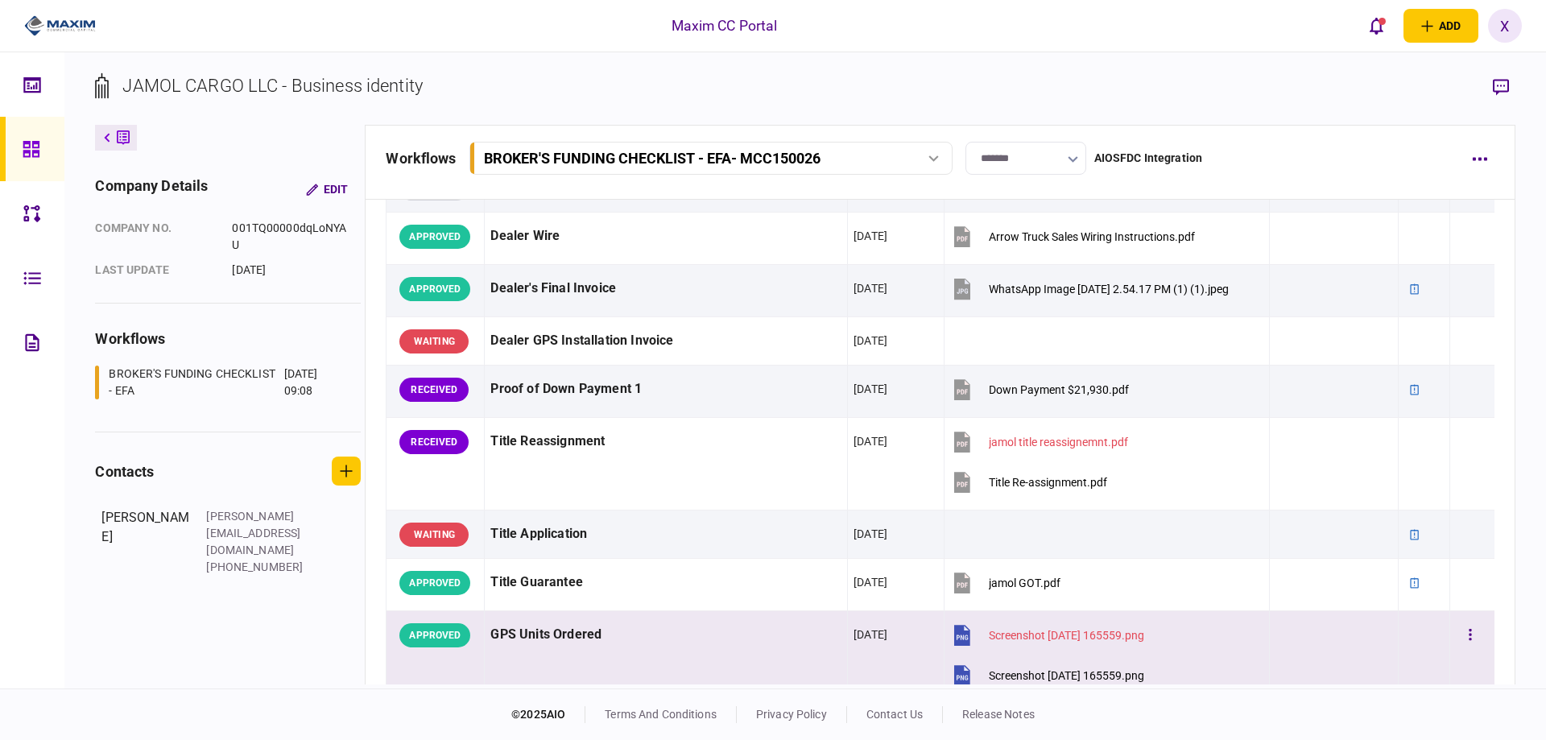
scroll to position [1127, 0]
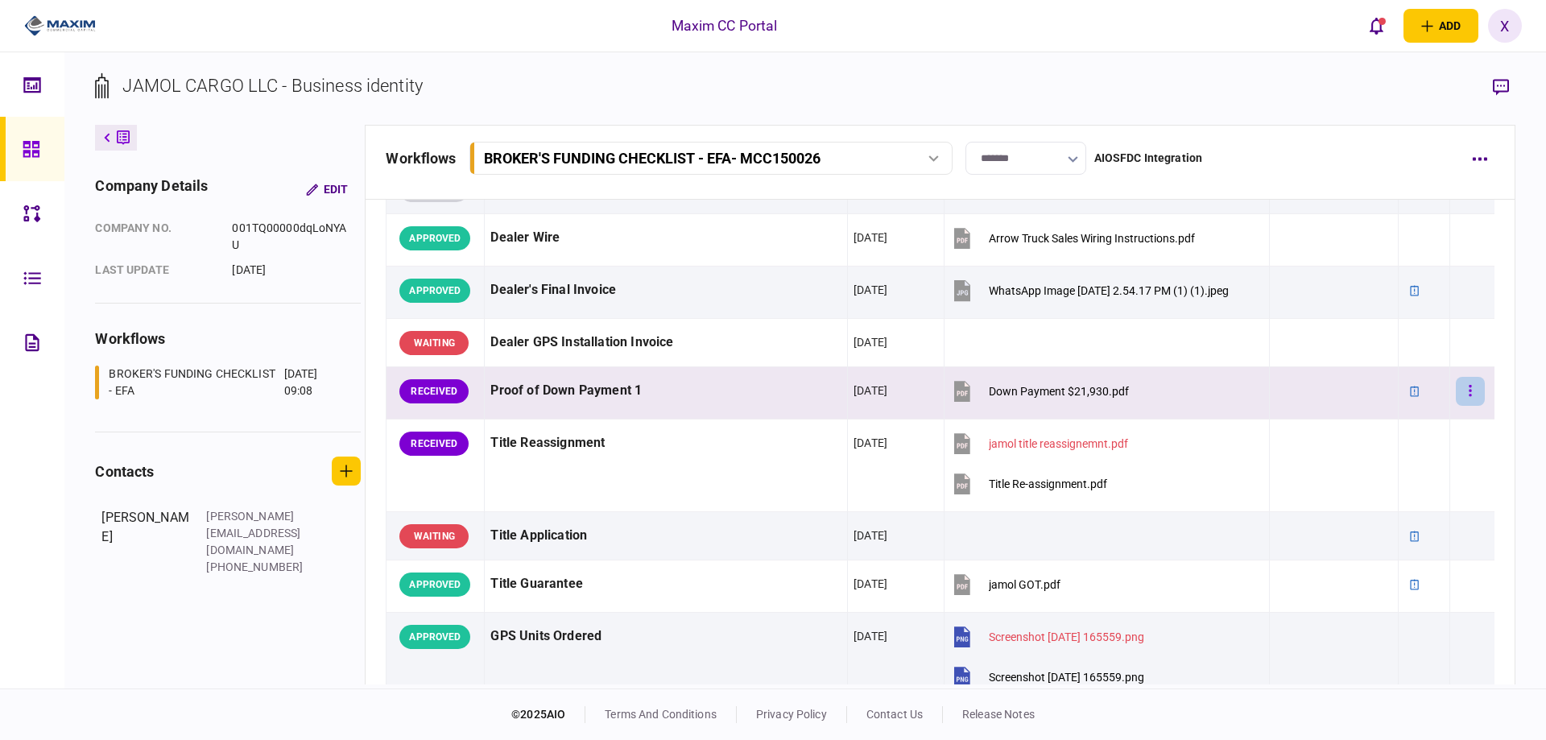
click at [1464, 385] on button "button" at bounding box center [1470, 391] width 29 height 29
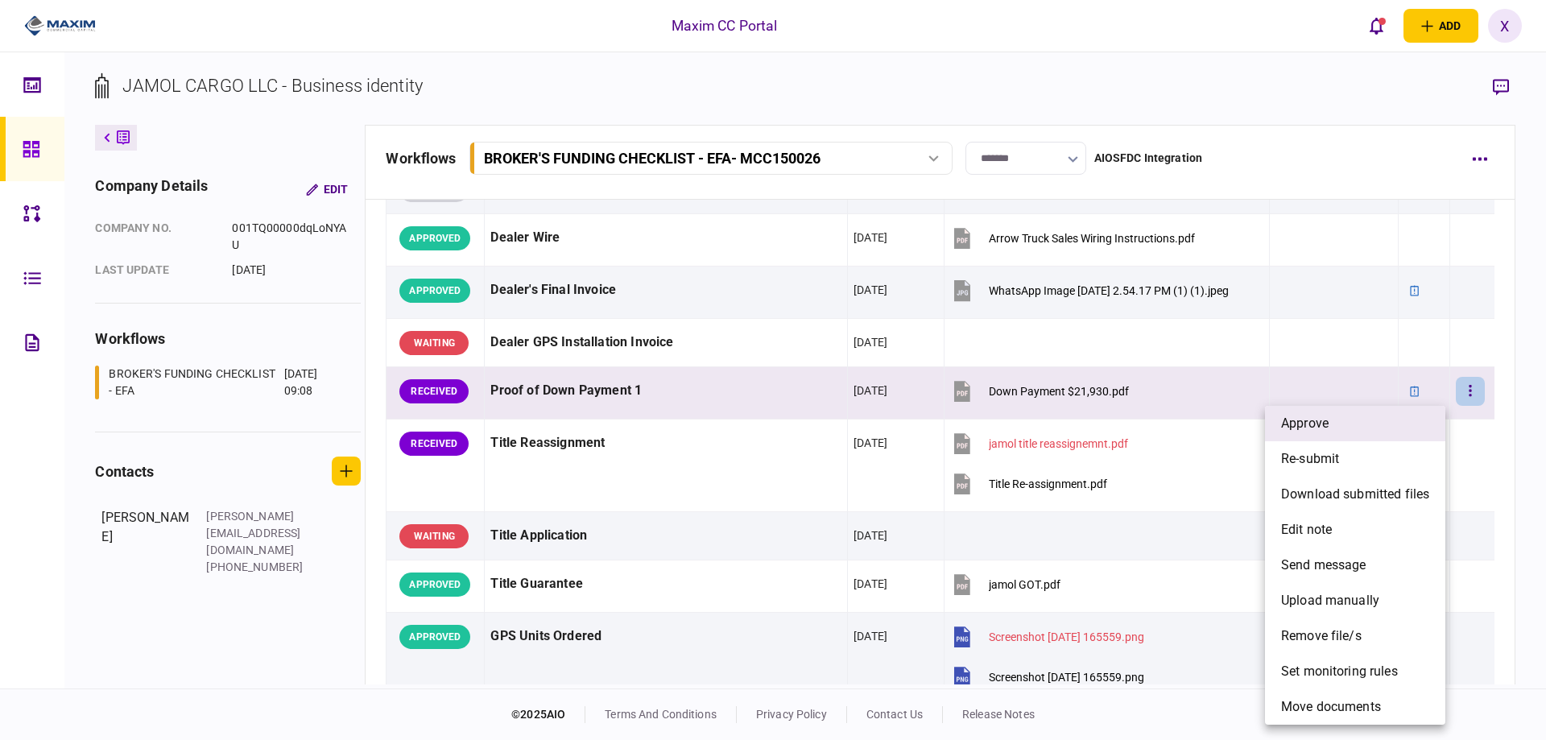
click at [1390, 418] on li "approve" at bounding box center [1355, 423] width 180 height 35
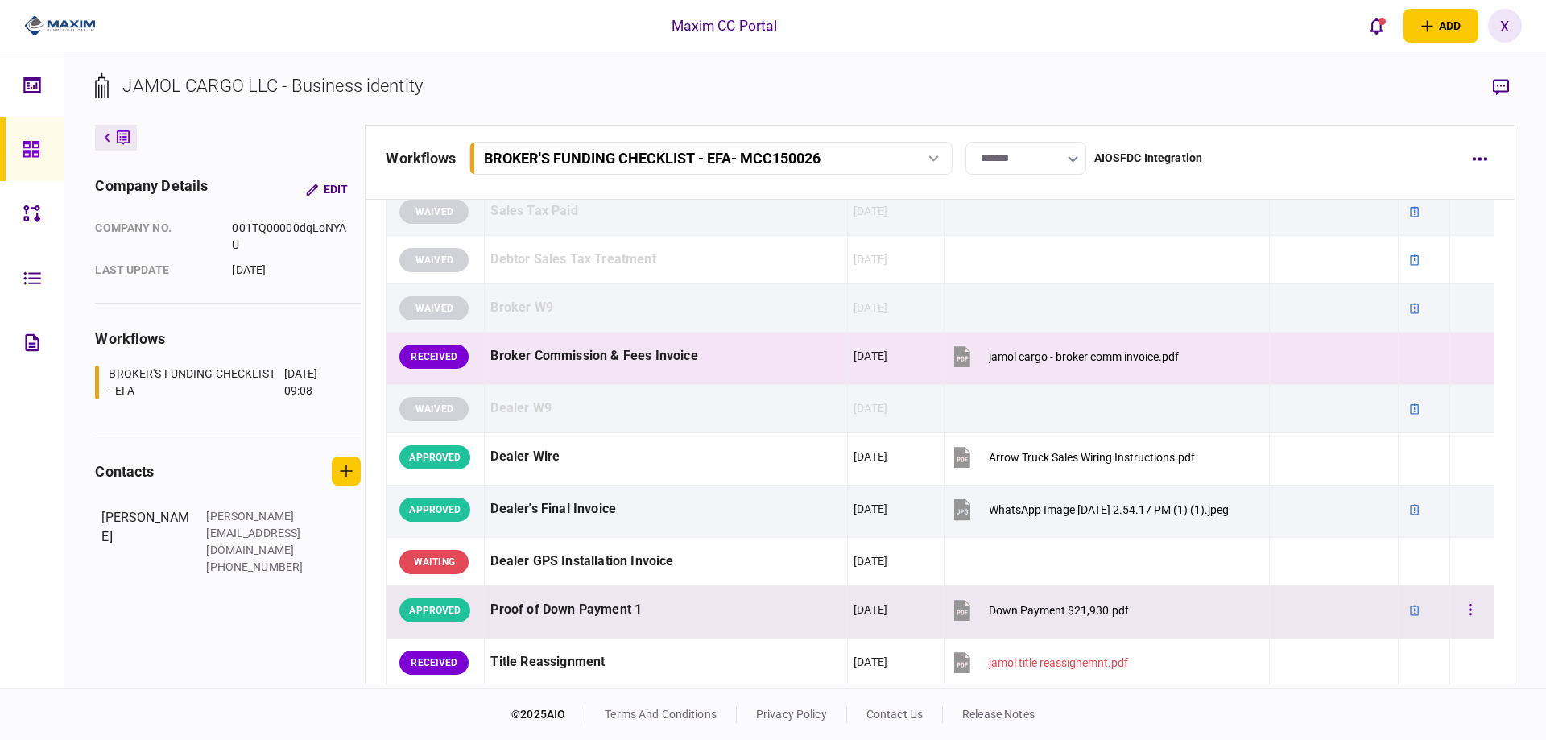
scroll to position [886, 0]
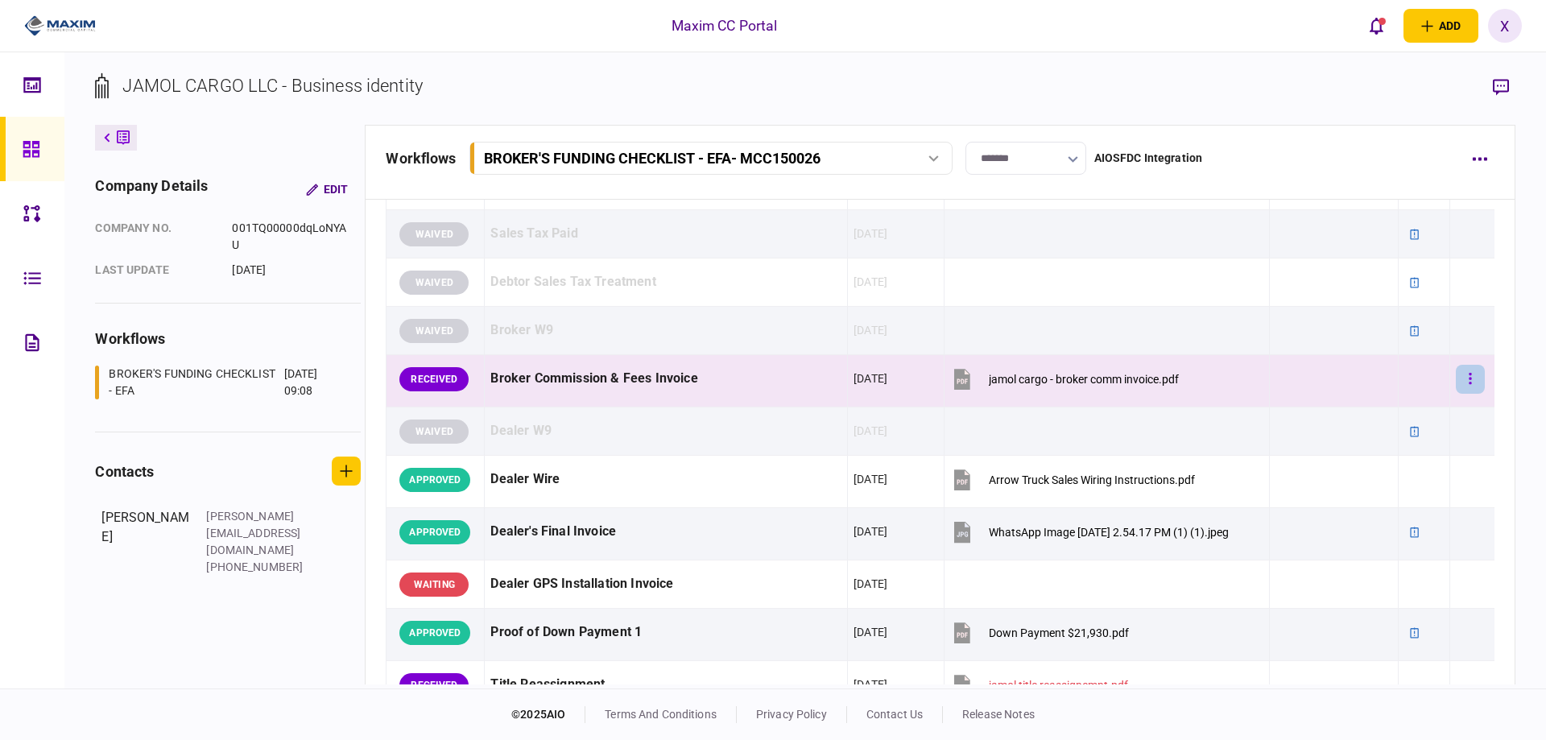
click at [1465, 378] on button "button" at bounding box center [1470, 379] width 29 height 29
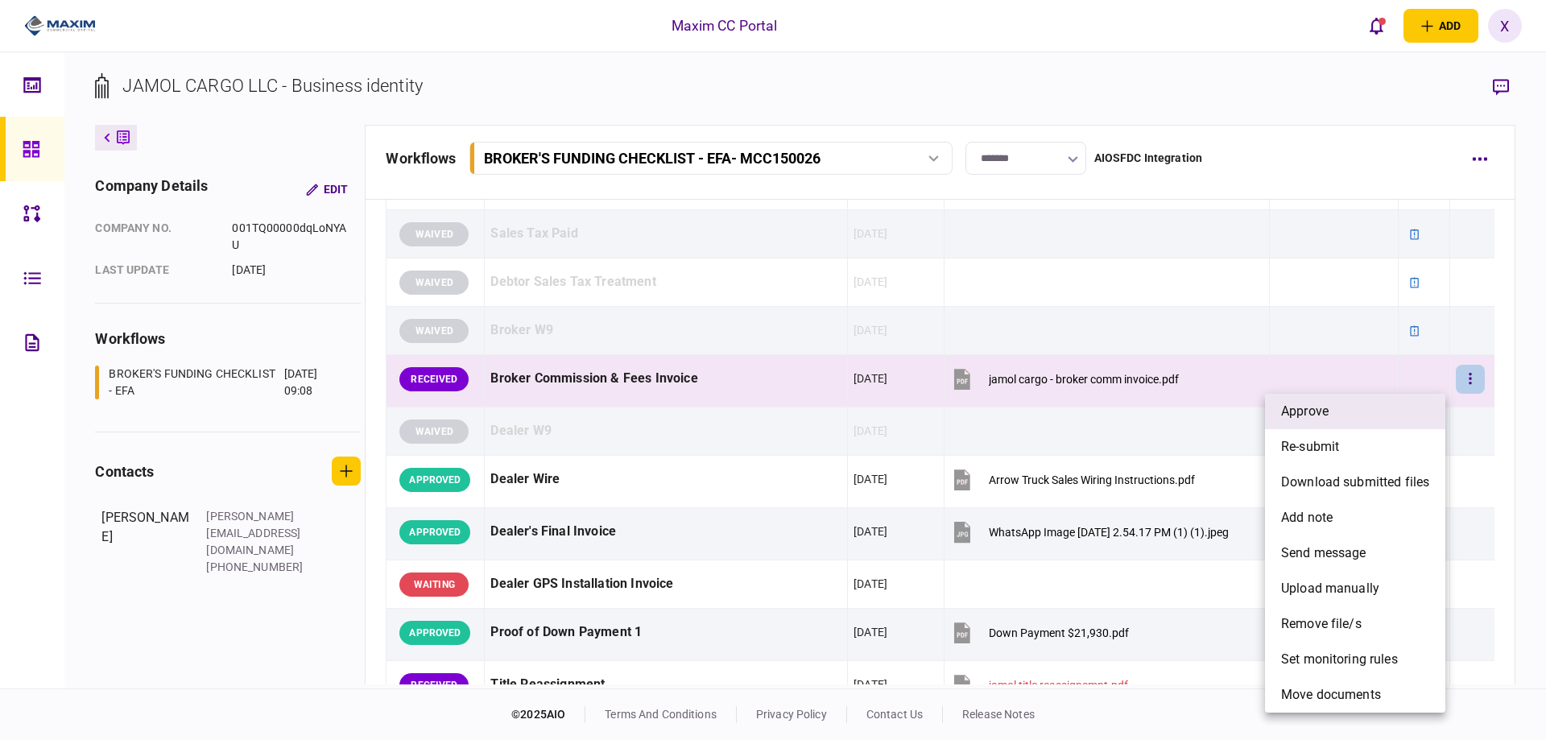
click at [1377, 411] on li "approve" at bounding box center [1355, 411] width 180 height 35
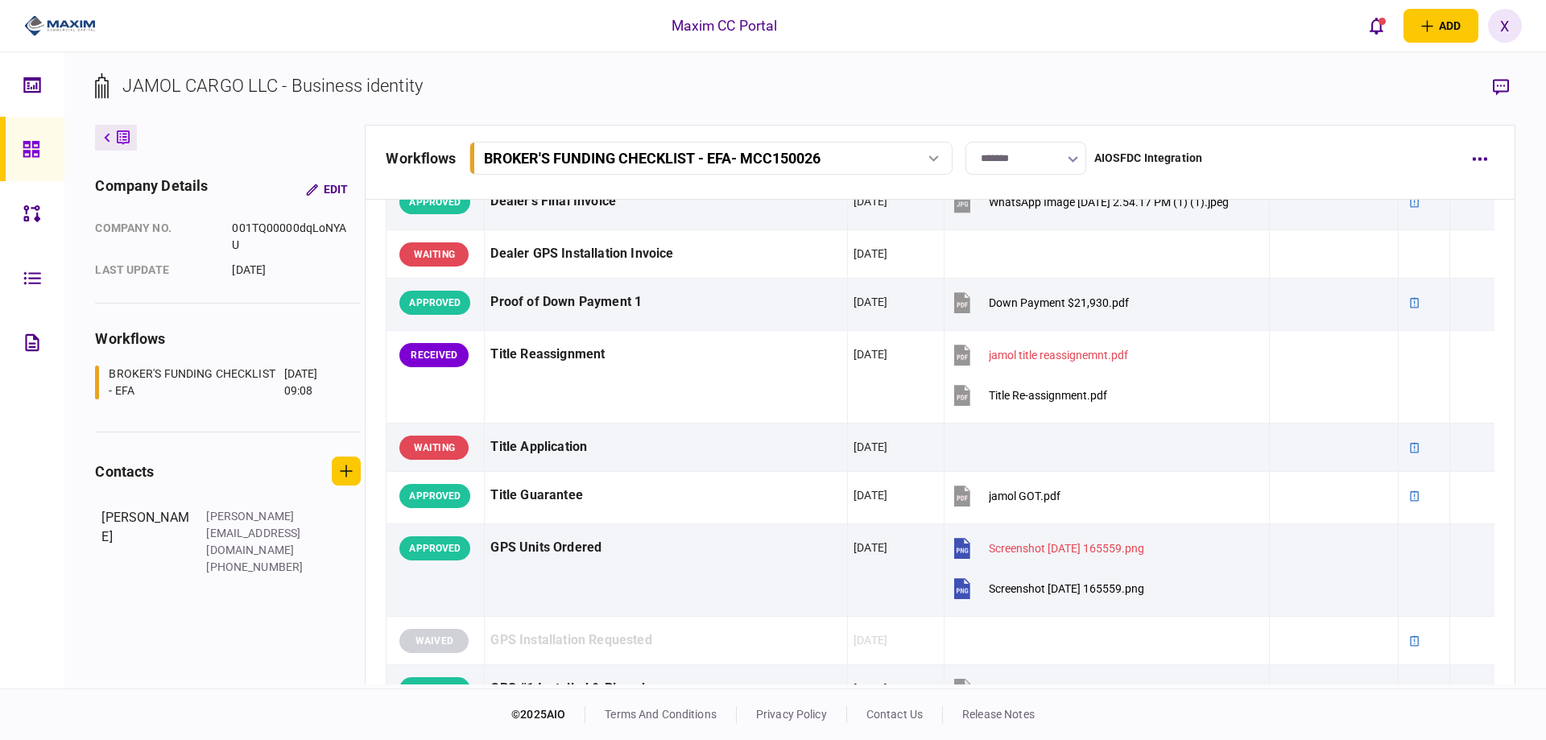
scroll to position [1213, 0]
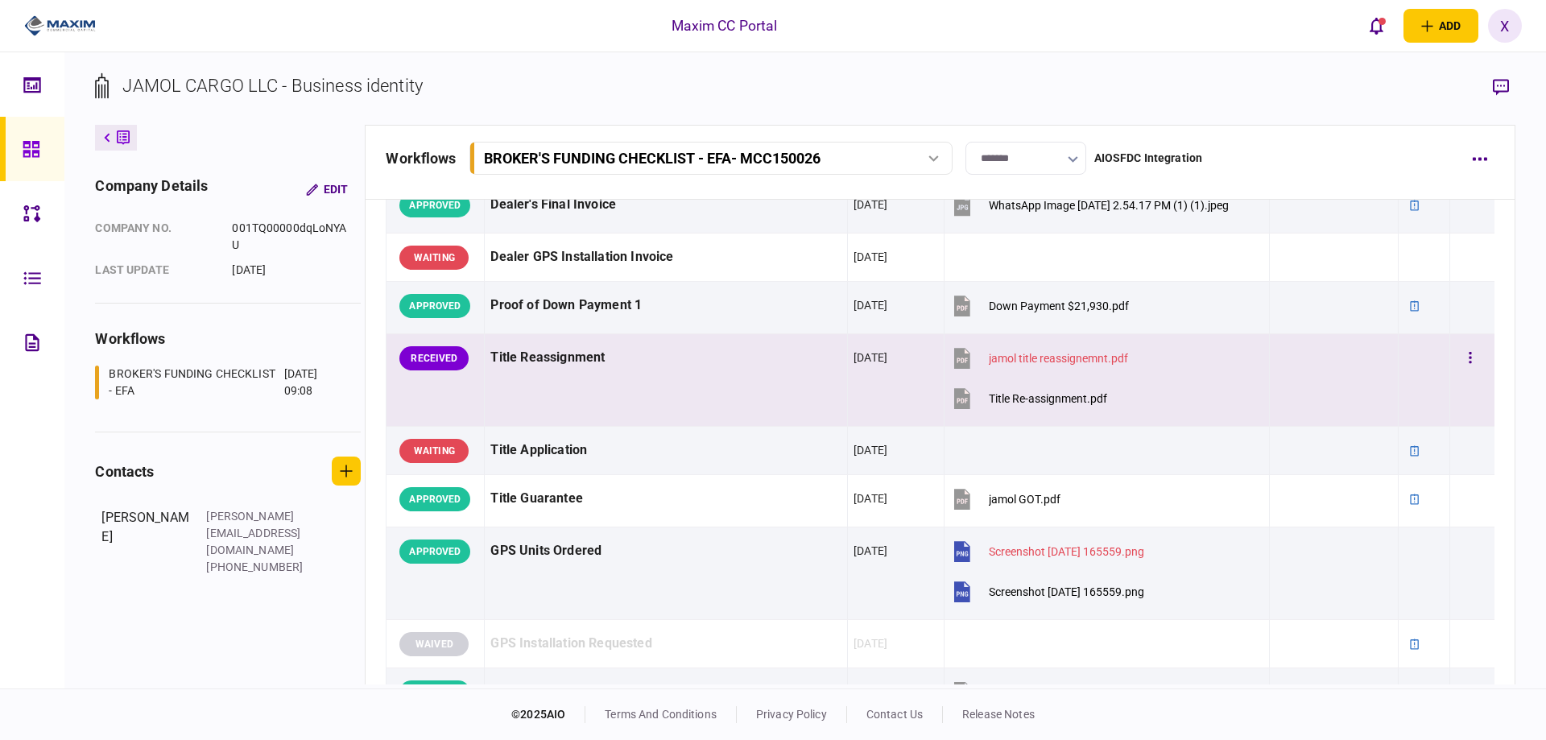
click at [1009, 350] on button "jamol title reassignemnt.pdf" at bounding box center [1039, 358] width 178 height 36
click at [1456, 354] on button "button" at bounding box center [1470, 358] width 29 height 29
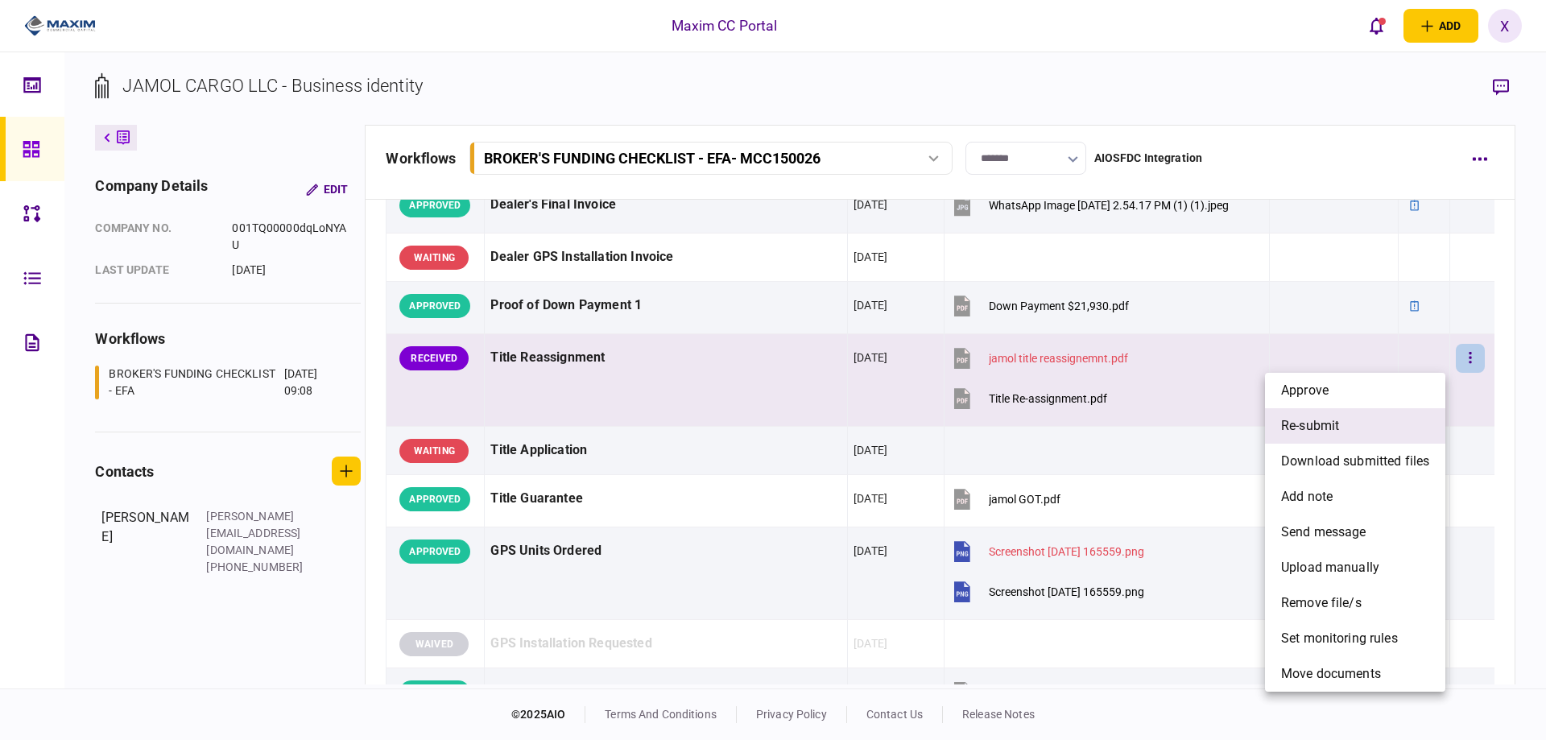
click at [1371, 421] on li "re-submit" at bounding box center [1355, 425] width 180 height 35
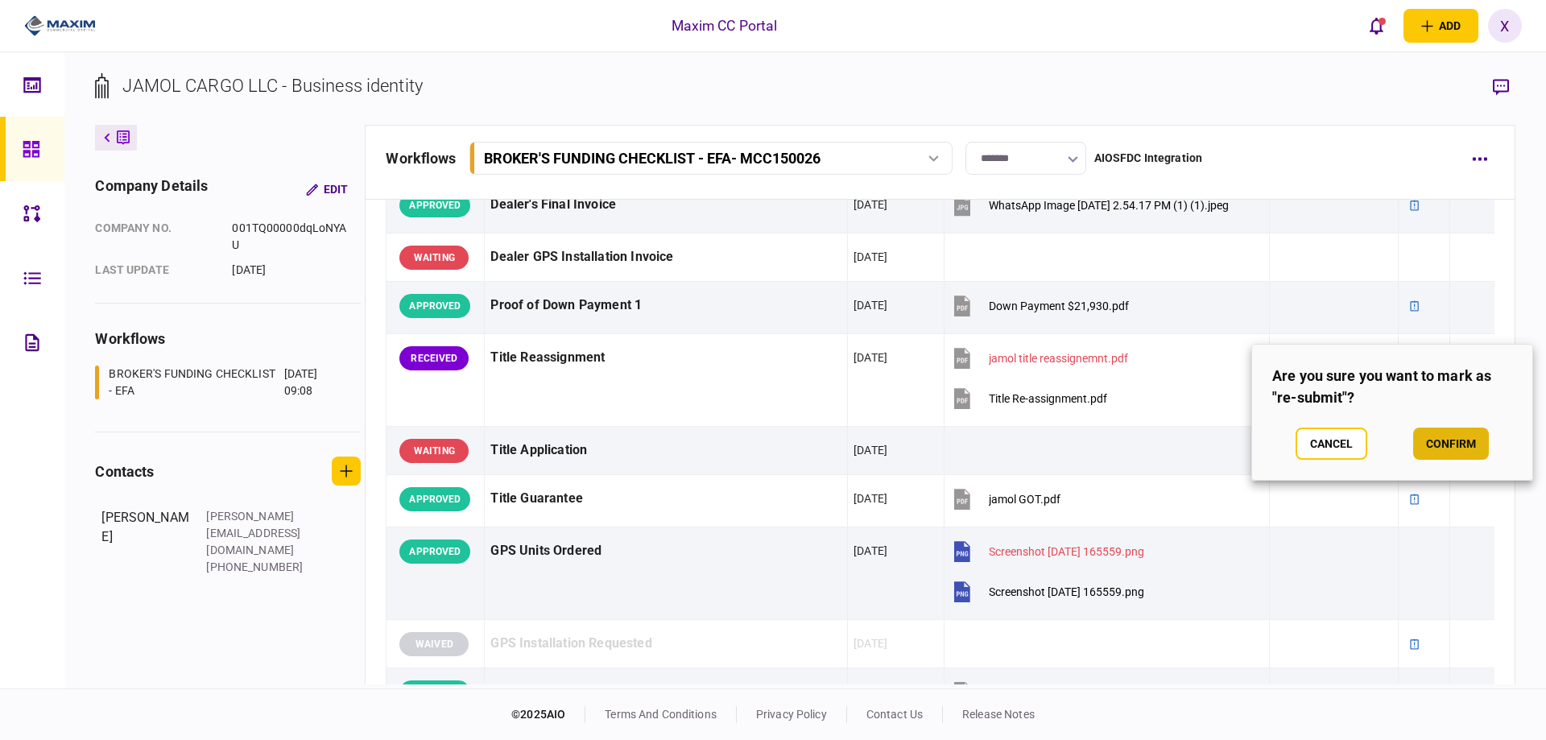
click at [1439, 438] on button "confirm" at bounding box center [1451, 444] width 76 height 32
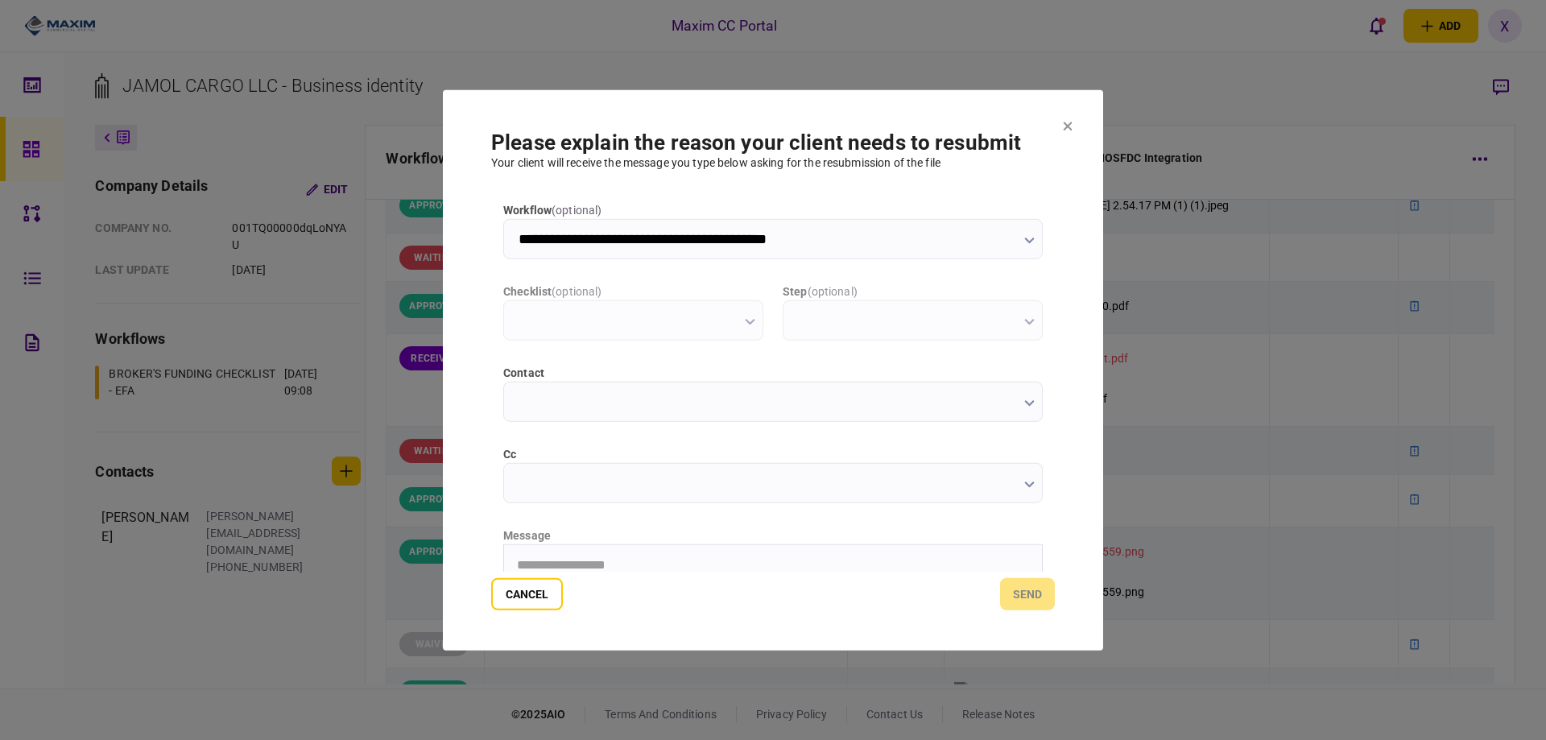
scroll to position [0, 0]
type input "**********"
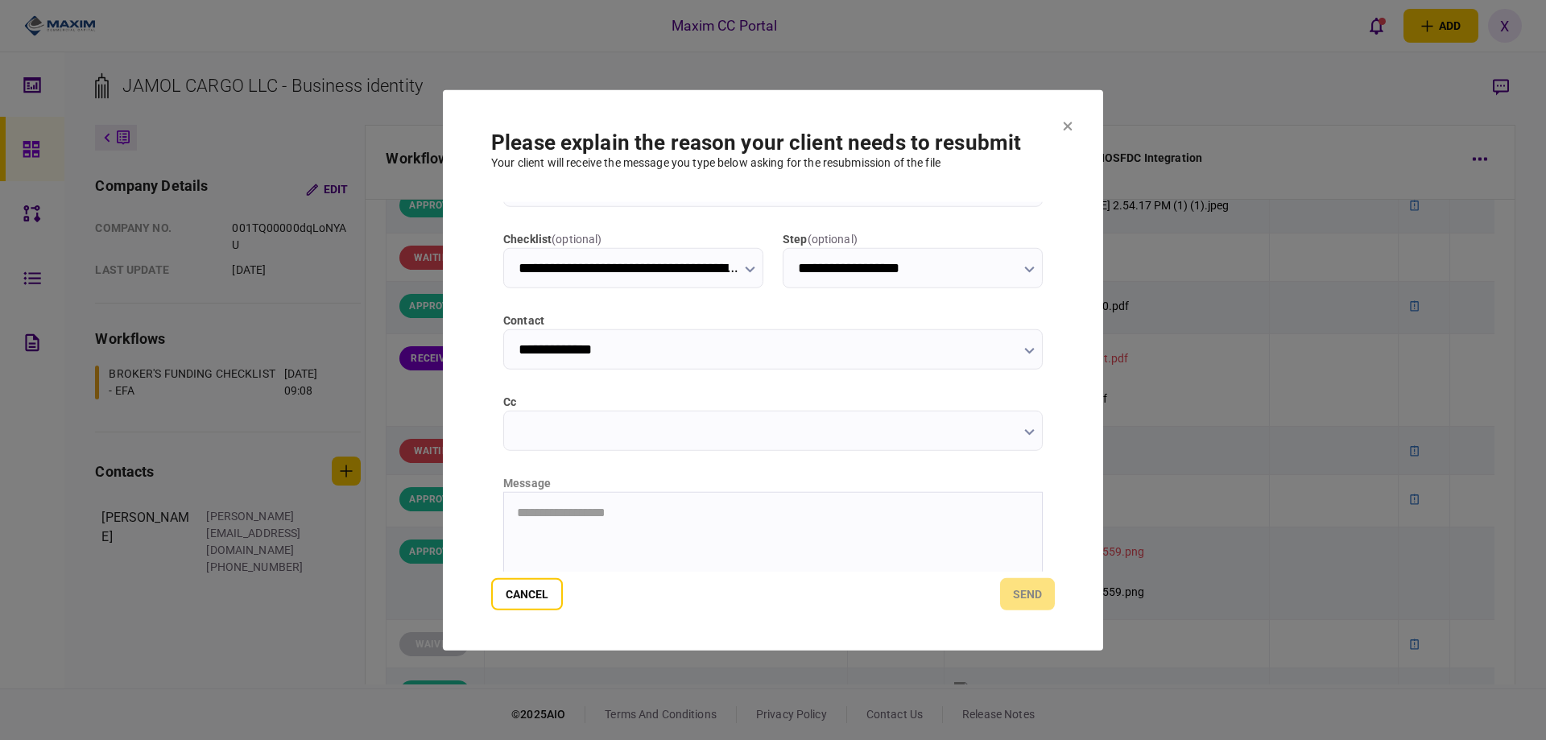
scroll to position [81, 0]
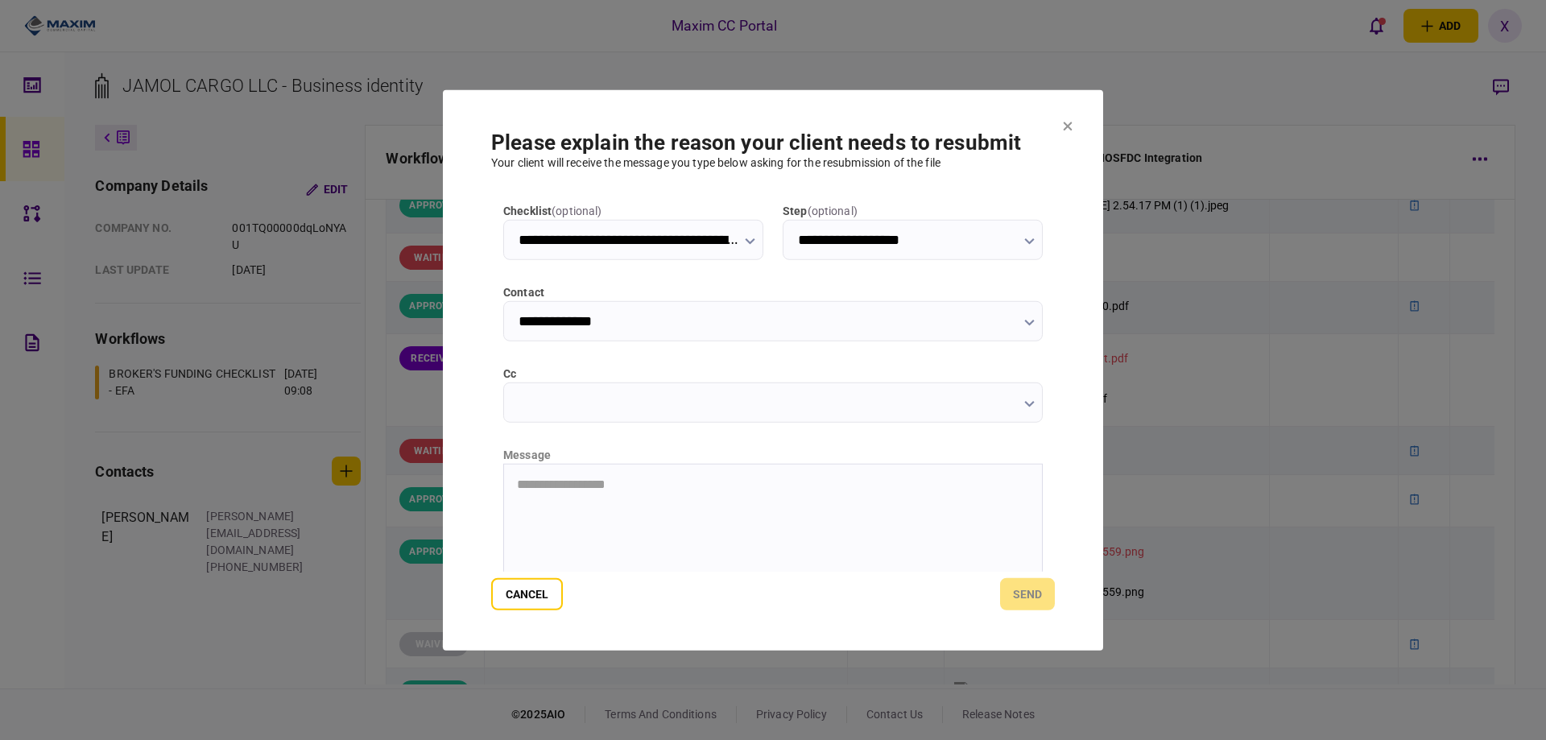
click at [644, 399] on input "cc" at bounding box center [772, 402] width 539 height 40
click at [644, 399] on div at bounding box center [773, 370] width 1546 height 740
click at [598, 494] on html at bounding box center [773, 483] width 538 height 39
click at [762, 493] on html "**********" at bounding box center [773, 484] width 538 height 40
click at [850, 494] on html "**********" at bounding box center [773, 484] width 538 height 40
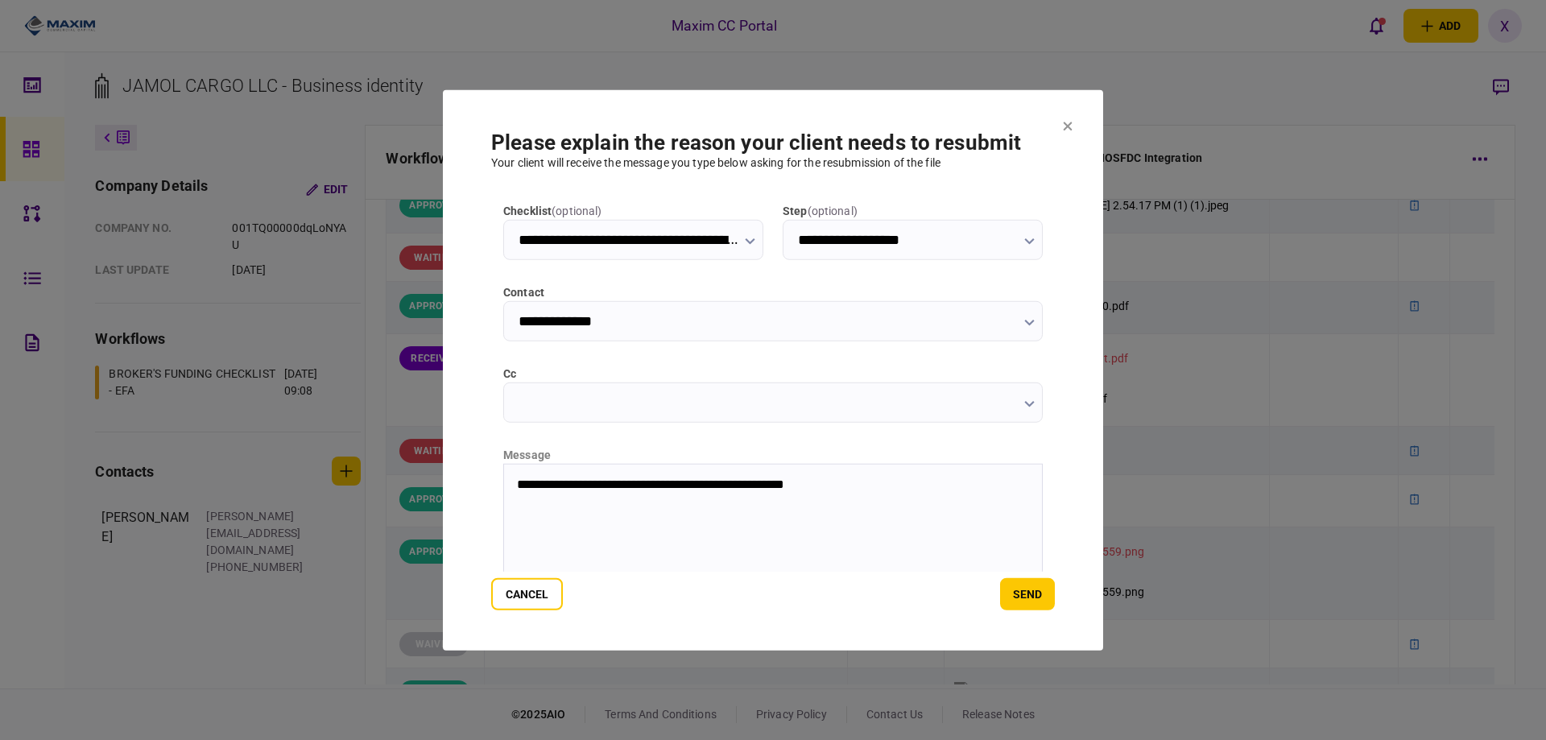
click at [814, 501] on html "**********" at bounding box center [773, 484] width 538 height 40
click at [874, 484] on p "**********" at bounding box center [771, 484] width 509 height 14
click at [1026, 589] on button "send" at bounding box center [1027, 594] width 55 height 32
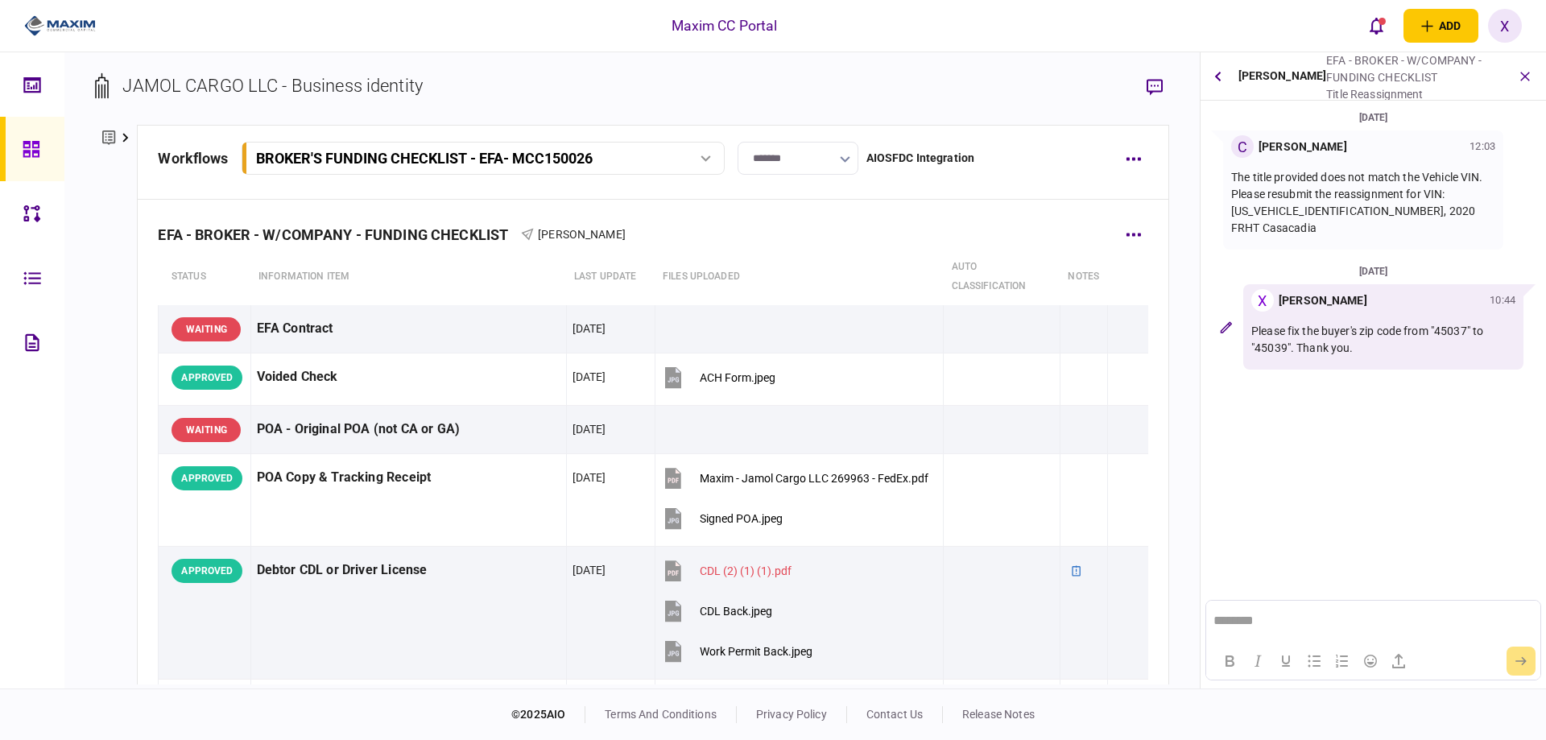
scroll to position [0, 0]
click at [1525, 69] on icon "button" at bounding box center [1525, 76] width 19 height 19
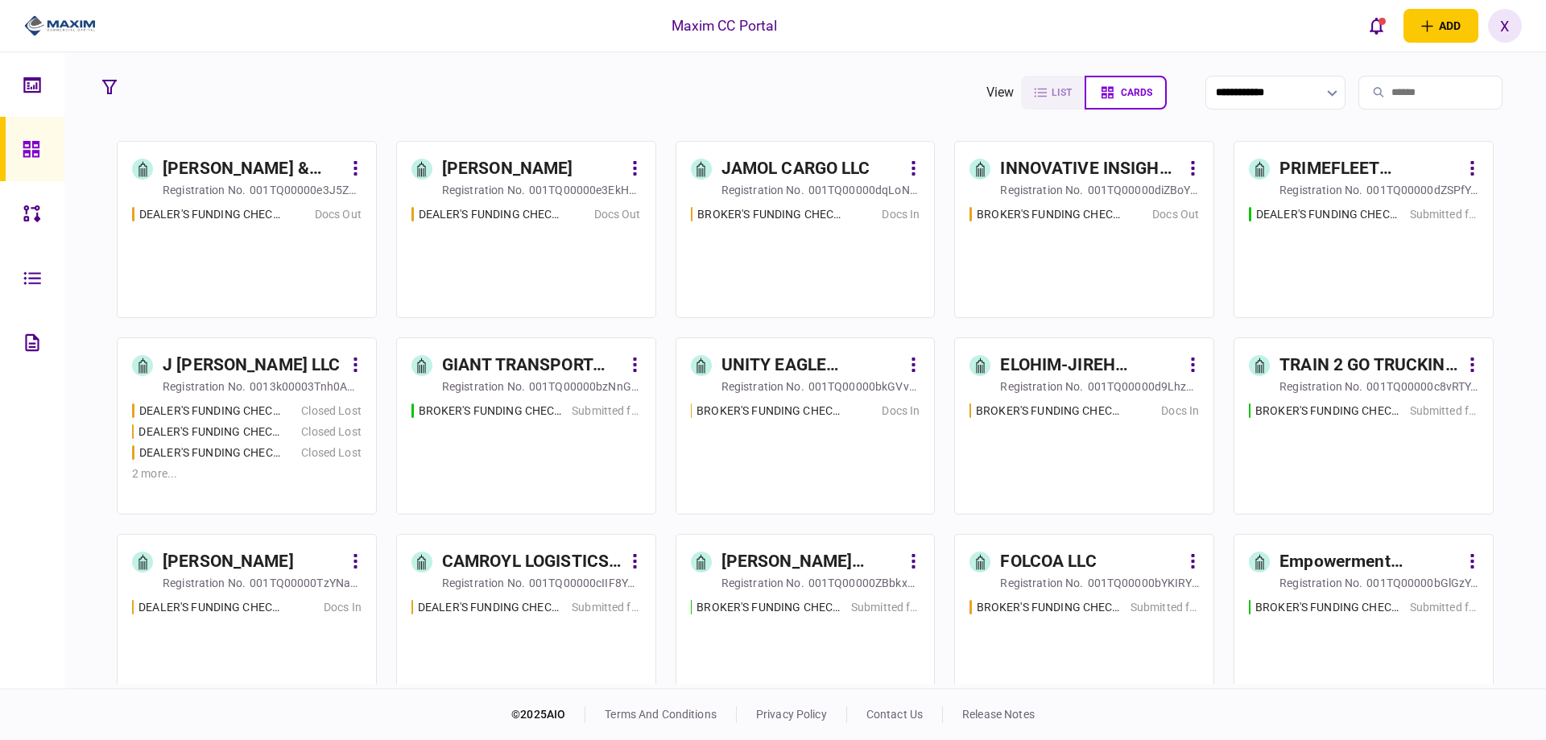
click at [233, 163] on div "[PERSON_NAME] & [PERSON_NAME] ENTERPRISES LLC" at bounding box center [253, 169] width 180 height 26
